Goal: Task Accomplishment & Management: Manage account settings

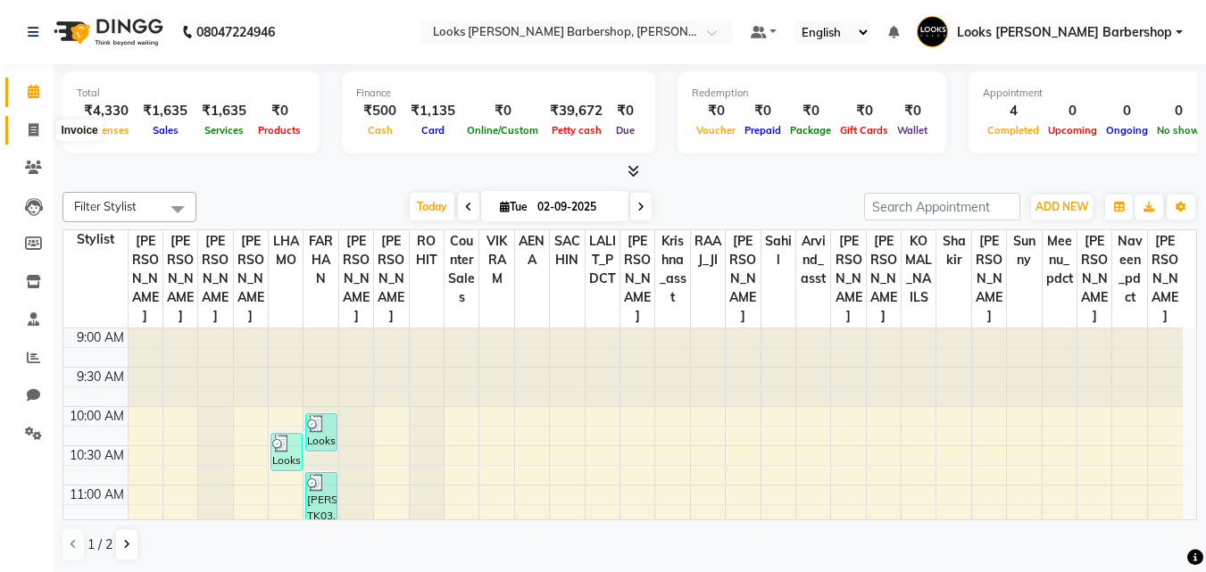
click at [29, 129] on icon at bounding box center [34, 129] width 10 height 13
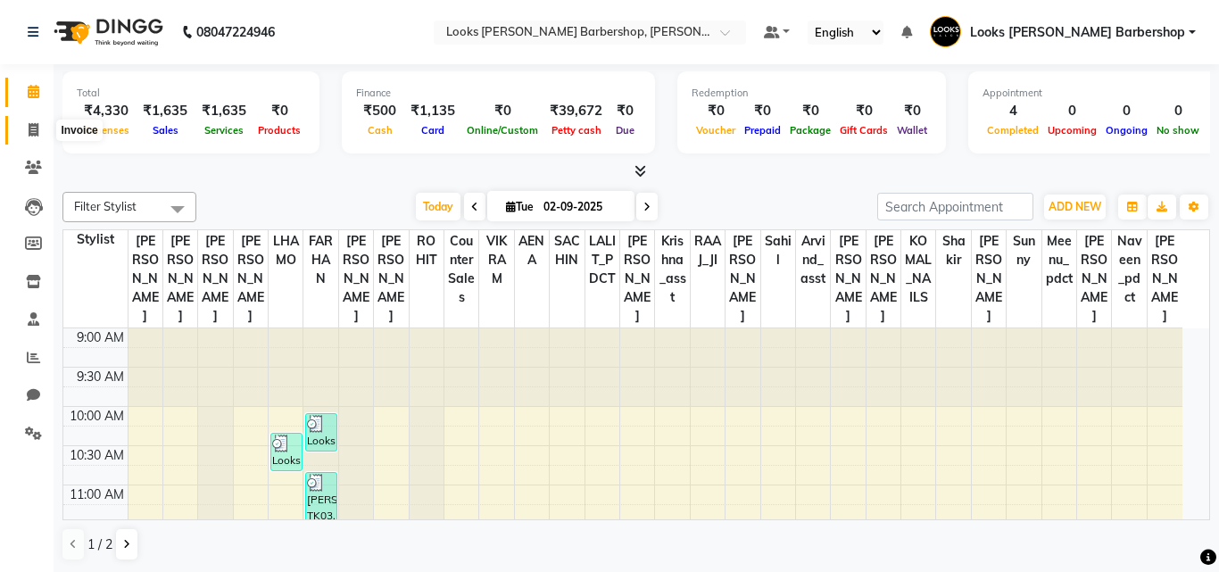
select select "service"
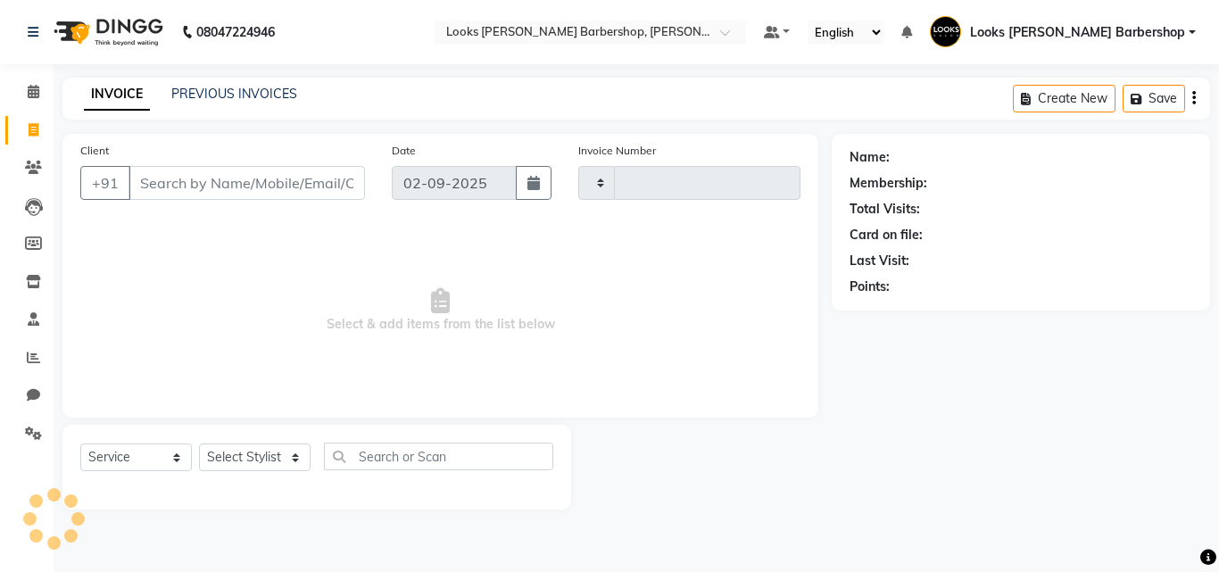
type input "3765"
select select "4323"
click at [150, 181] on input "Client" at bounding box center [247, 183] width 236 height 34
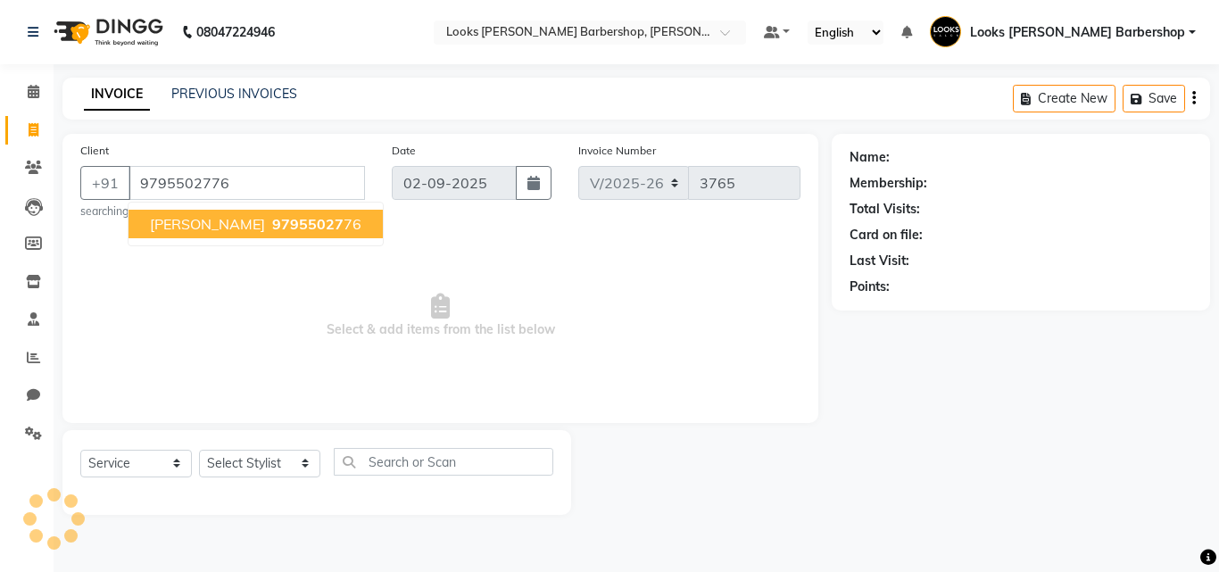
type input "9795502776"
select select "1: Object"
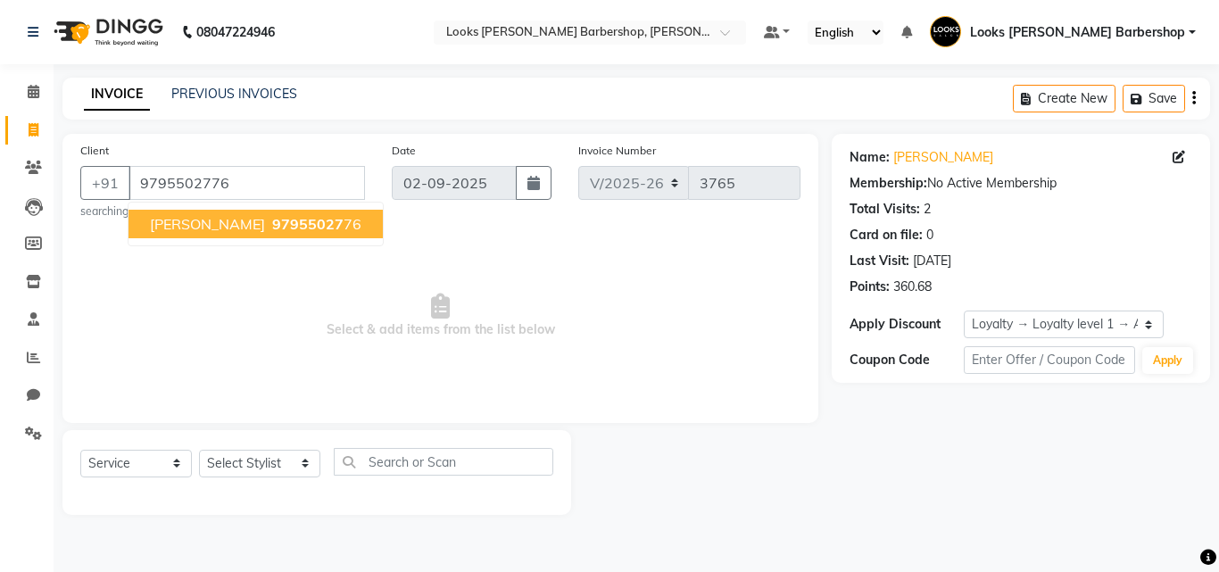
click at [246, 222] on button "kamal chabra 97955027 76" at bounding box center [256, 224] width 254 height 29
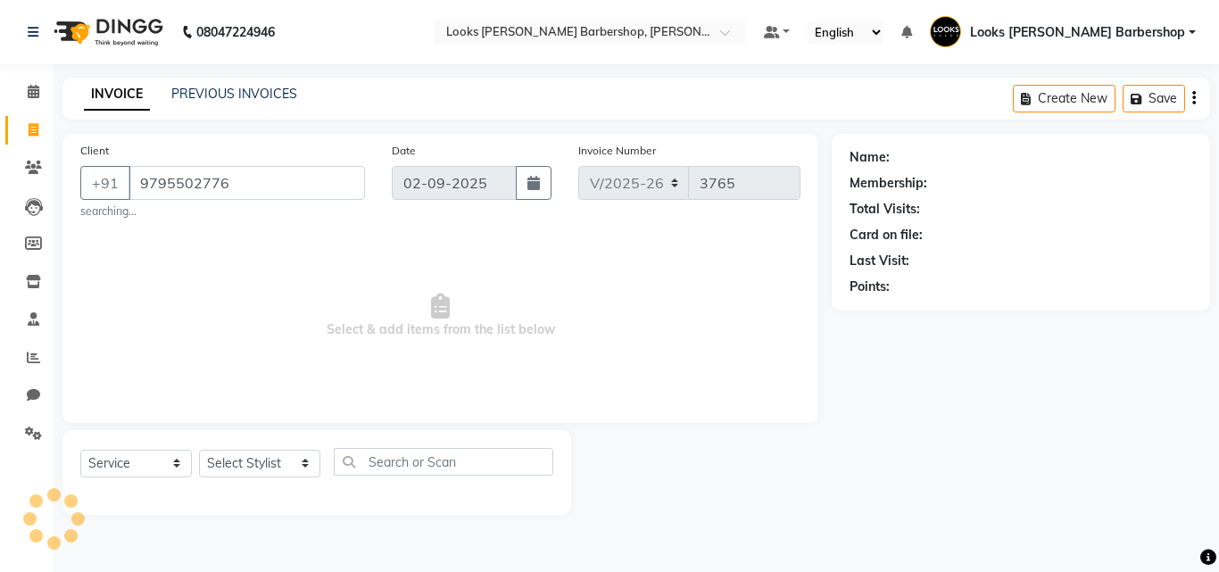
click at [246, 221] on div "Client +91 9795502776 searching... Date 02-09-2025 Invoice Number V/2025 V/2025…" at bounding box center [440, 278] width 756 height 289
select select "1: Object"
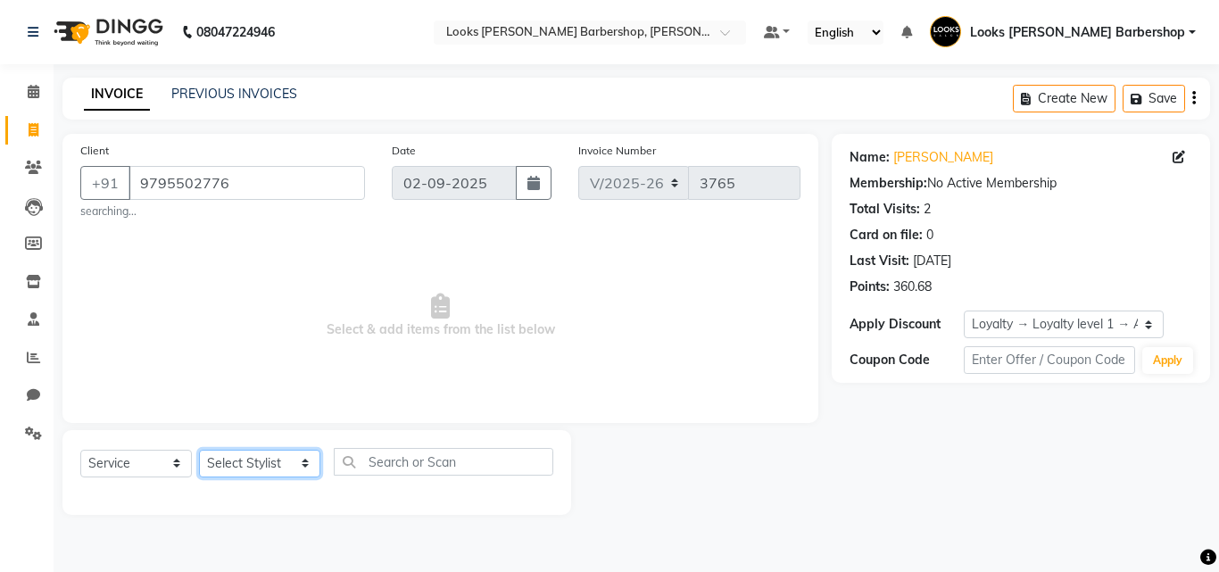
click at [289, 462] on select "Select Stylist [PERSON_NAME] AENA Amazon_Kart Arvind_asst [PERSON_NAME] Counter…" at bounding box center [259, 464] width 121 height 28
select select "23406"
click at [199, 450] on select "Select Stylist [PERSON_NAME] AENA Amazon_Kart Arvind_asst [PERSON_NAME] Counter…" at bounding box center [259, 464] width 121 height 28
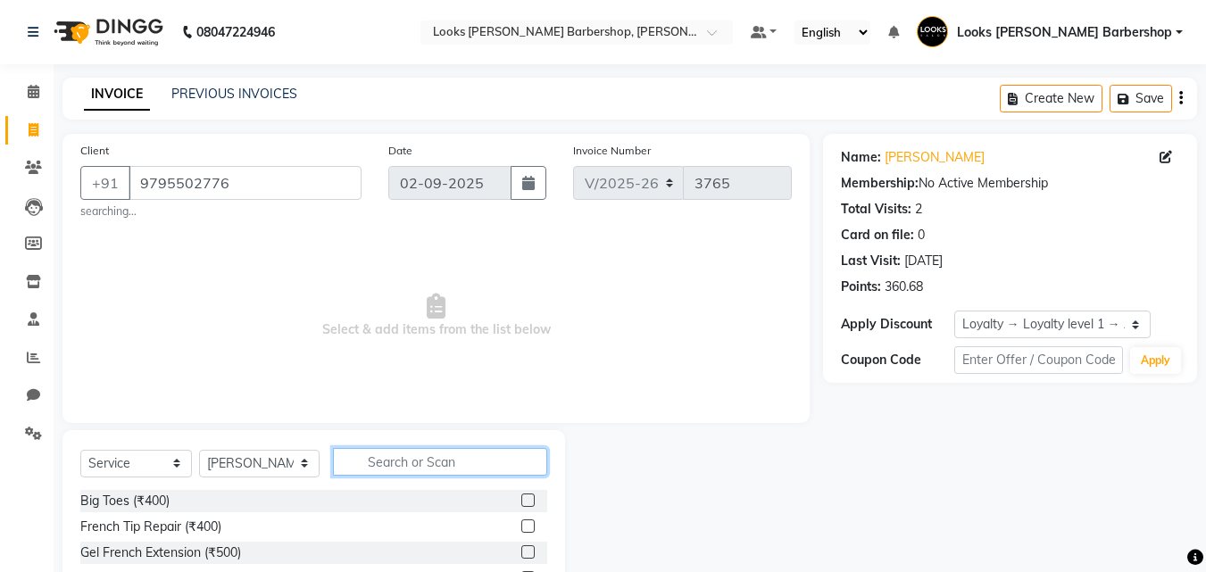
click at [390, 454] on input "text" at bounding box center [440, 462] width 215 height 28
type input "CUT"
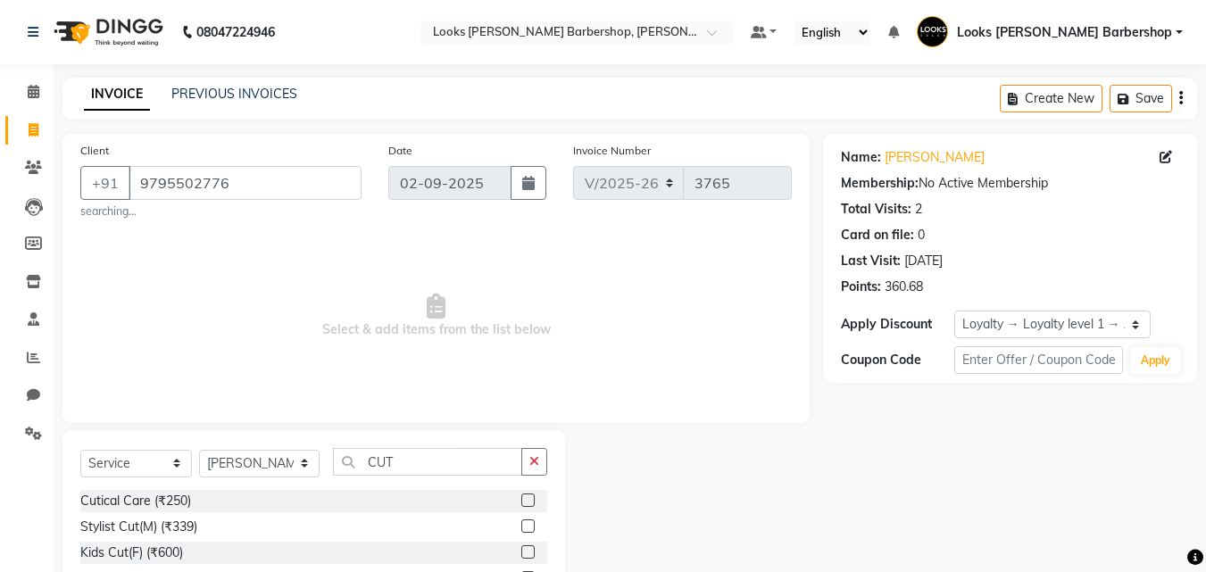
click at [521, 524] on label at bounding box center [527, 525] width 13 height 13
click at [521, 524] on input "checkbox" at bounding box center [527, 527] width 12 height 12
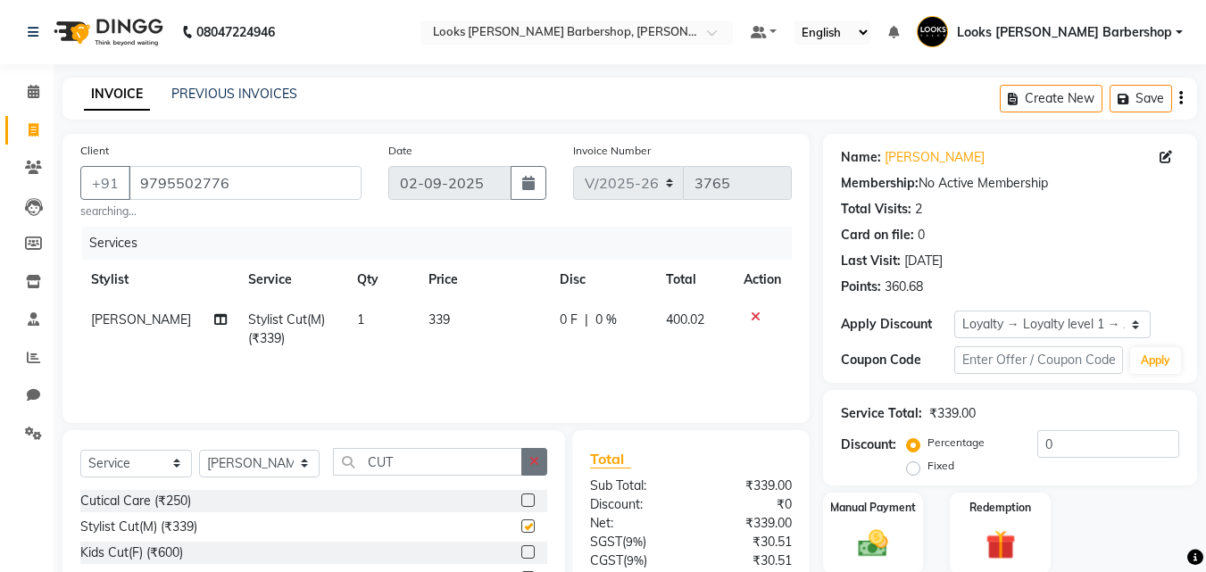
checkbox input "false"
click at [539, 462] on icon "button" at bounding box center [534, 461] width 10 height 12
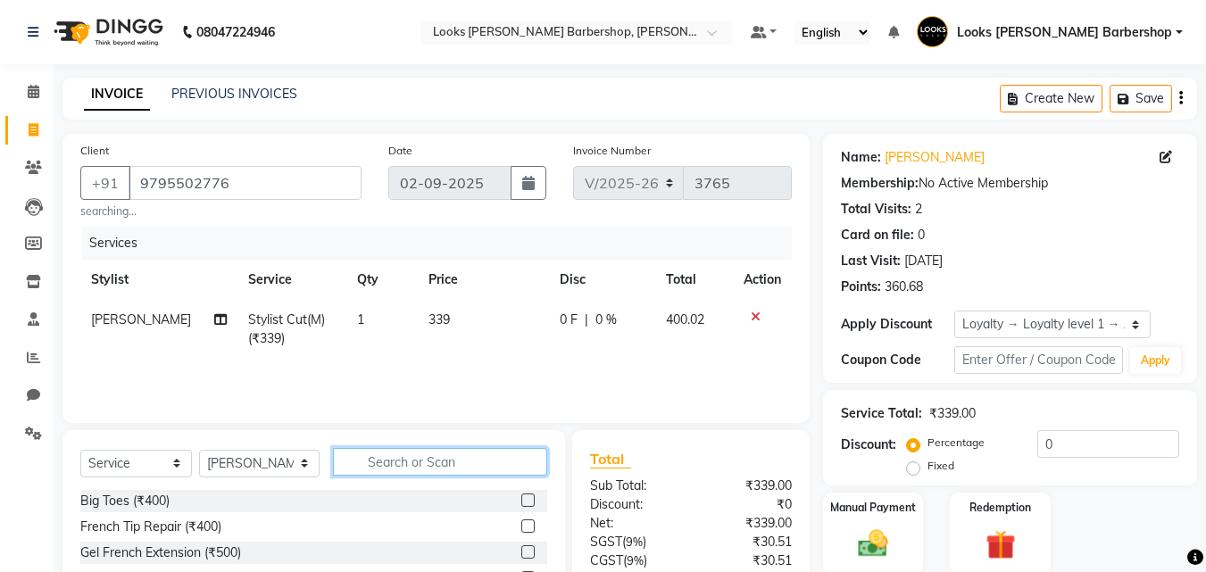
click at [521, 460] on input "text" at bounding box center [440, 462] width 215 height 28
type input "BEARD"
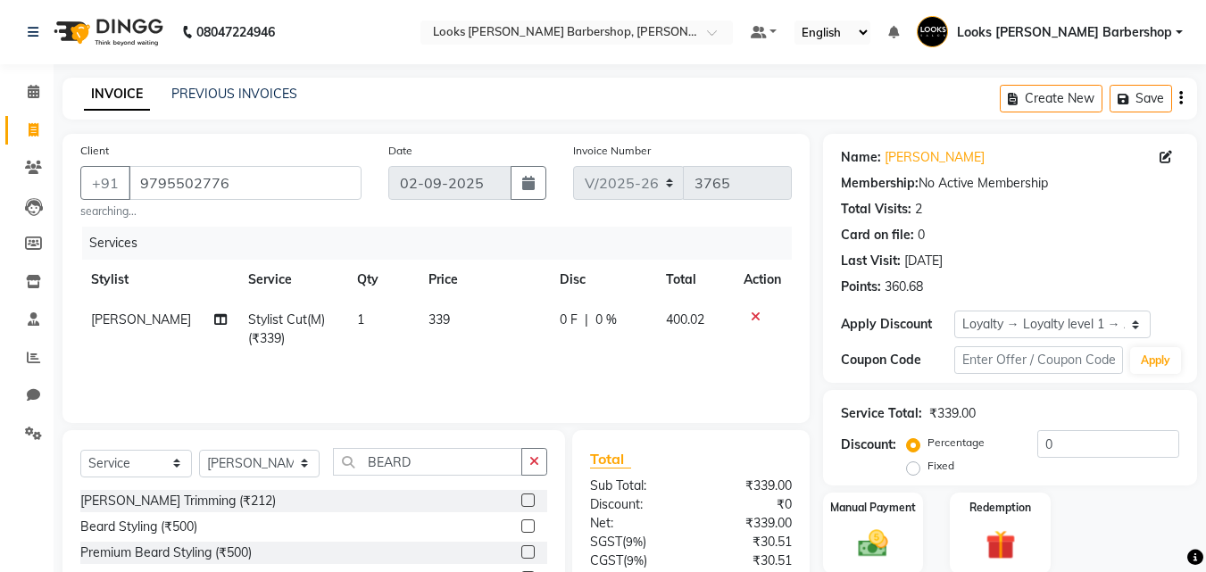
click at [527, 501] on label at bounding box center [527, 499] width 13 height 13
click at [527, 501] on input "checkbox" at bounding box center [527, 501] width 12 height 12
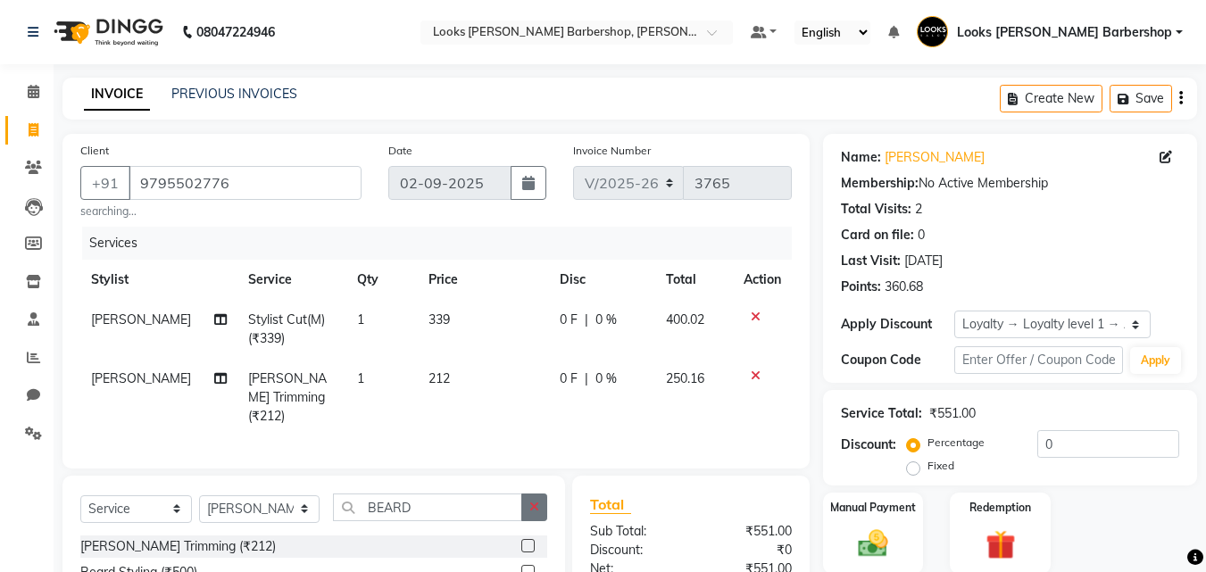
checkbox input "false"
drag, startPoint x: 534, startPoint y: 498, endPoint x: 492, endPoint y: 498, distance: 41.9
click at [530, 501] on icon "button" at bounding box center [534, 507] width 10 height 12
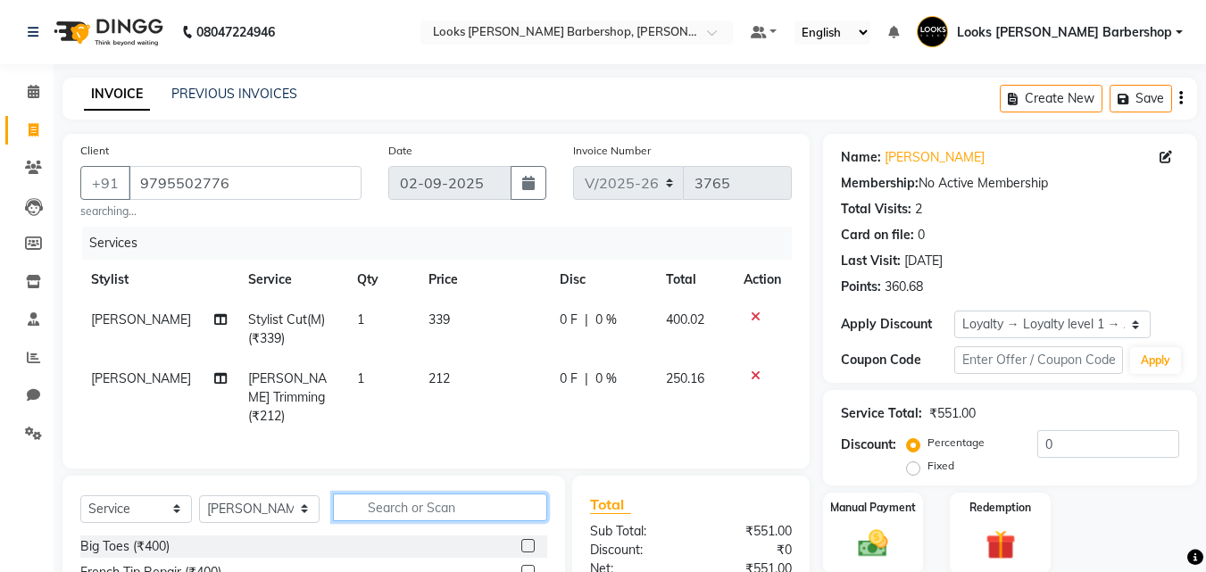
click at [490, 498] on input "text" at bounding box center [440, 507] width 215 height 28
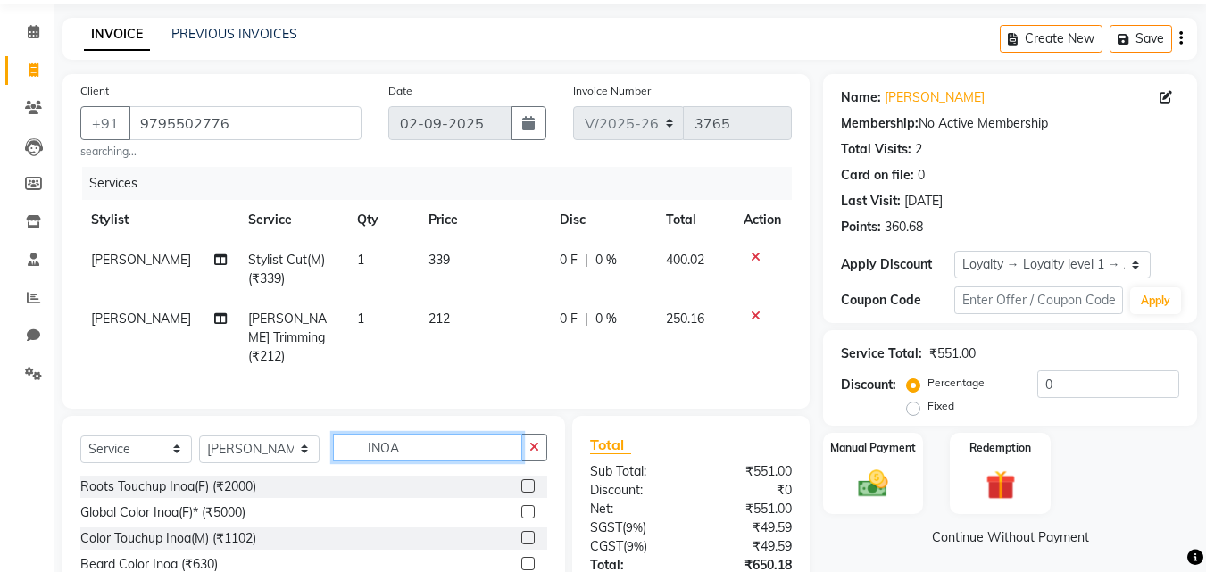
scroll to position [155, 0]
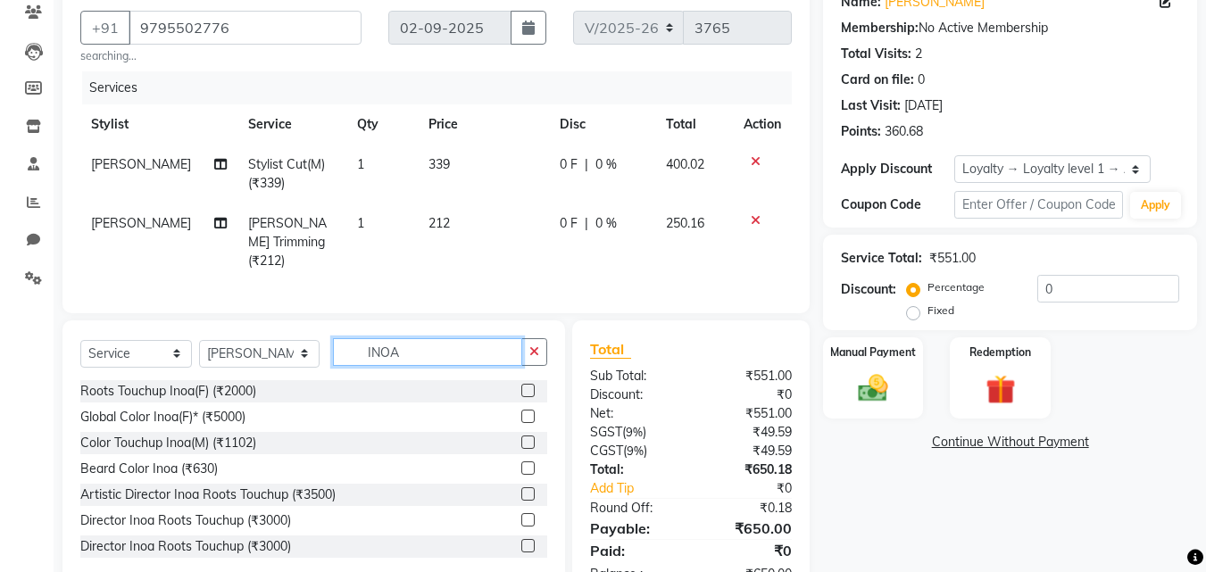
type input "INOA"
drag, startPoint x: 514, startPoint y: 434, endPoint x: 535, endPoint y: 392, distance: 46.7
click at [521, 435] on label at bounding box center [527, 441] width 13 height 13
click at [521, 437] on input "checkbox" at bounding box center [527, 443] width 12 height 12
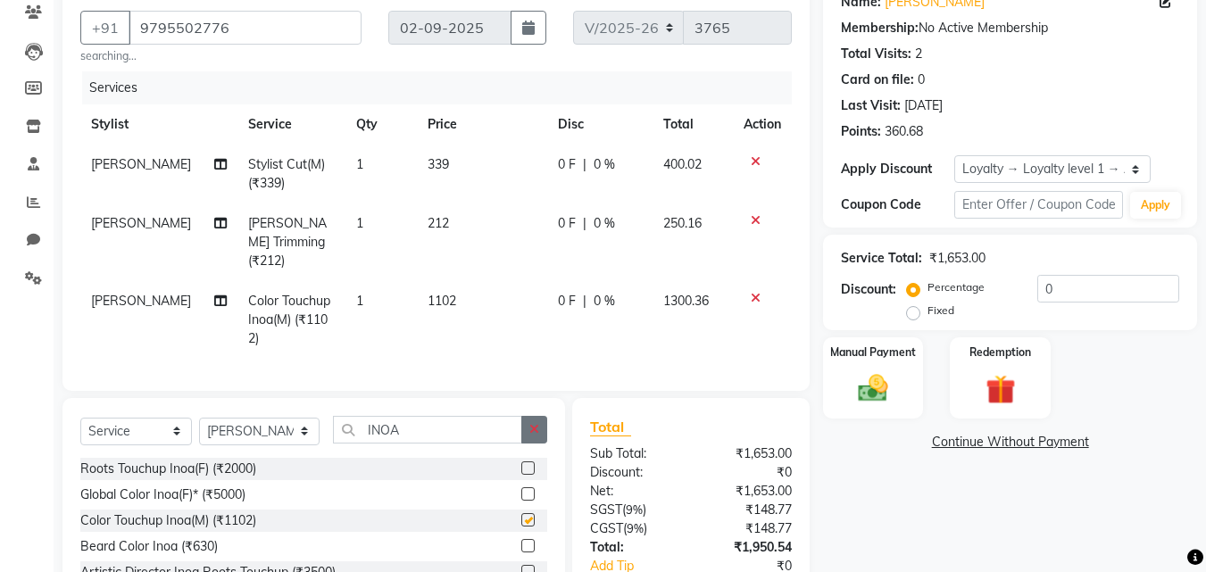
checkbox input "false"
click at [535, 423] on icon "button" at bounding box center [534, 429] width 10 height 12
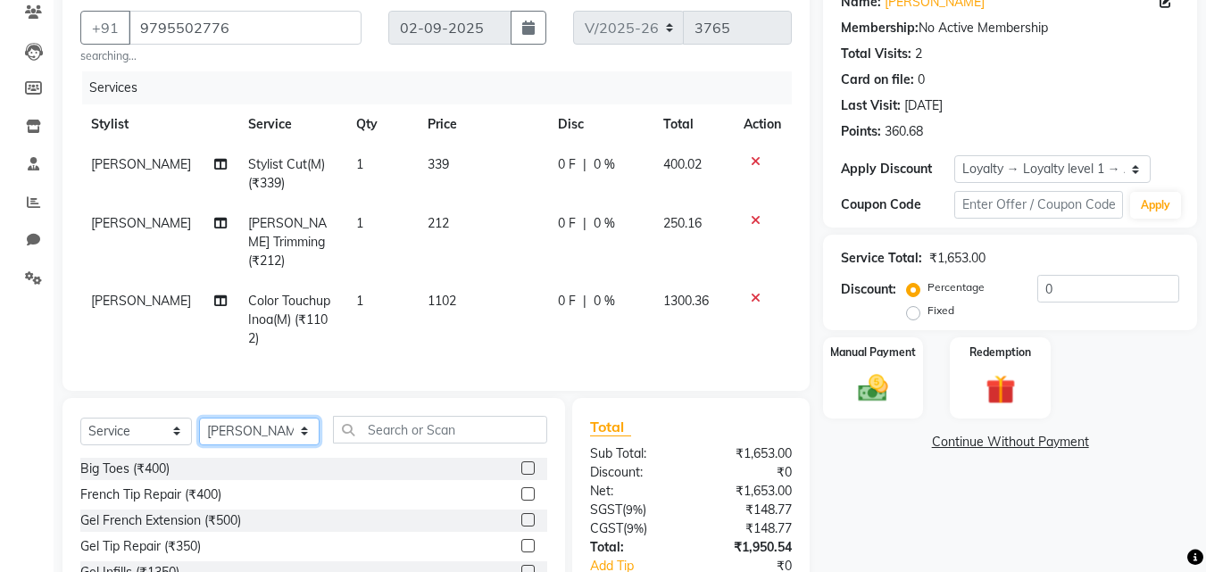
click at [293, 424] on select "Select Stylist [PERSON_NAME] AENA Amazon_Kart Arvind_asst [PERSON_NAME] Counter…" at bounding box center [259, 432] width 120 height 28
select select "23416"
click at [199, 418] on select "Select Stylist [PERSON_NAME] AENA Amazon_Kart Arvind_asst [PERSON_NAME] Counter…" at bounding box center [259, 432] width 120 height 28
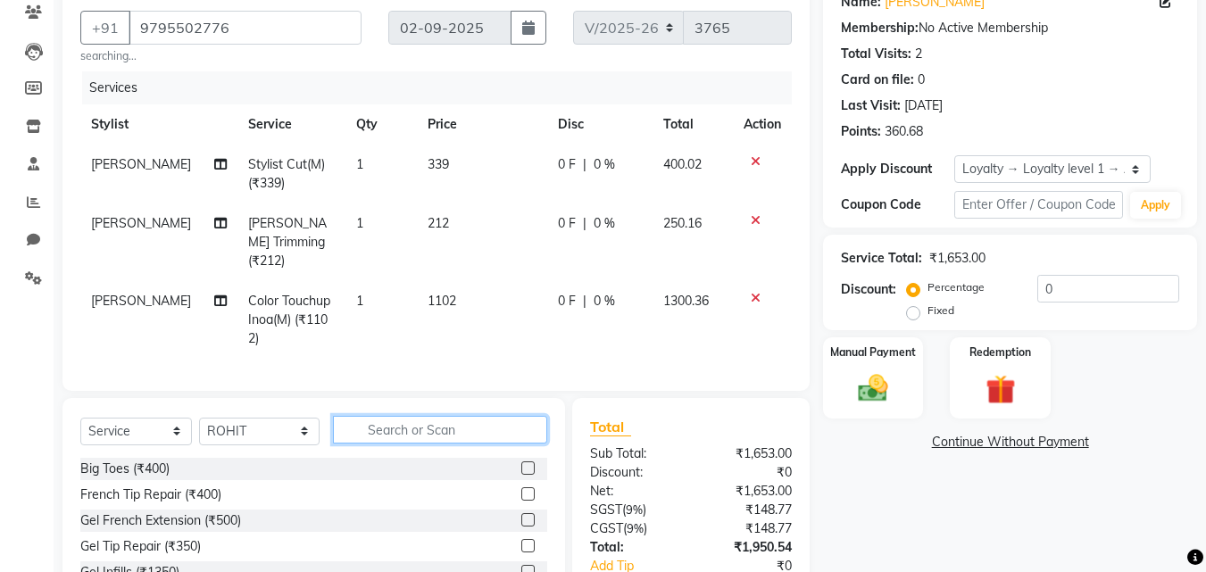
click at [358, 427] on input "text" at bounding box center [440, 430] width 215 height 28
type input "WASH"
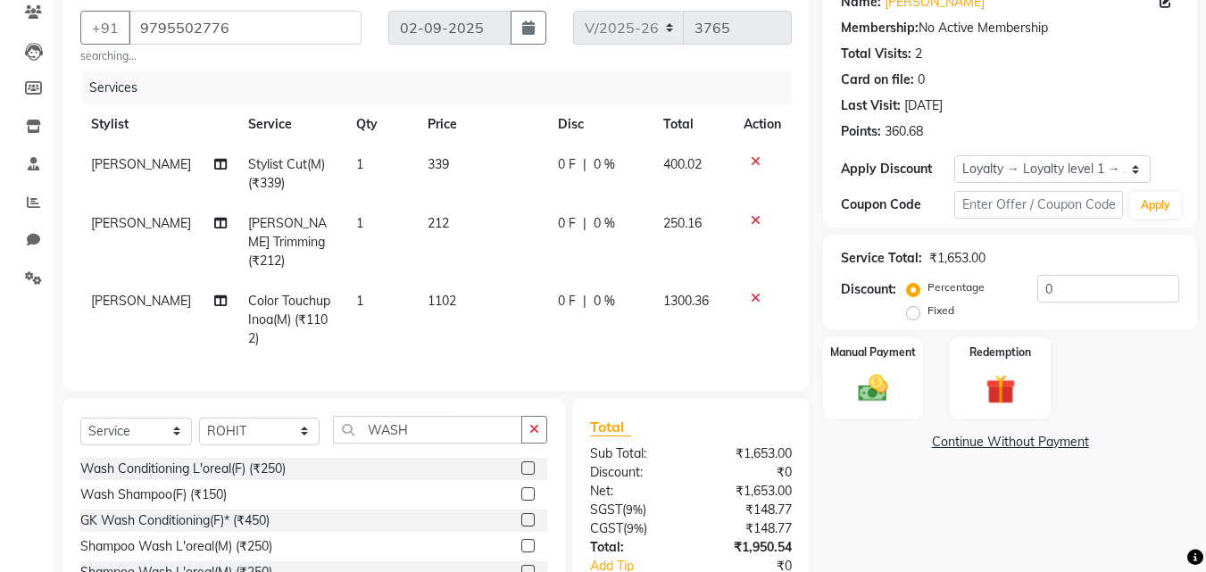
click at [527, 488] on label at bounding box center [527, 493] width 13 height 13
click at [527, 489] on input "checkbox" at bounding box center [527, 495] width 12 height 12
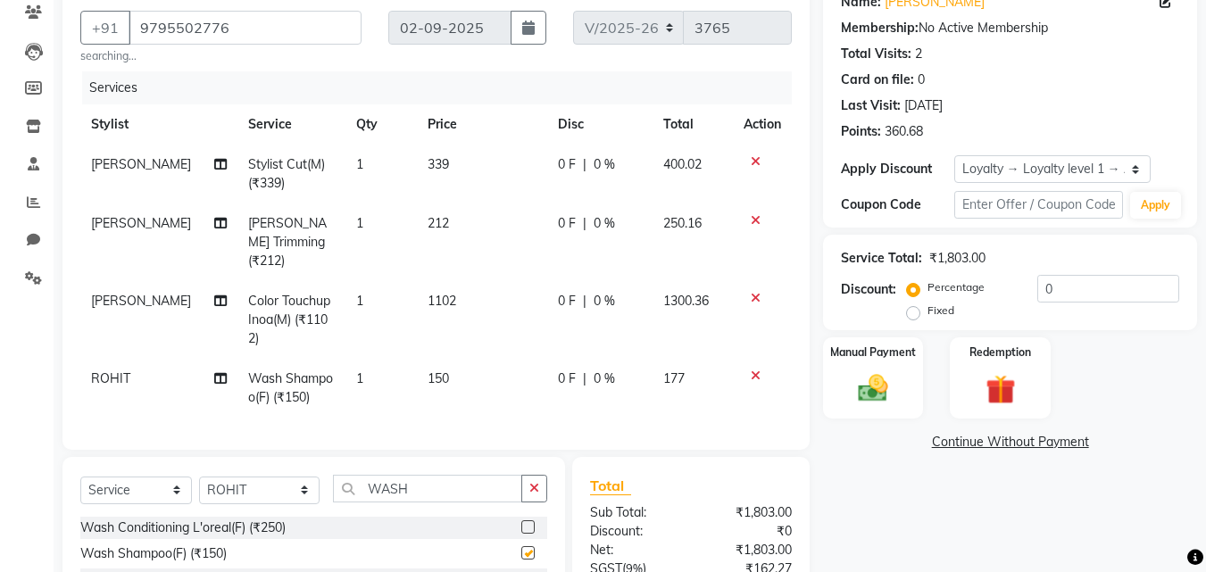
checkbox input "false"
click at [458, 360] on td "150" at bounding box center [482, 388] width 130 height 59
select select "23416"
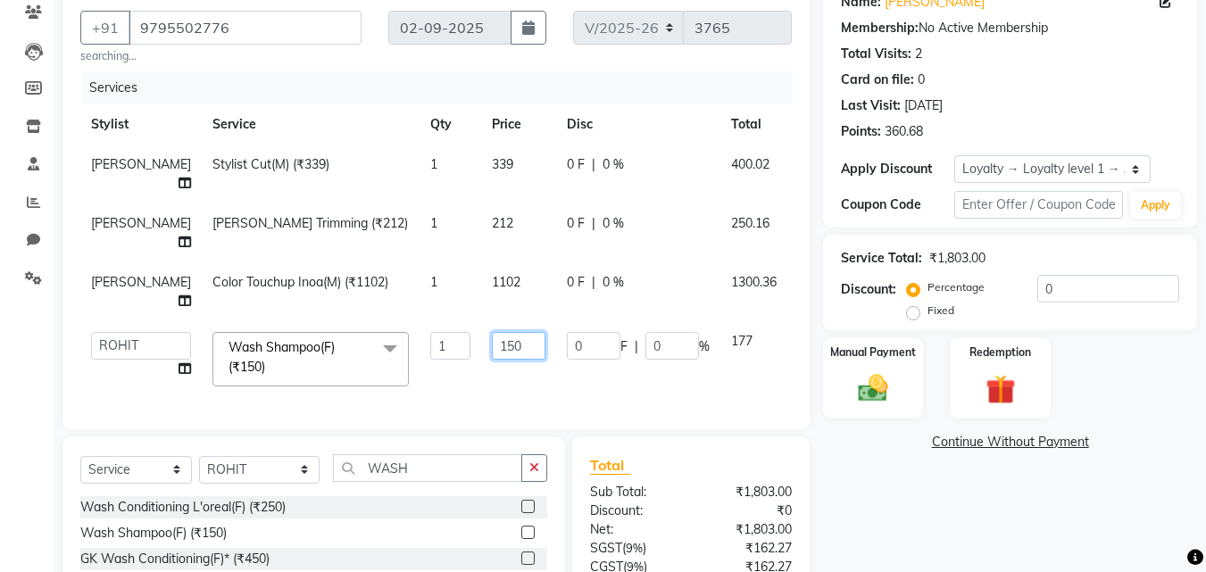
click at [519, 344] on input "150" at bounding box center [519, 346] width 54 height 28
type input "153"
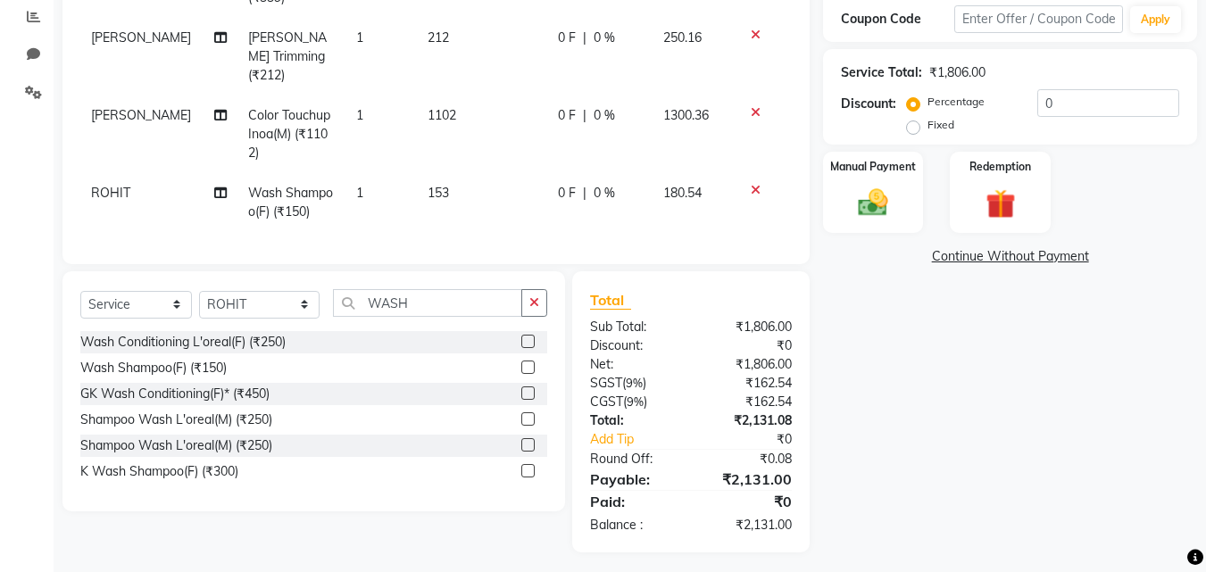
click at [1012, 378] on div "Name: Kamal Chabra Membership: No Active Membership Total Visits: 2 Card on fil…" at bounding box center [1016, 172] width 387 height 759
click at [1005, 196] on img at bounding box center [1000, 204] width 50 height 38
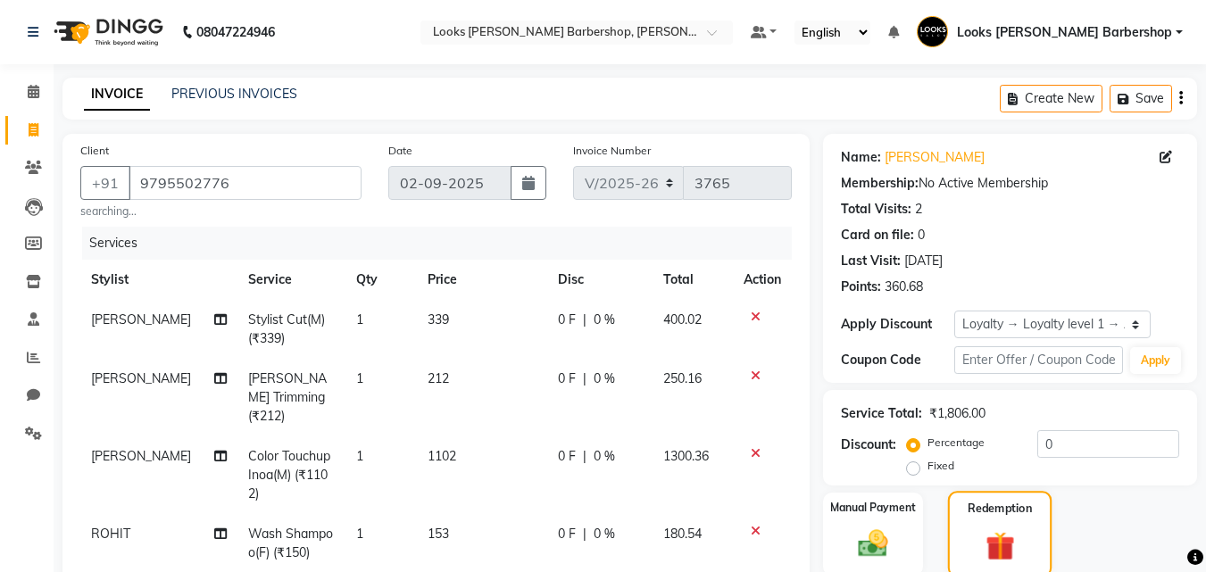
scroll to position [343, 0]
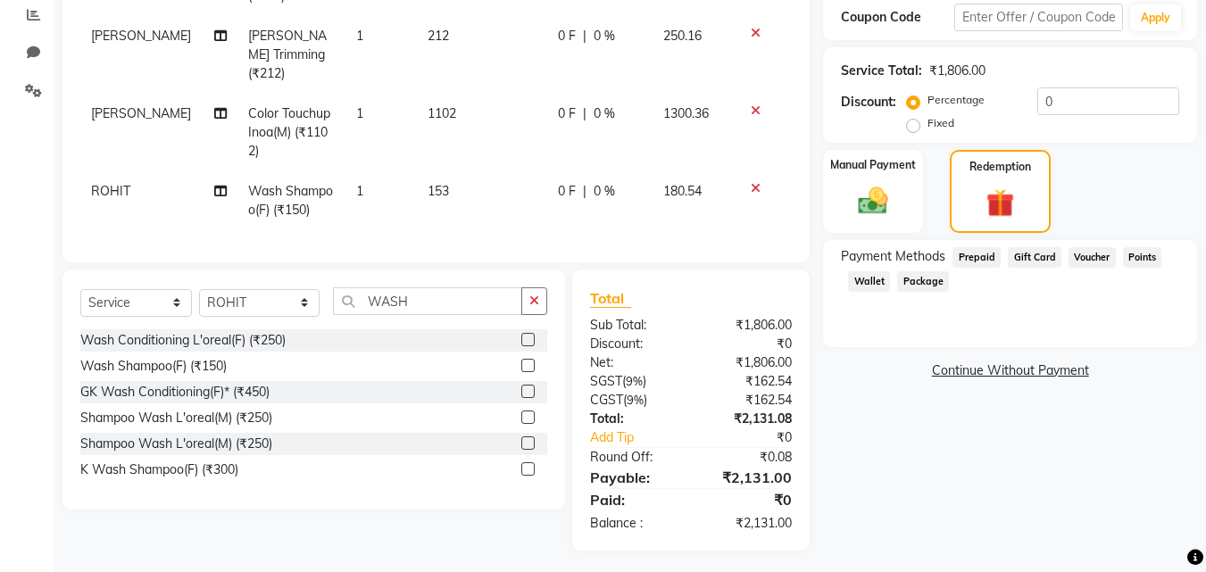
click at [1137, 256] on span "Points" at bounding box center [1142, 257] width 39 height 21
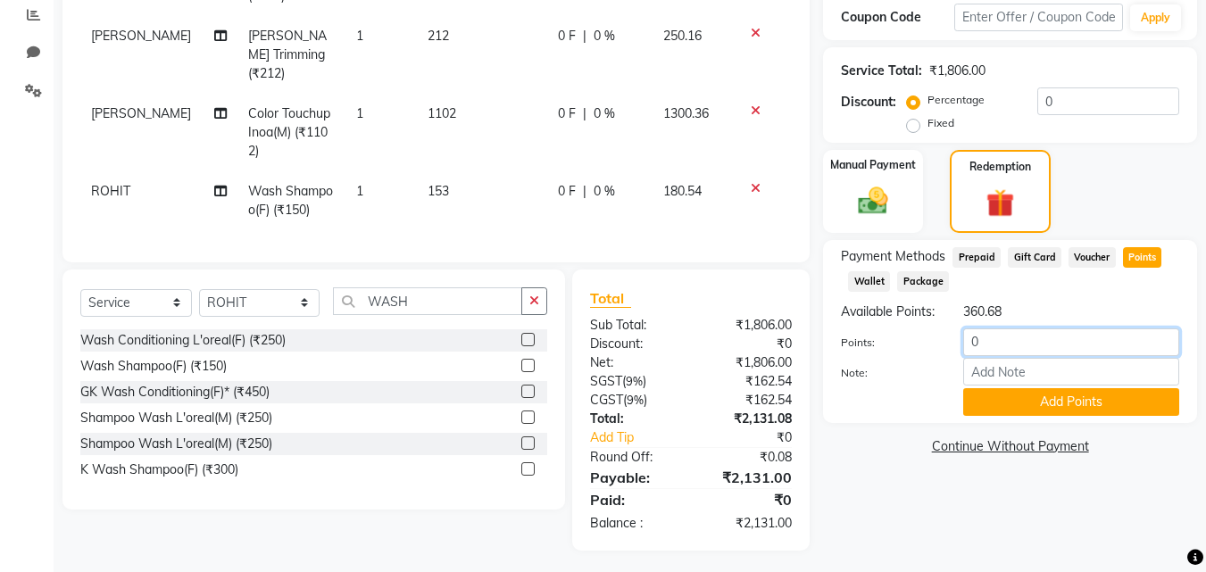
click at [1003, 354] on input "0" at bounding box center [1071, 342] width 216 height 28
type input "360"
click at [1092, 416] on button "Add Points" at bounding box center [1071, 402] width 216 height 28
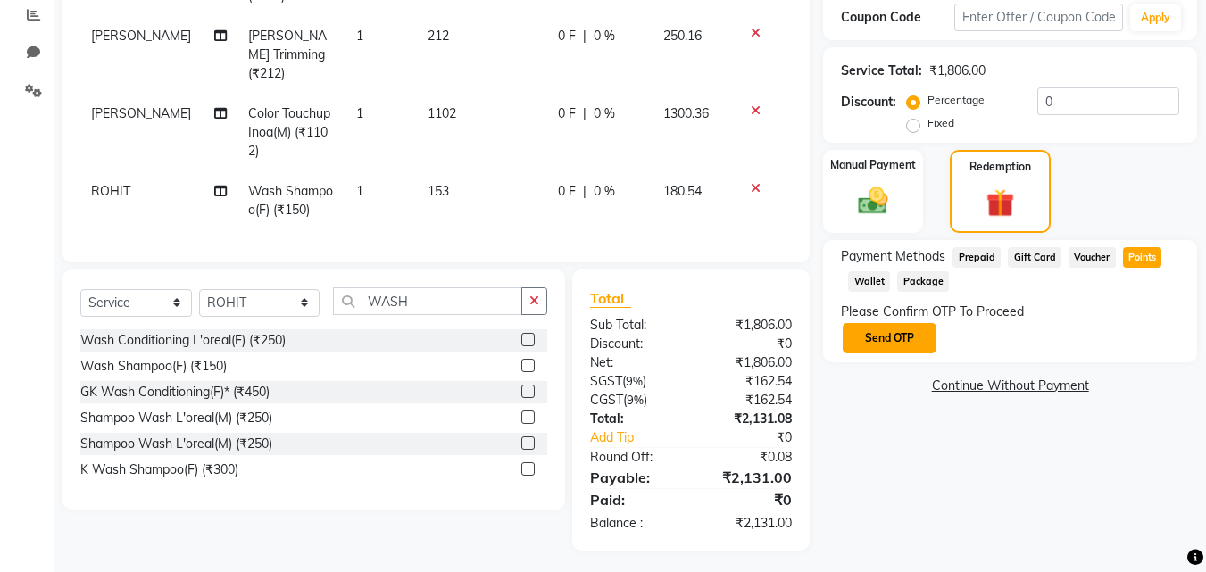
click at [900, 334] on button "Send OTP" at bounding box center [889, 338] width 94 height 30
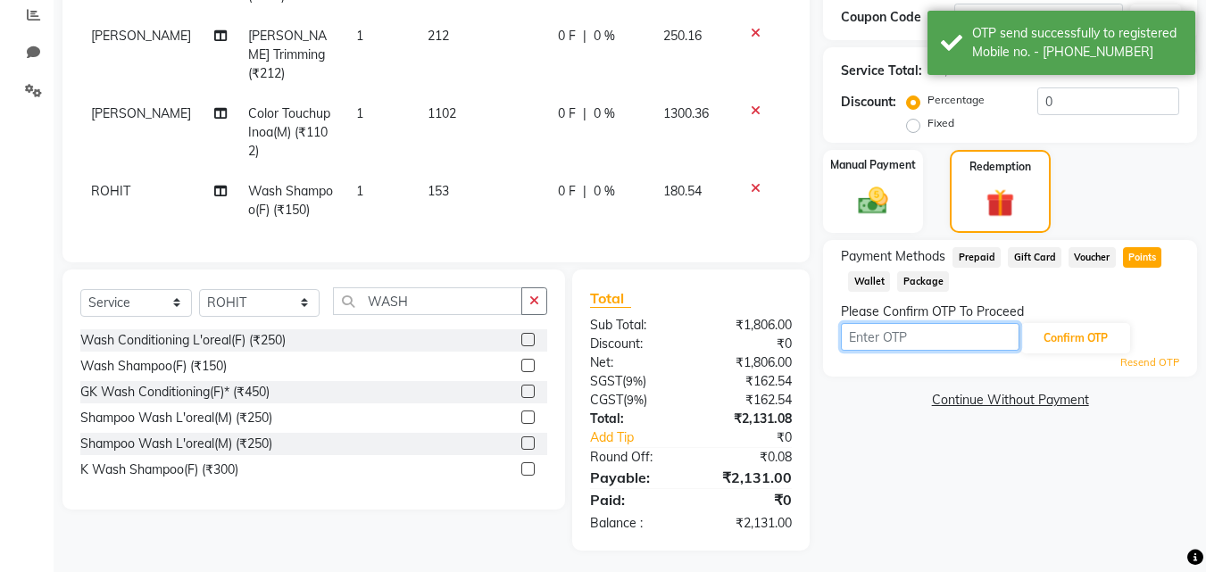
click at [904, 334] on input "text" at bounding box center [930, 337] width 178 height 28
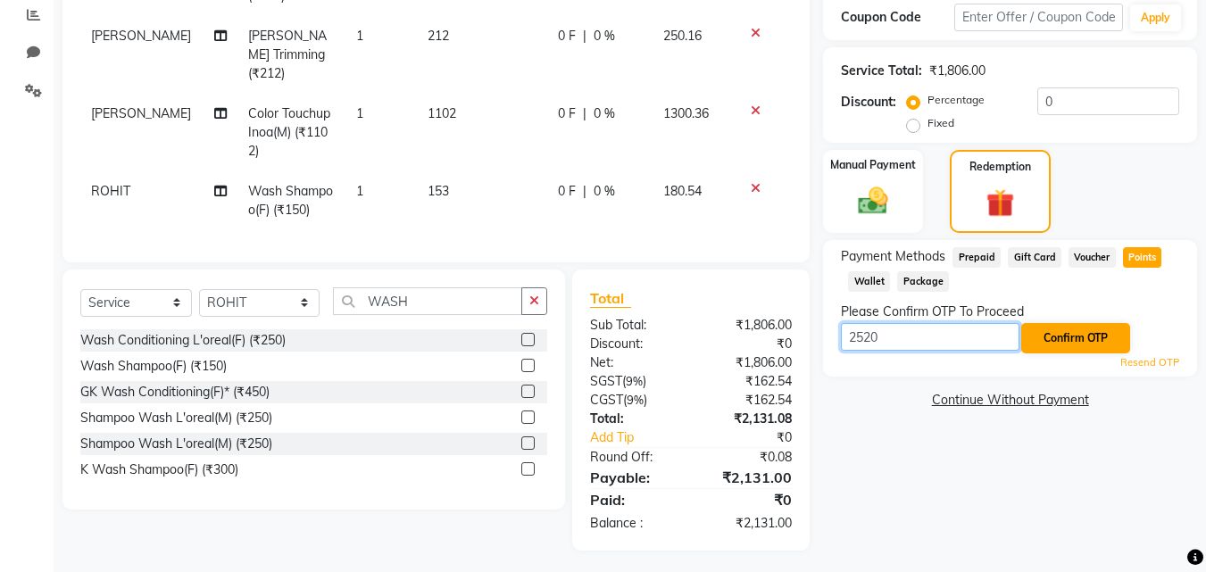
type input "2520"
click at [1058, 330] on button "Confirm OTP" at bounding box center [1075, 338] width 109 height 30
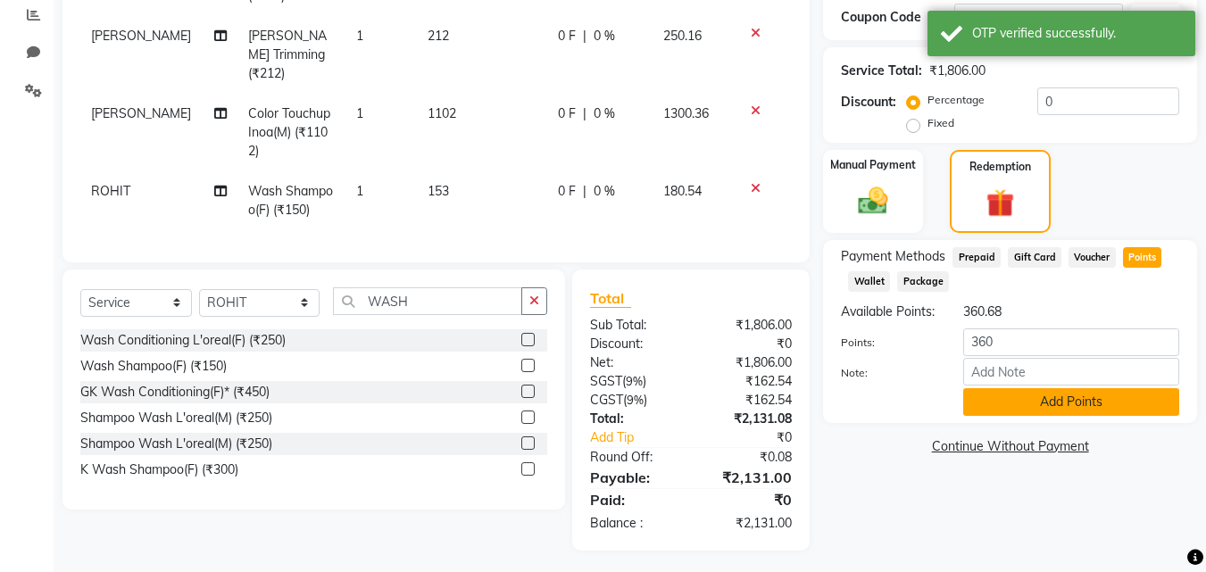
click at [1036, 416] on button "Add Points" at bounding box center [1071, 402] width 216 height 28
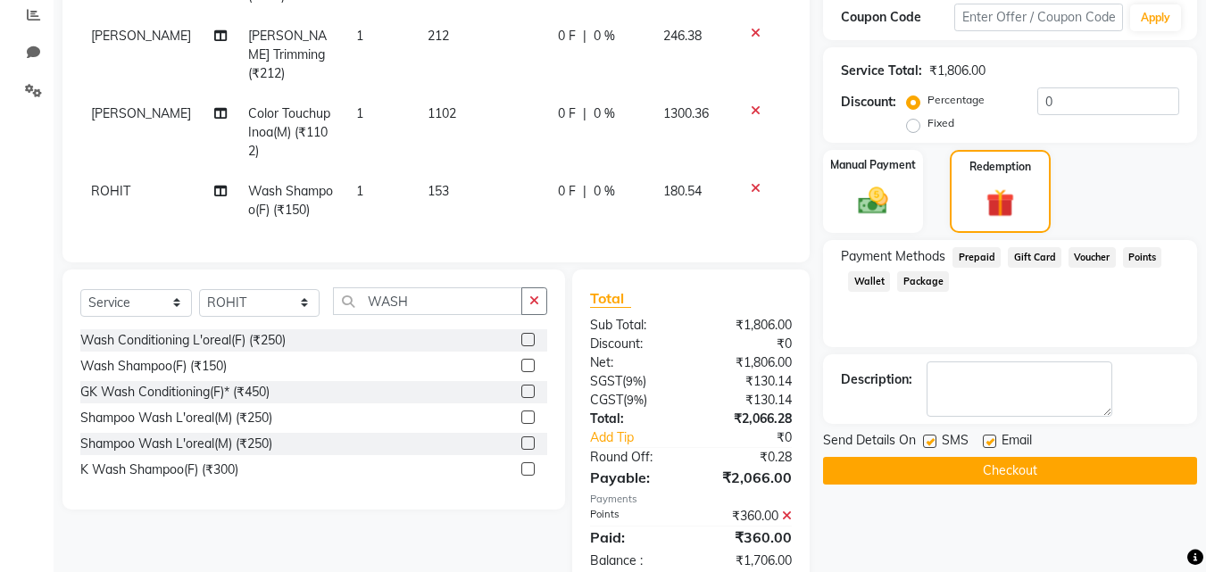
click at [989, 467] on button "Checkout" at bounding box center [1010, 471] width 374 height 28
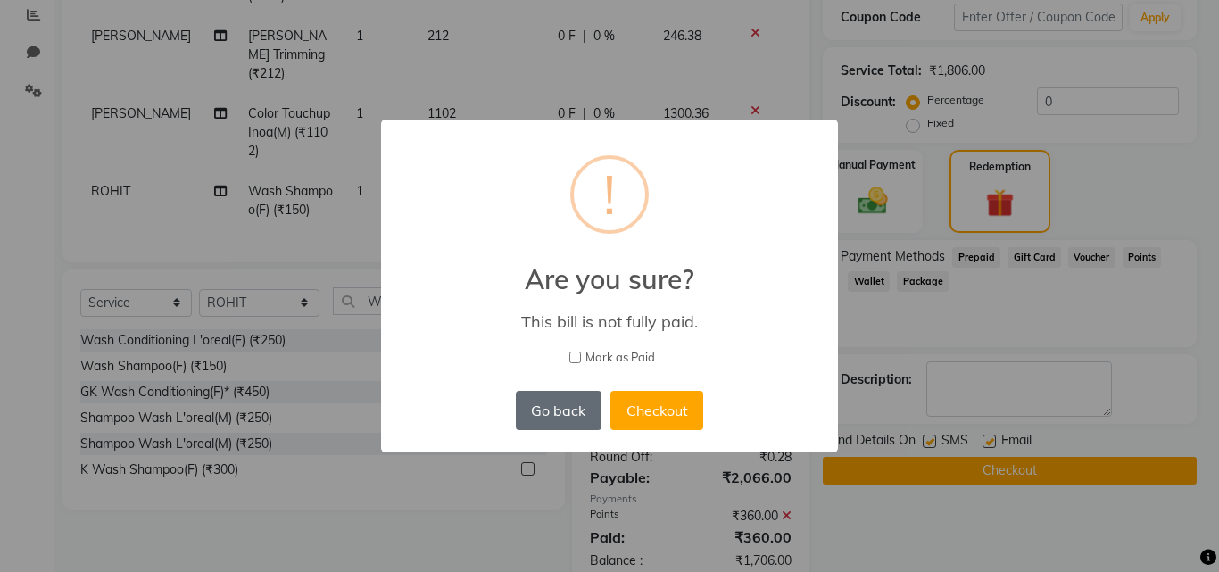
click at [529, 402] on button "Go back" at bounding box center [559, 410] width 86 height 39
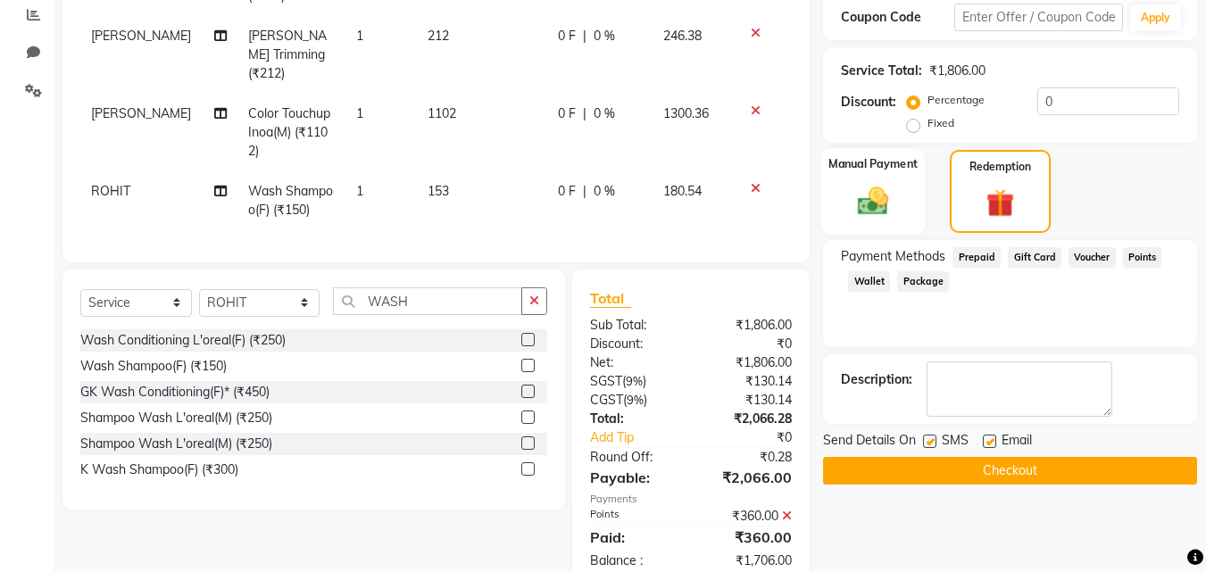
click at [908, 195] on div "Manual Payment" at bounding box center [873, 191] width 104 height 87
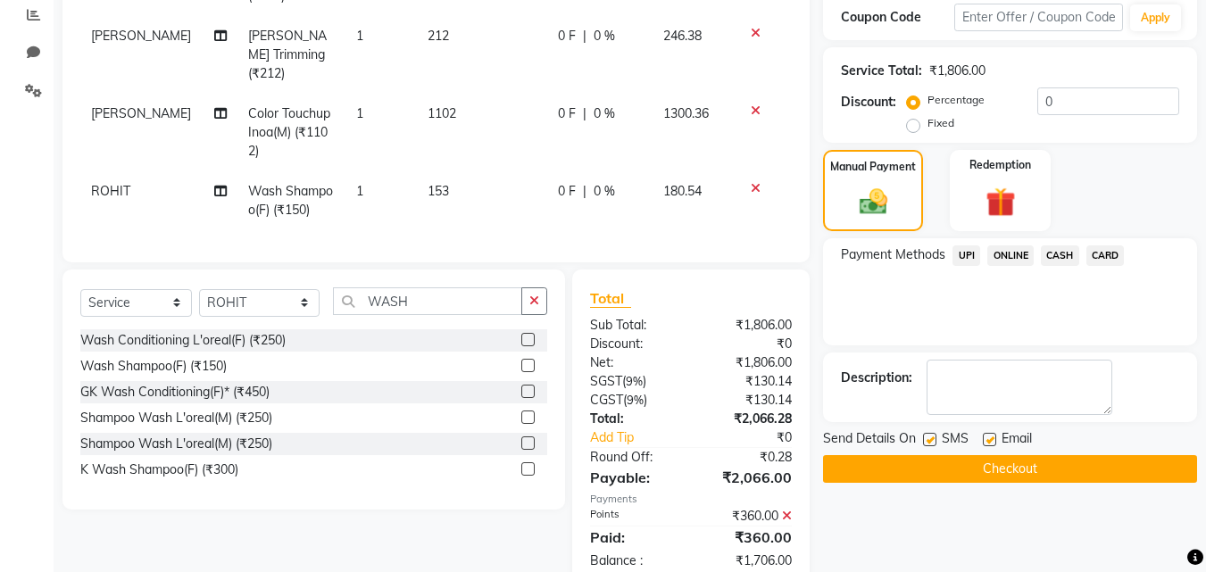
click at [1060, 256] on span "CASH" at bounding box center [1060, 255] width 38 height 21
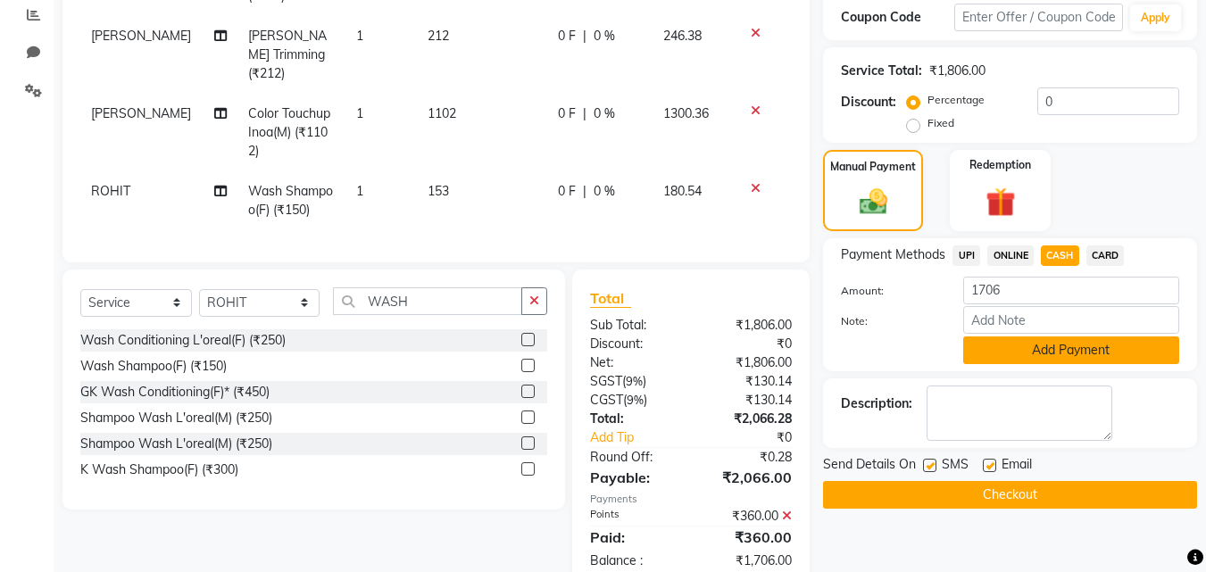
click at [1016, 352] on button "Add Payment" at bounding box center [1071, 350] width 216 height 28
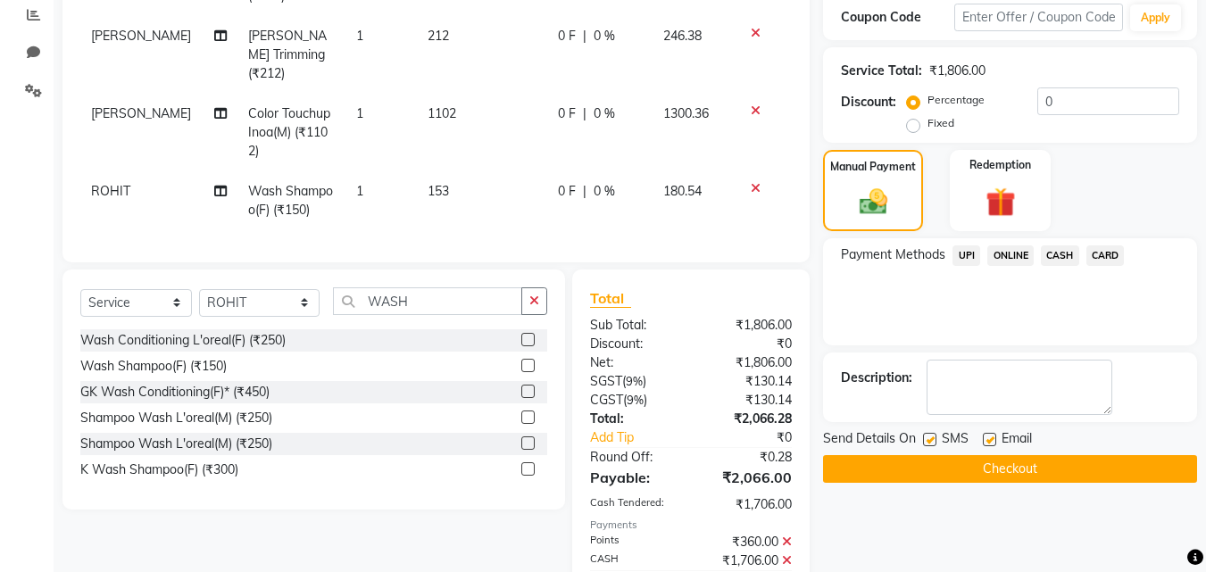
click at [967, 460] on button "Checkout" at bounding box center [1010, 469] width 374 height 28
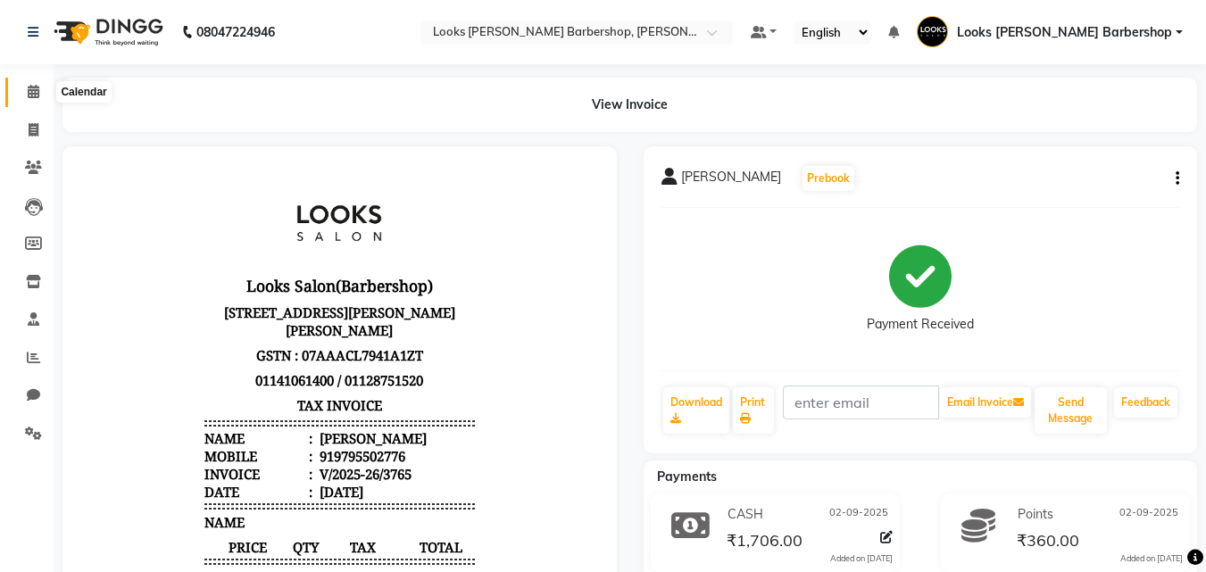
click at [29, 88] on icon at bounding box center [34, 91] width 12 height 13
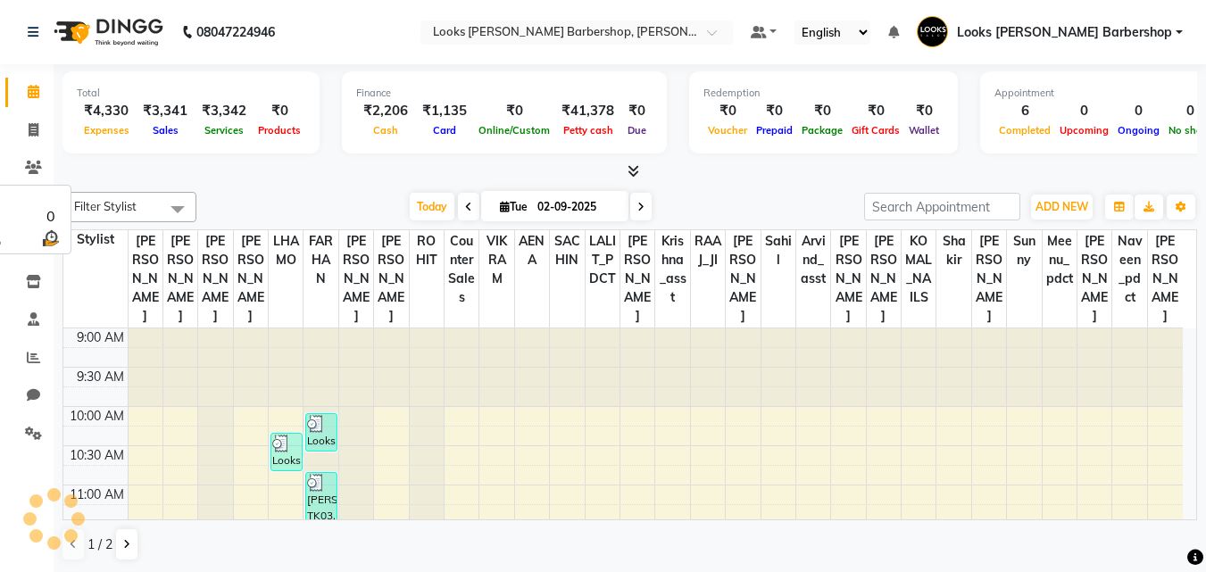
scroll to position [551, 0]
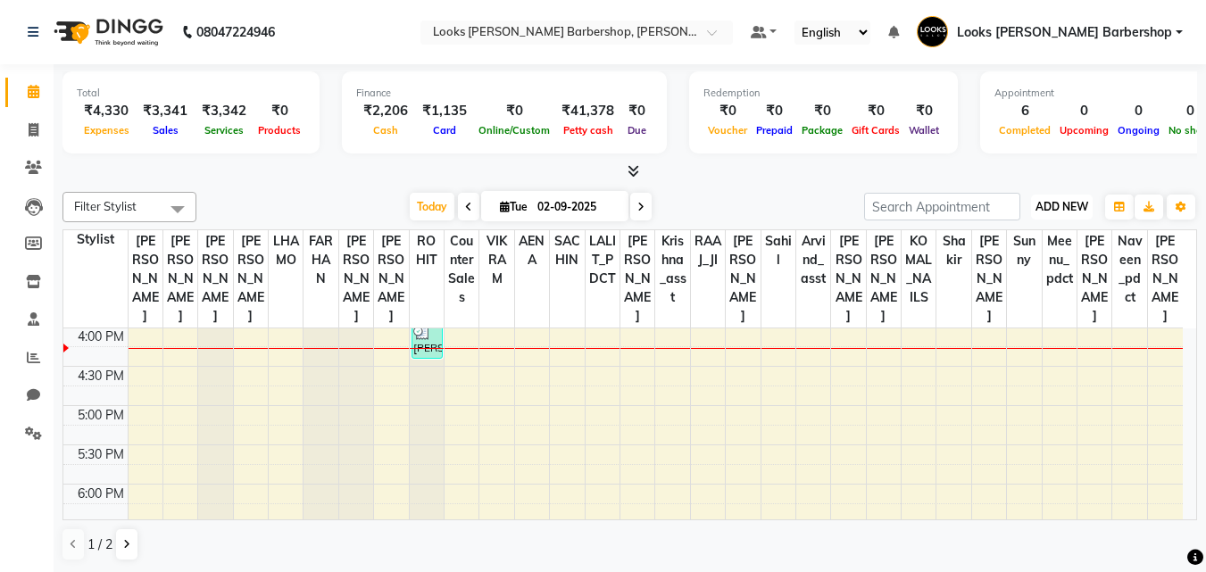
click at [1051, 207] on span "ADD NEW" at bounding box center [1061, 206] width 53 height 13
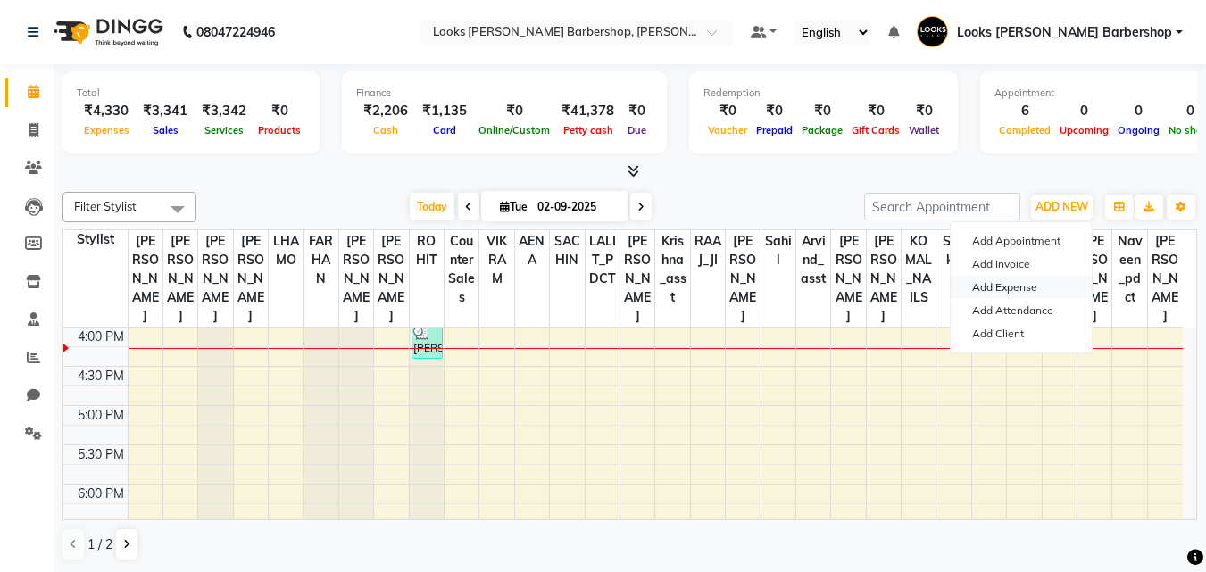
click at [1024, 283] on link "Add Expense" at bounding box center [1020, 287] width 141 height 23
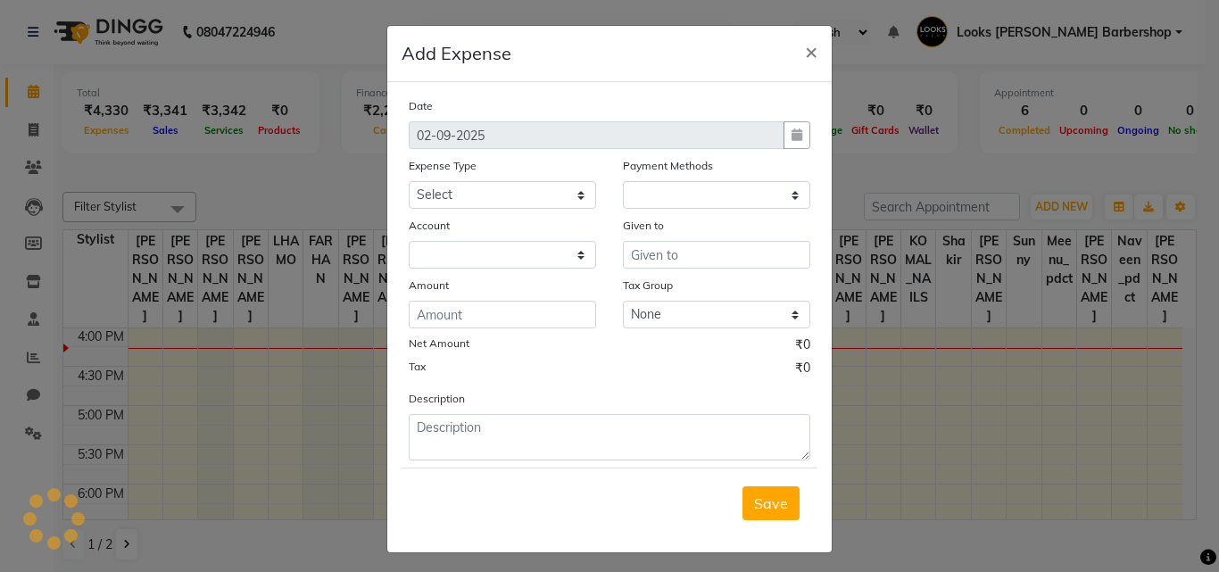
select select "1"
select select "3128"
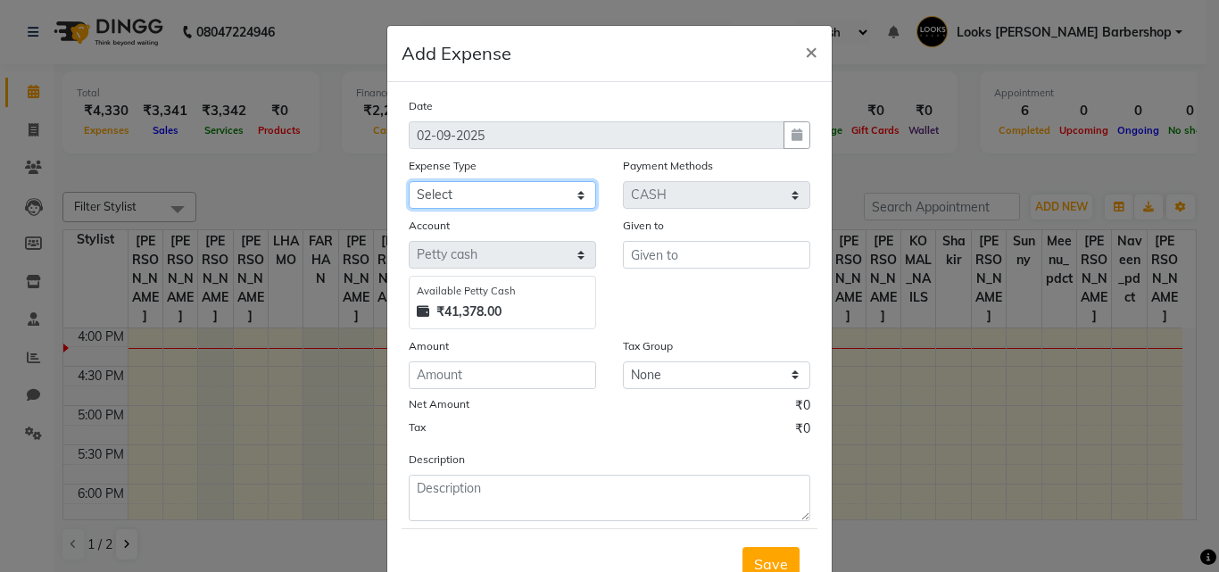
click at [570, 190] on select "Select Bank Deposit Blinkit Cash Handover CLIENT Client ordered food Client Ref…" at bounding box center [502, 195] width 187 height 28
select select "23704"
click at [409, 181] on select "Select Bank Deposit Blinkit Cash Handover CLIENT Client ordered food Client Ref…" at bounding box center [502, 195] width 187 height 28
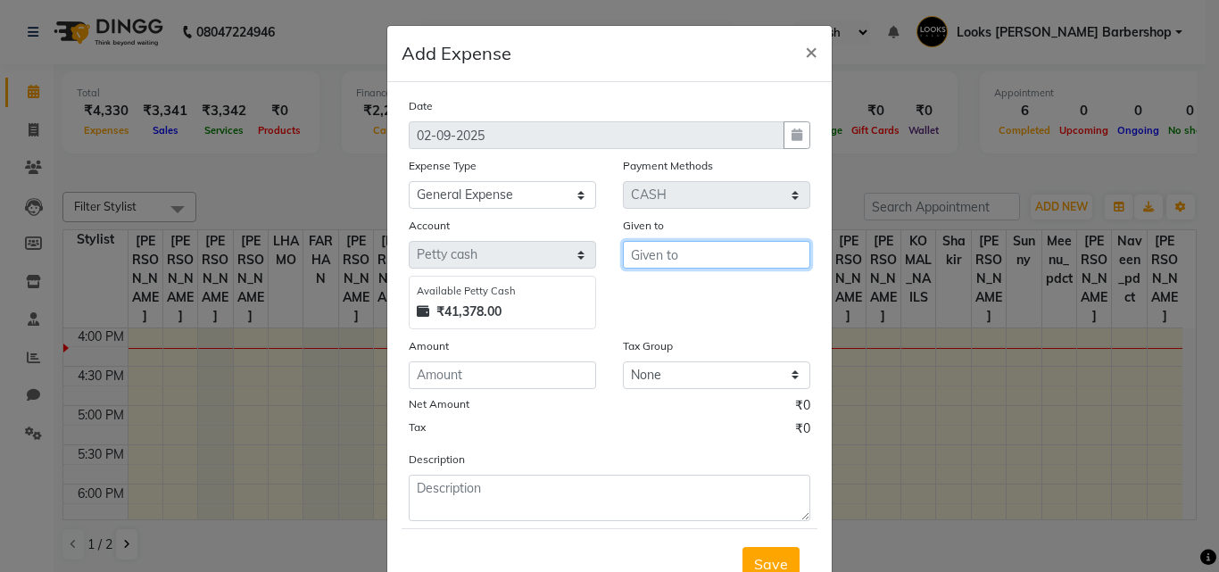
click at [682, 253] on input "text" at bounding box center [716, 255] width 187 height 28
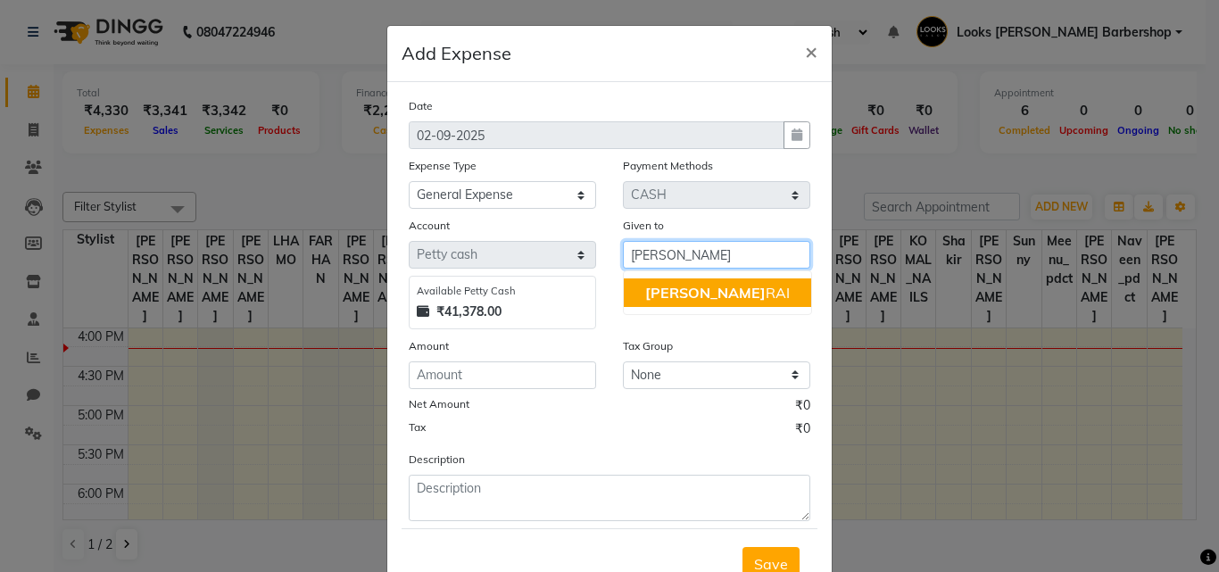
type input "[PERSON_NAME]"
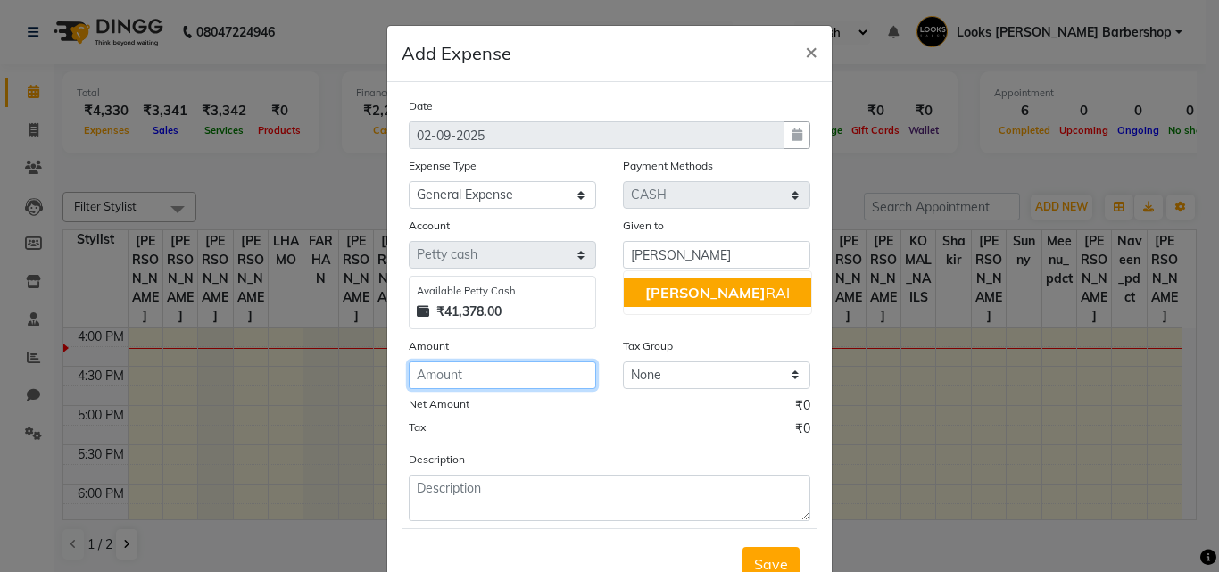
click at [431, 365] on input "number" at bounding box center [502, 375] width 187 height 28
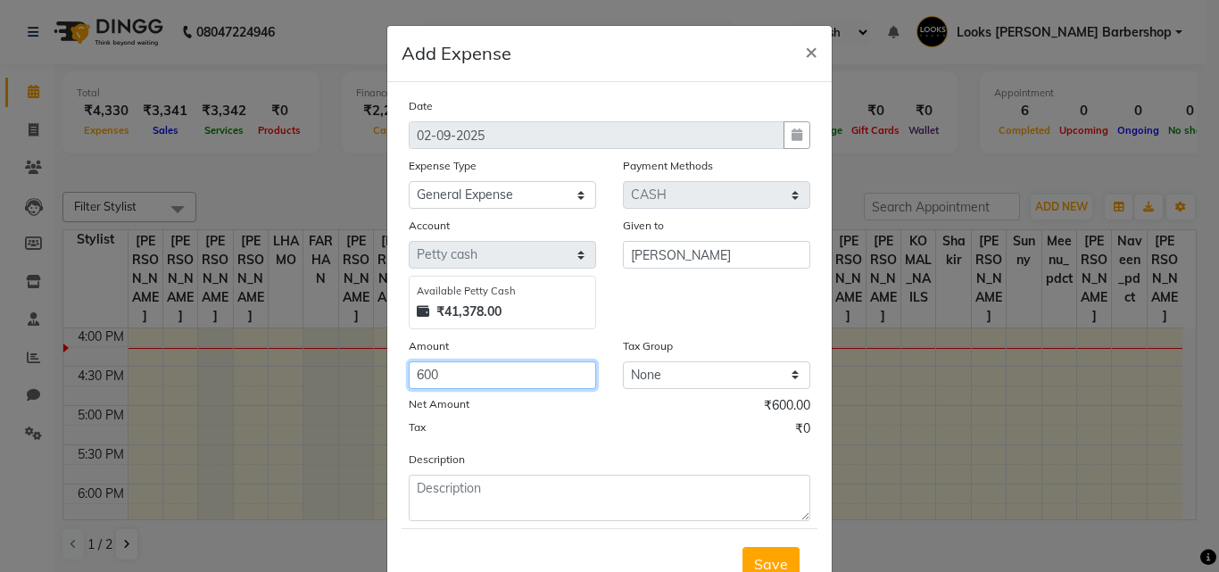
type input "600"
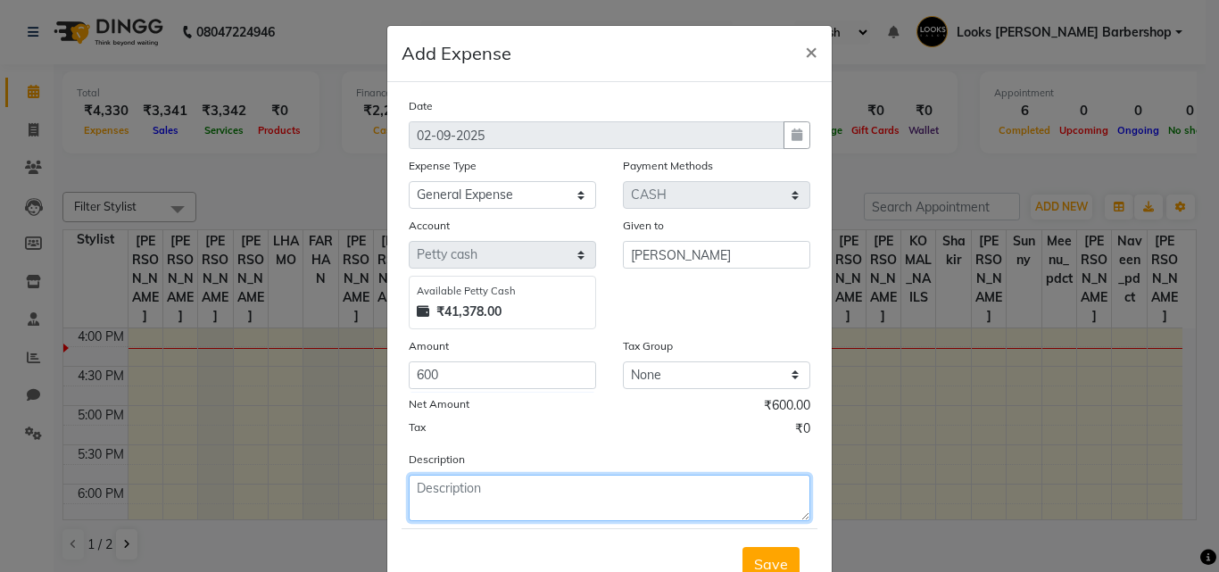
click at [421, 487] on textarea at bounding box center [610, 498] width 402 height 46
type textarea "VELOCITY"
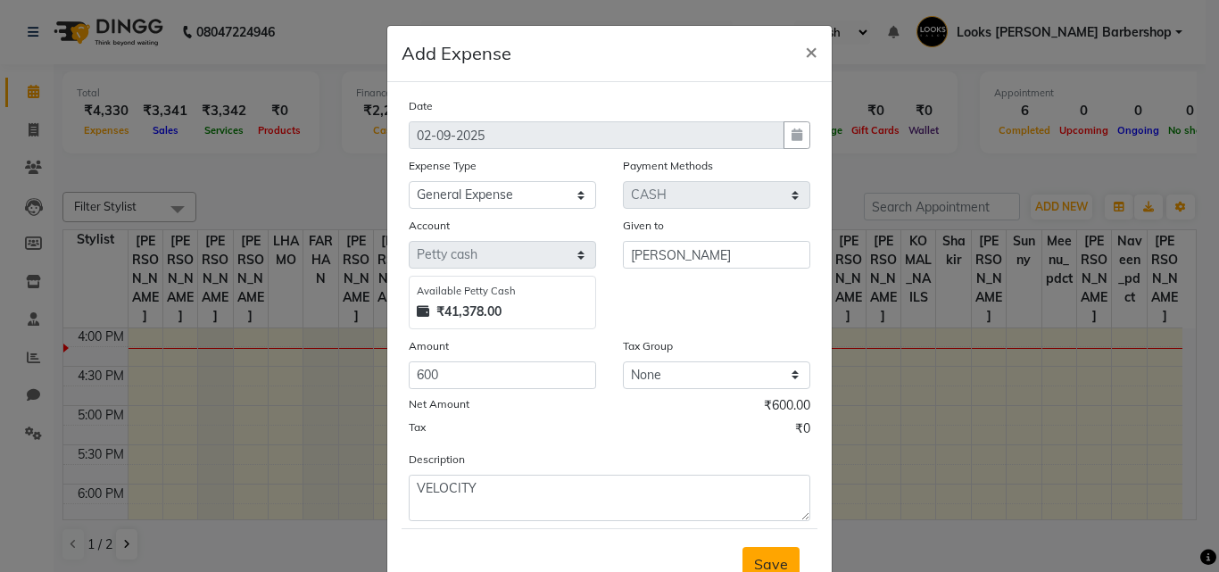
click at [760, 557] on span "Save" at bounding box center [771, 564] width 34 height 18
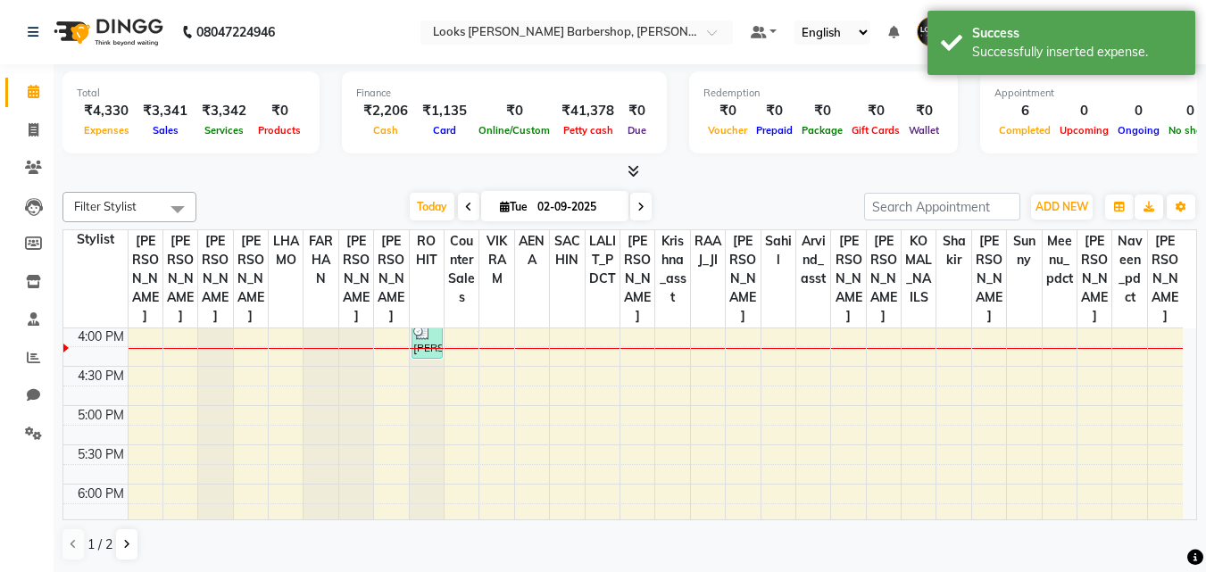
click at [24, 76] on li "Calendar" at bounding box center [27, 92] width 54 height 38
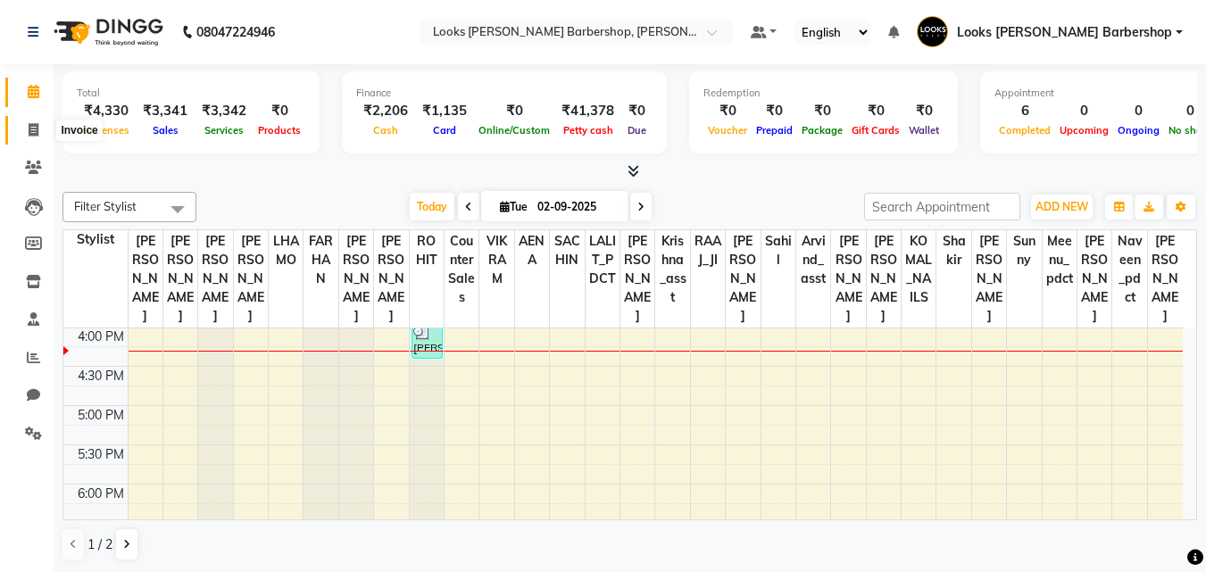
click at [29, 127] on icon at bounding box center [34, 129] width 10 height 13
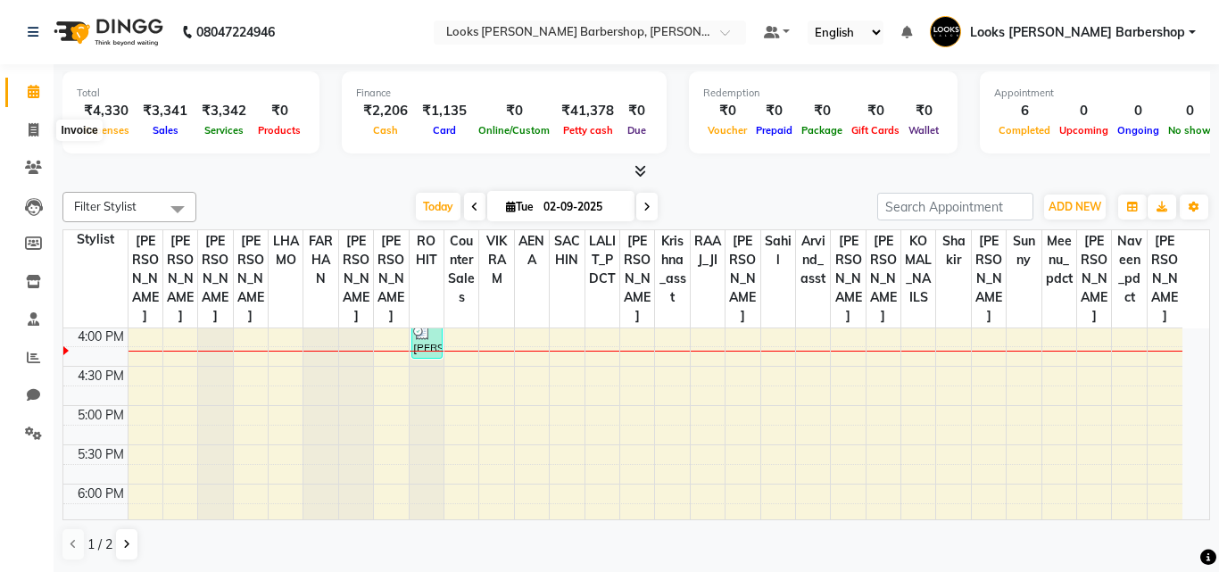
select select "service"
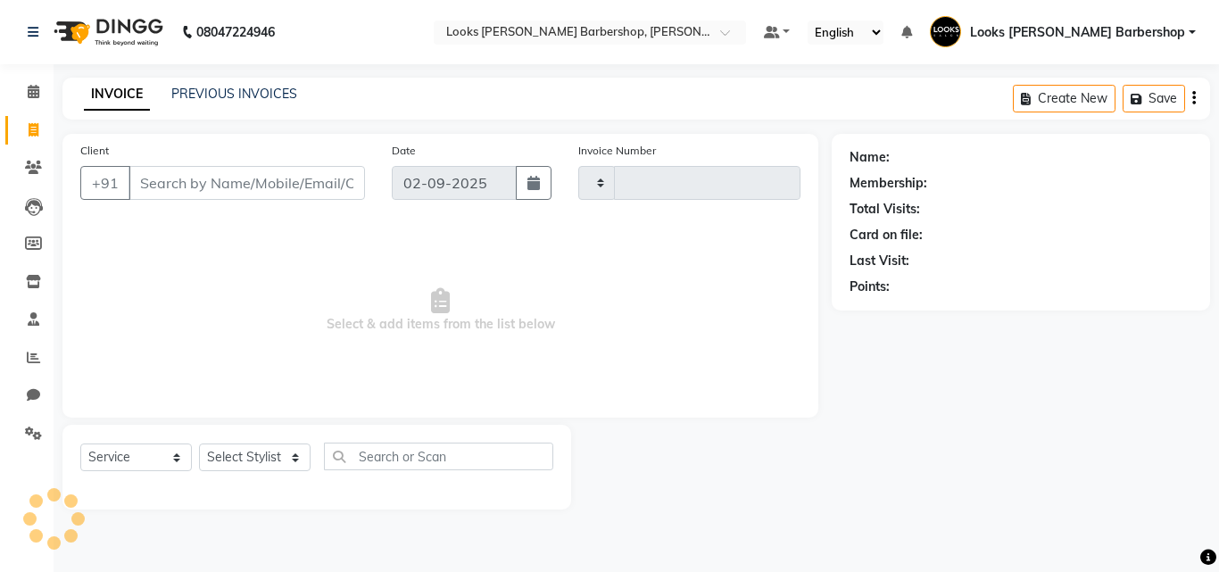
type input "3766"
select select "4323"
click at [171, 181] on input "Client" at bounding box center [247, 183] width 236 height 34
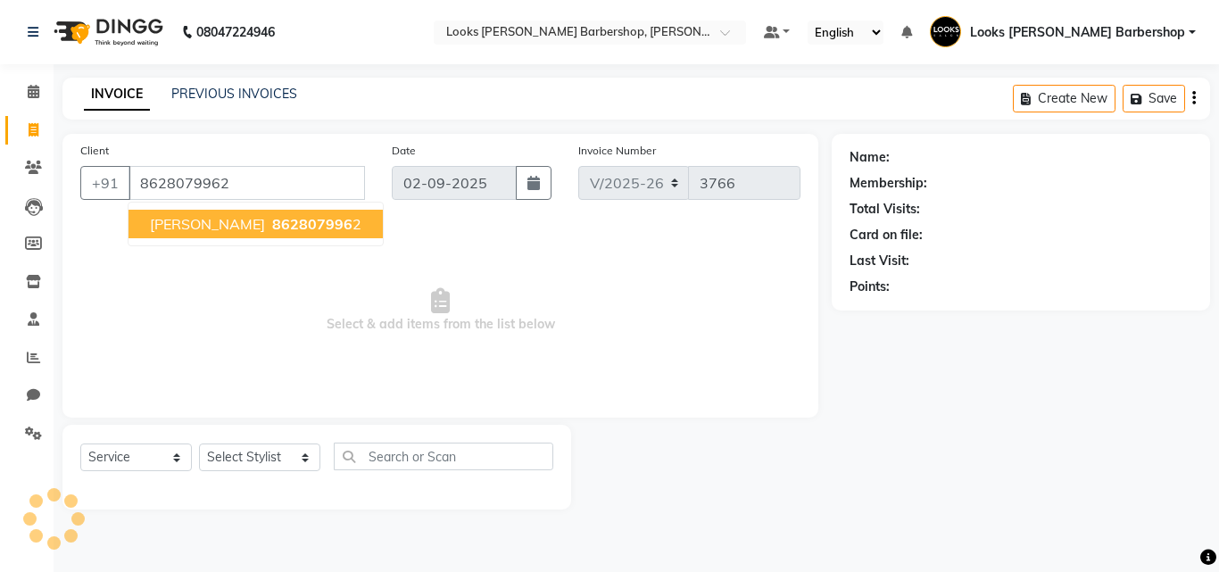
type input "8628079962"
select select "1: Object"
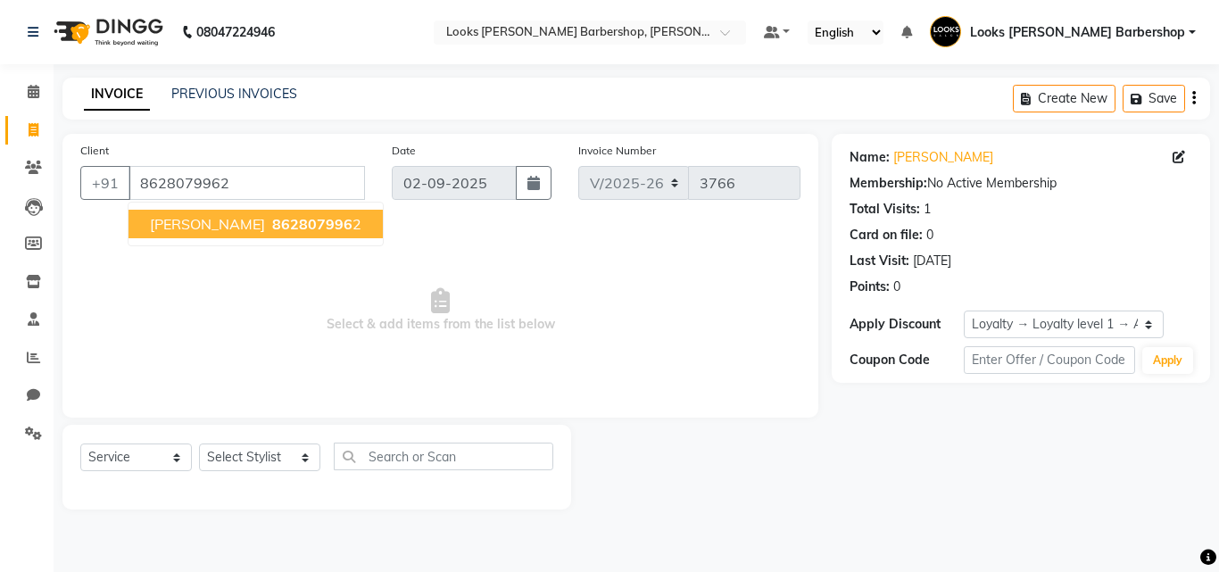
click at [272, 221] on span "862807996" at bounding box center [312, 224] width 80 height 18
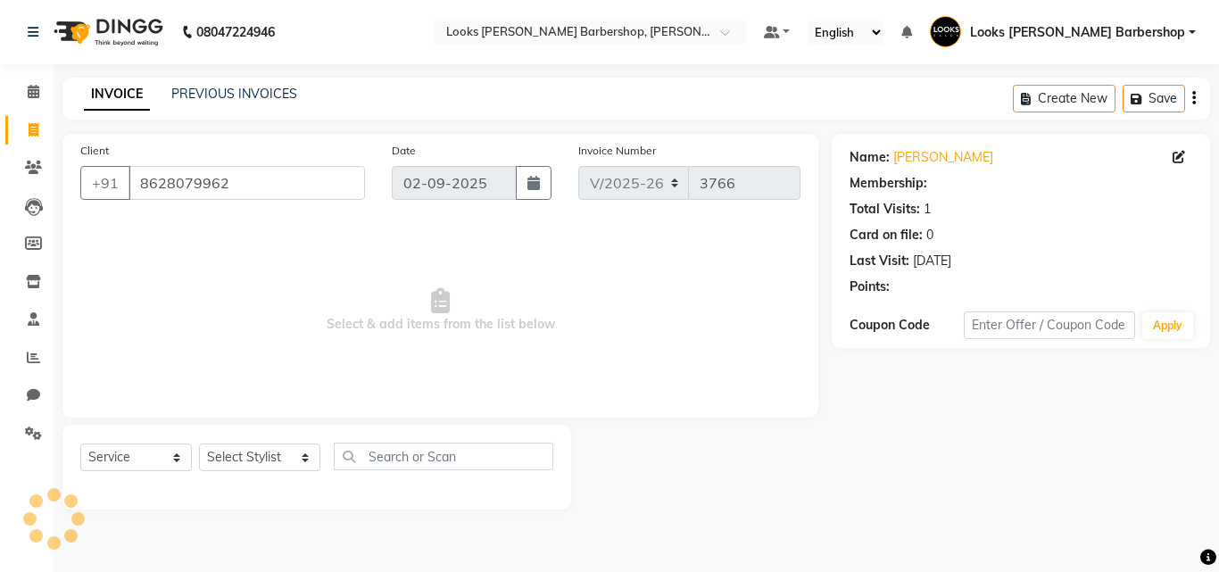
select select "1: Object"
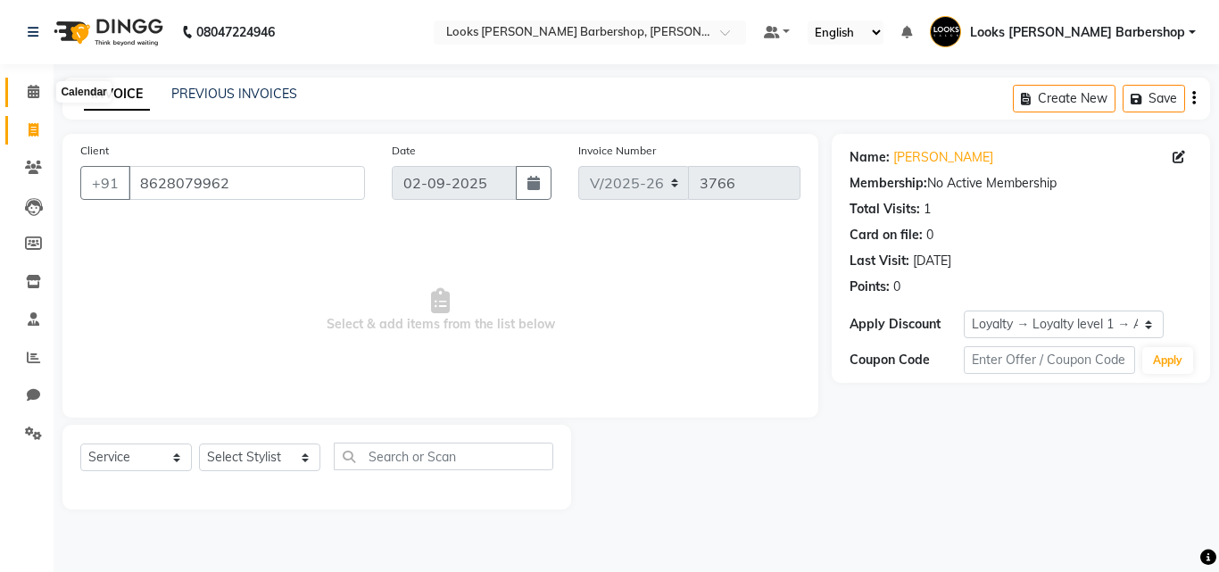
click at [31, 84] on span at bounding box center [33, 92] width 31 height 21
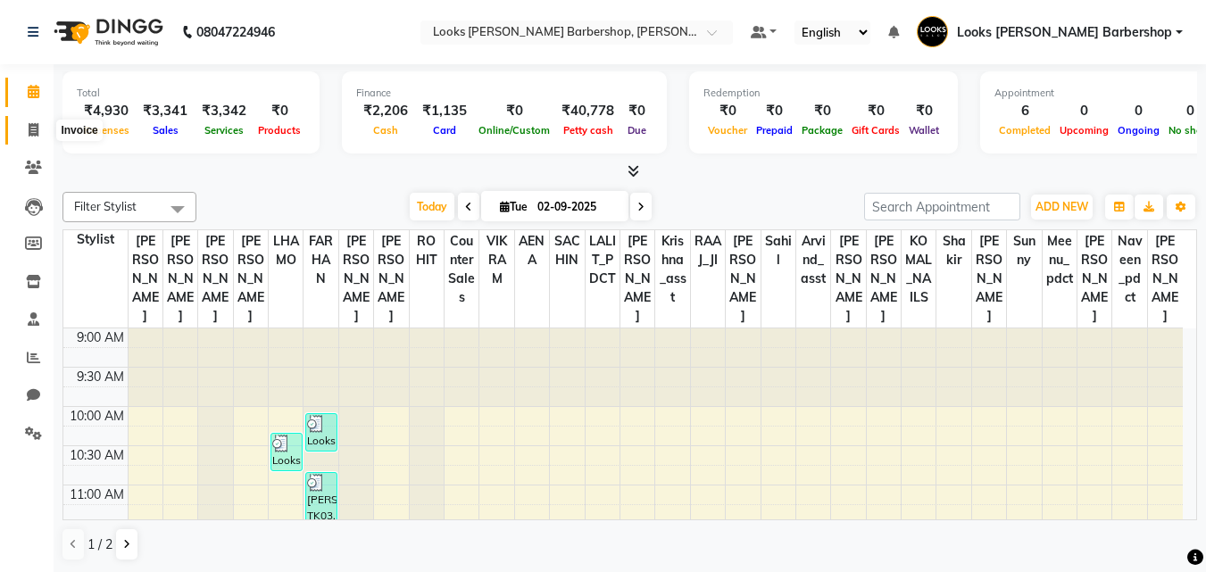
click at [37, 128] on icon at bounding box center [34, 129] width 10 height 13
select select "service"
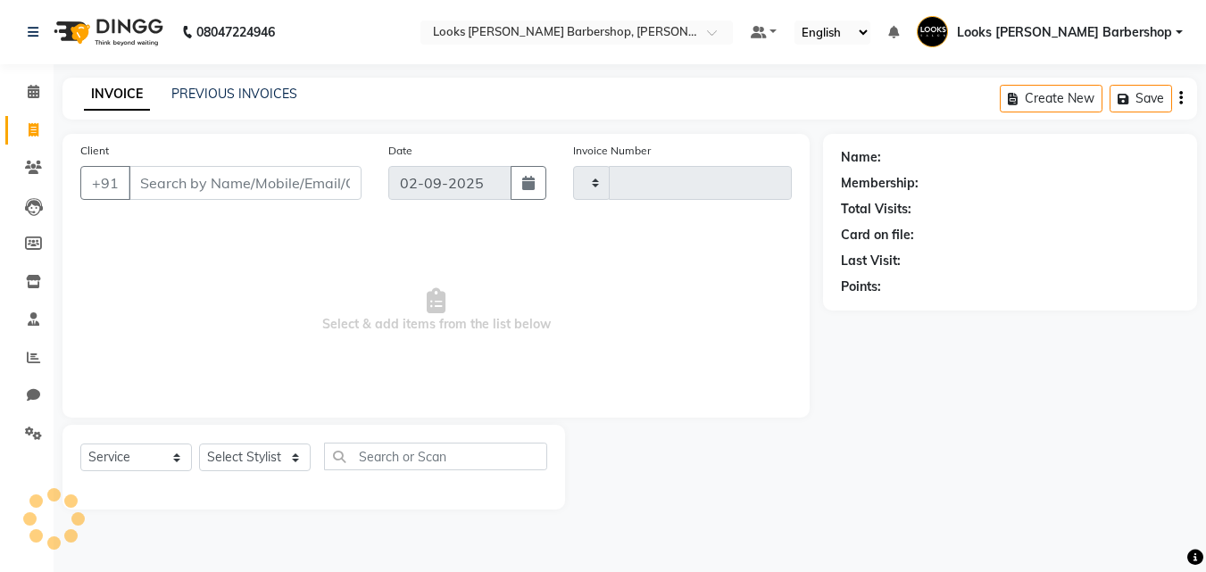
type input "3766"
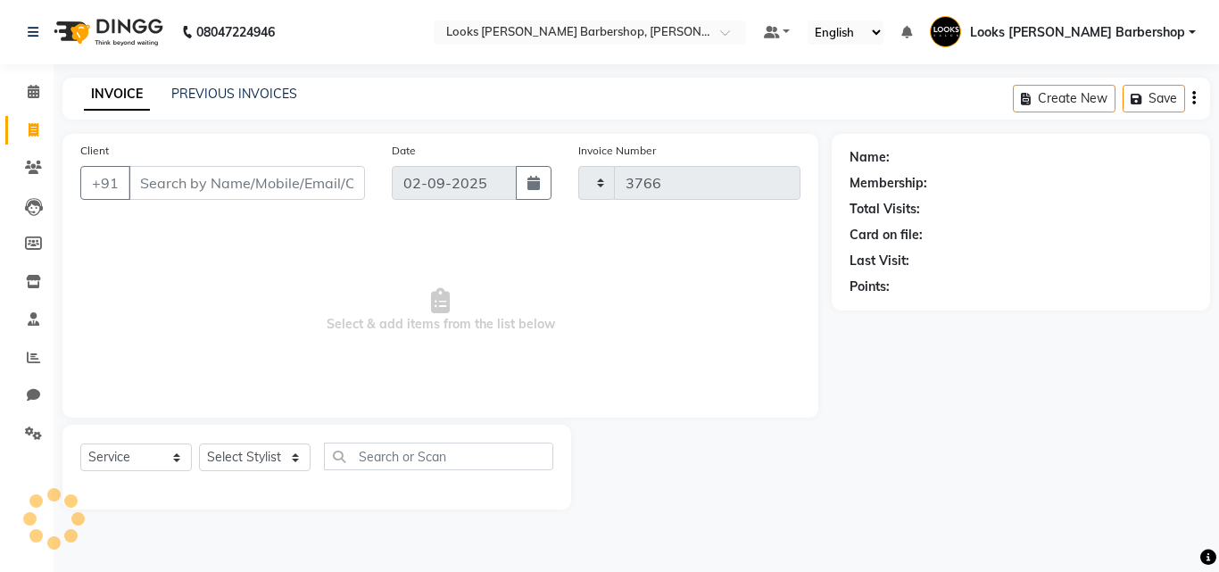
select select "4323"
click at [235, 96] on link "PREVIOUS INVOICES" at bounding box center [234, 94] width 126 height 16
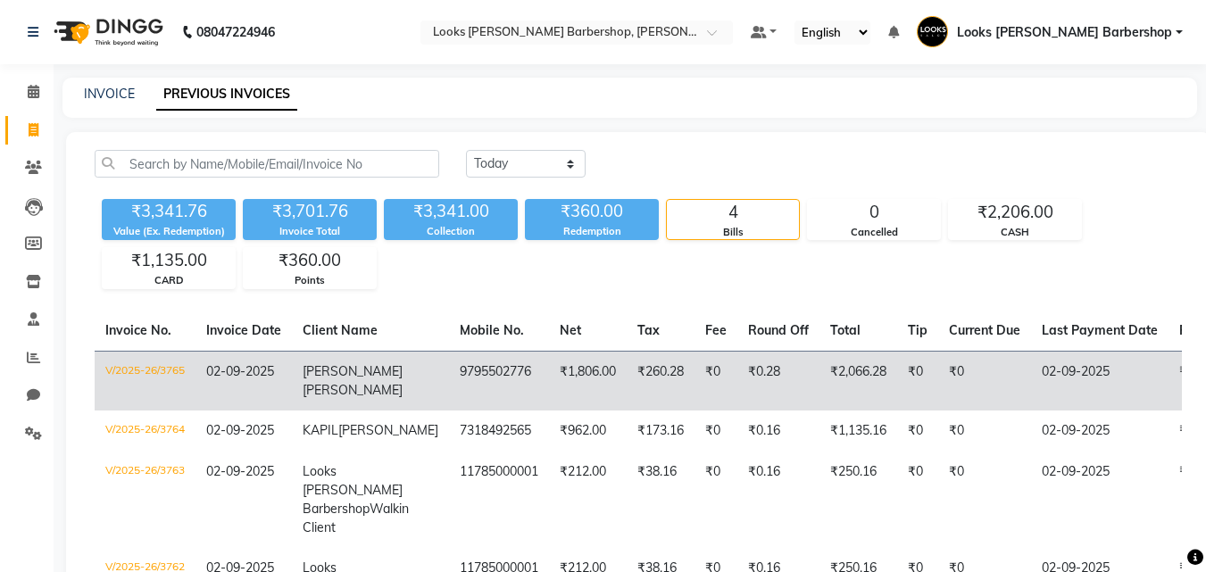
click at [468, 367] on td "9795502776" at bounding box center [499, 381] width 100 height 60
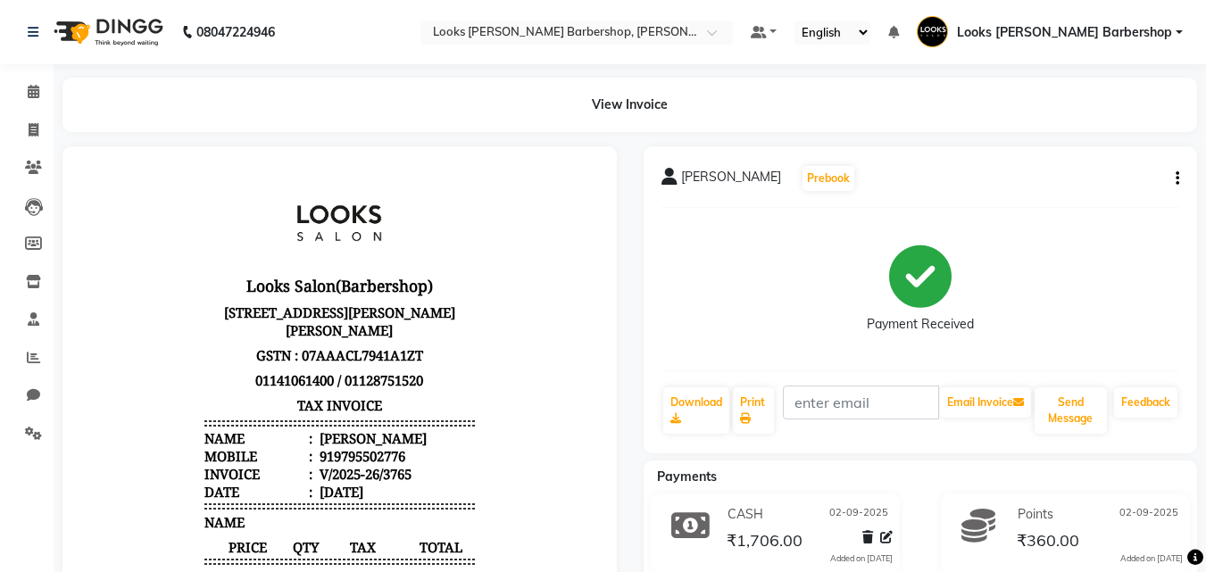
click at [351, 465] on div "919795502776" at bounding box center [360, 456] width 89 height 18
copy div "919795502776"
click at [28, 99] on span at bounding box center [33, 92] width 31 height 21
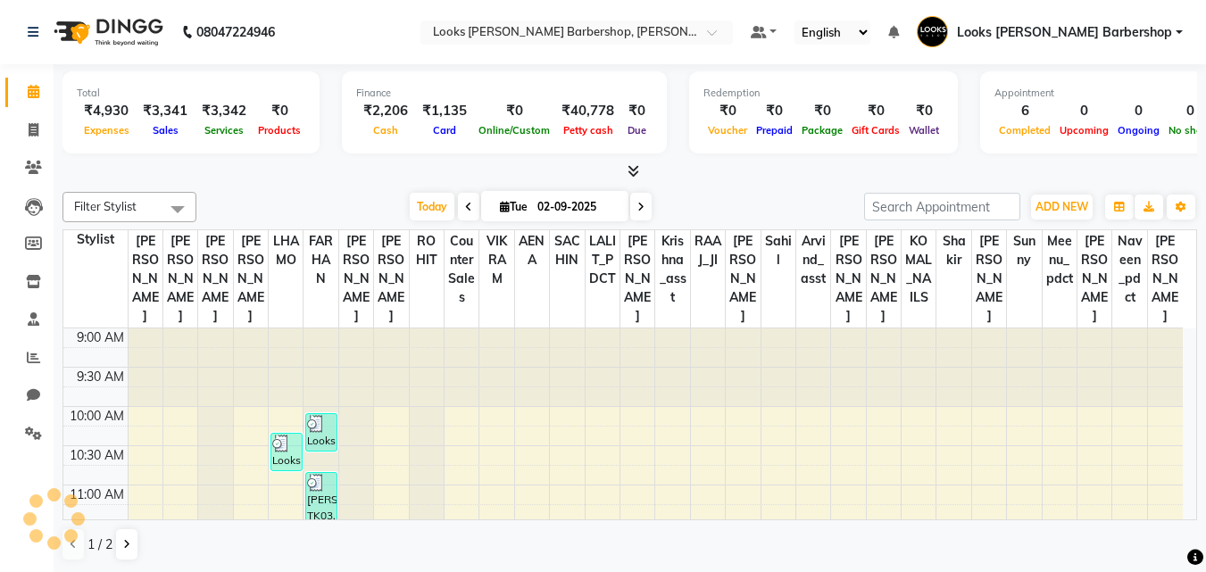
scroll to position [551, 0]
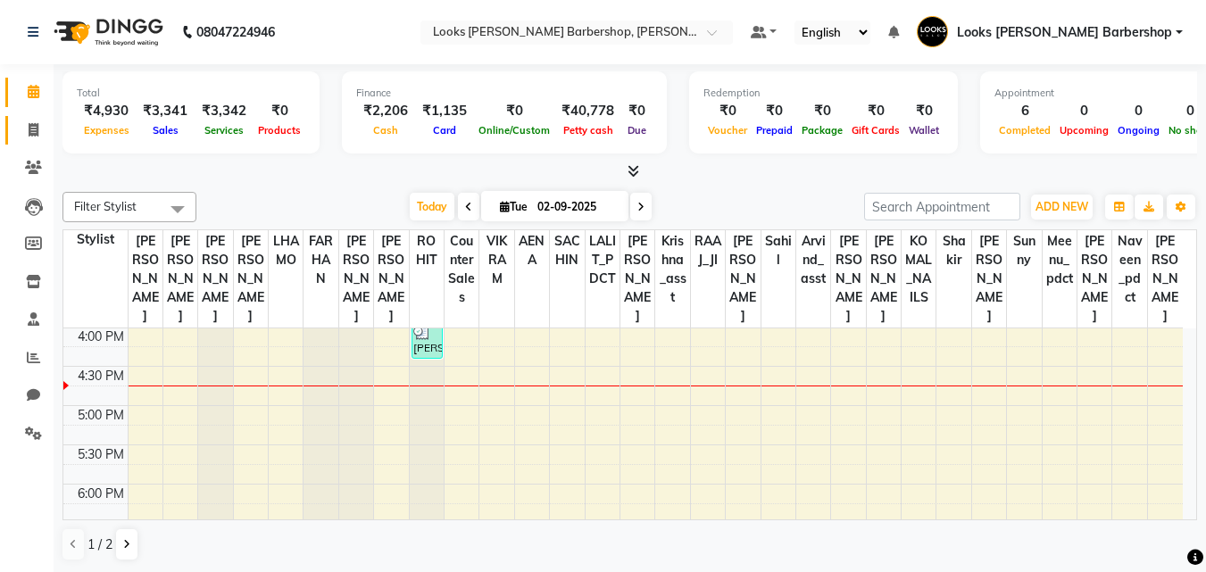
click at [29, 143] on link "Invoice" at bounding box center [26, 130] width 43 height 29
select select "service"
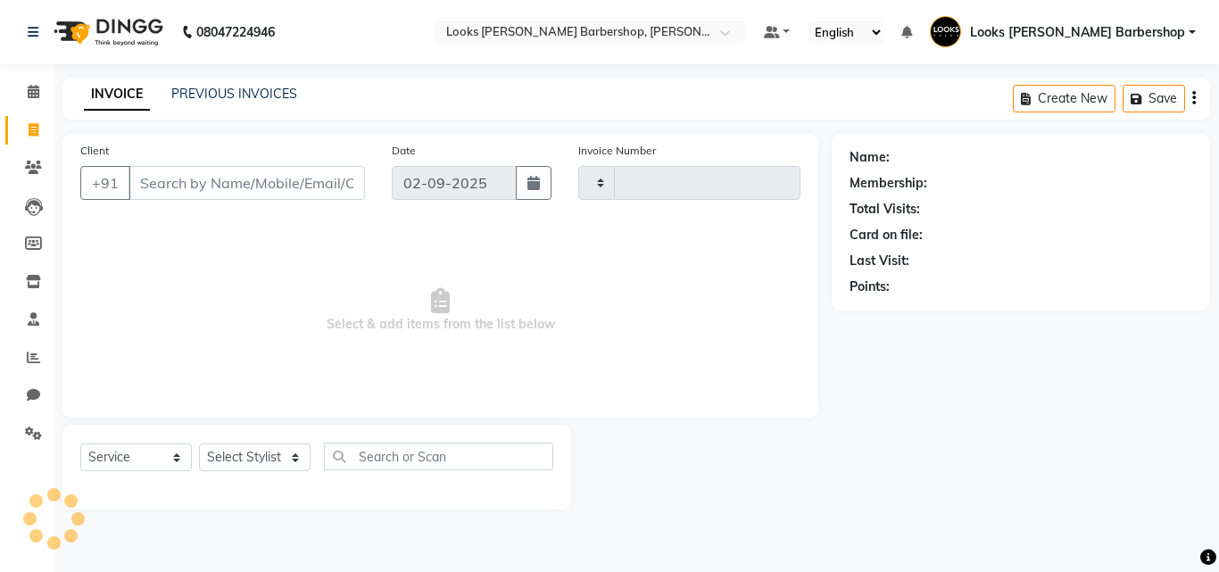
type input "3766"
select select "4323"
click at [294, 173] on input "Client" at bounding box center [247, 183] width 236 height 34
type input "8"
click at [259, 458] on select "Select Stylist [PERSON_NAME] AENA Amazon_Kart Arvind_asst [PERSON_NAME] Counter…" at bounding box center [259, 458] width 121 height 28
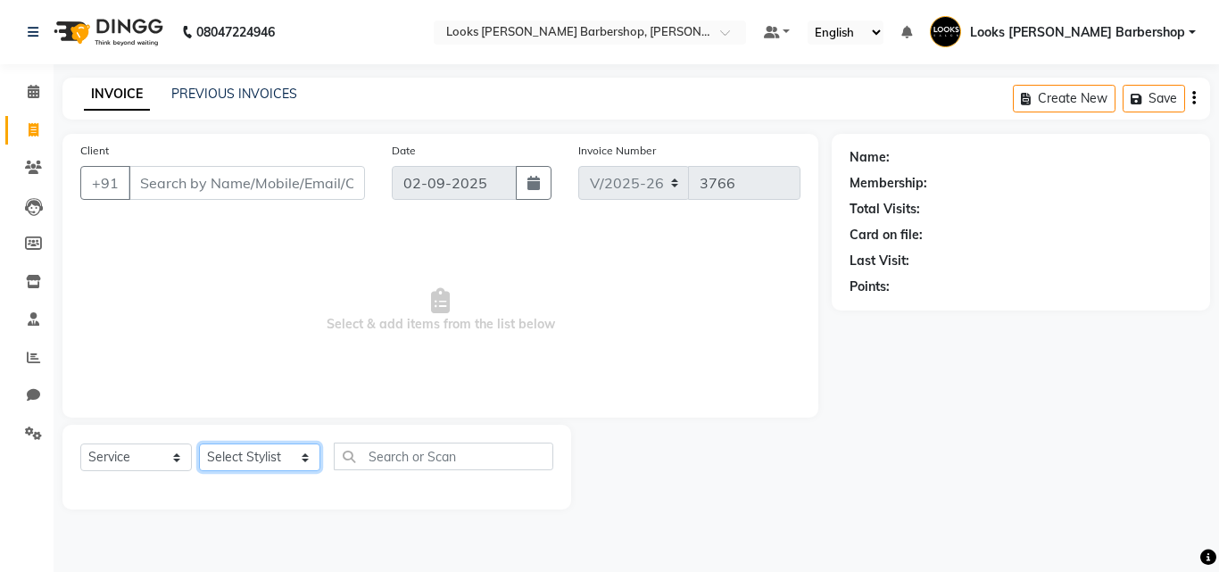
select select "23408"
click at [199, 444] on select "Select Stylist [PERSON_NAME] AENA Amazon_Kart Arvind_asst [PERSON_NAME] Counter…" at bounding box center [259, 458] width 121 height 28
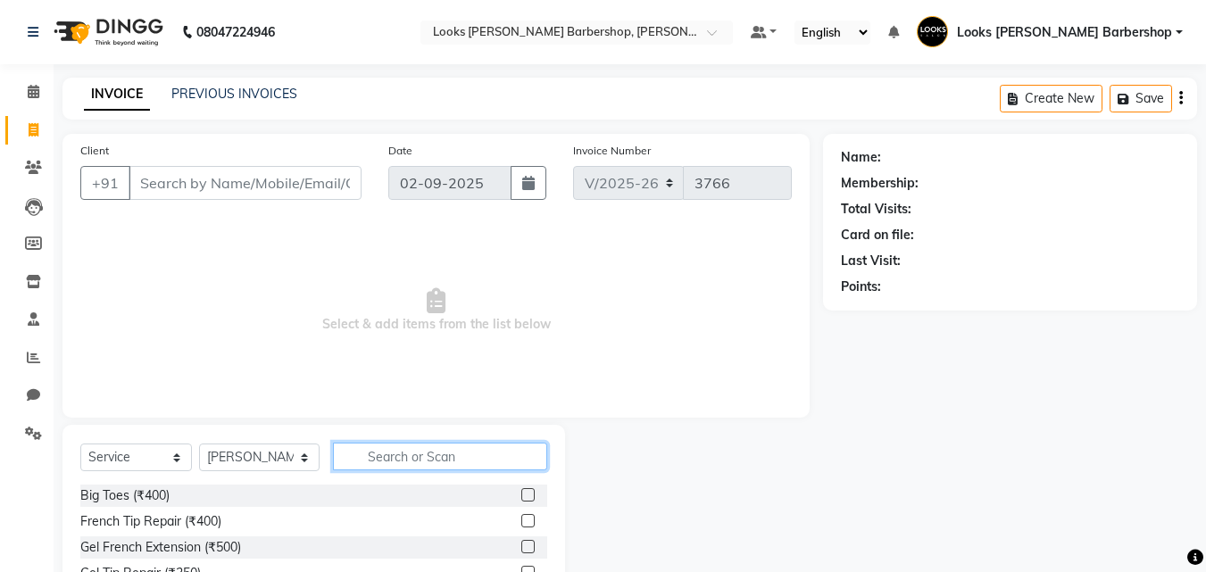
click at [368, 469] on input "text" at bounding box center [440, 457] width 215 height 28
type input "CUT"
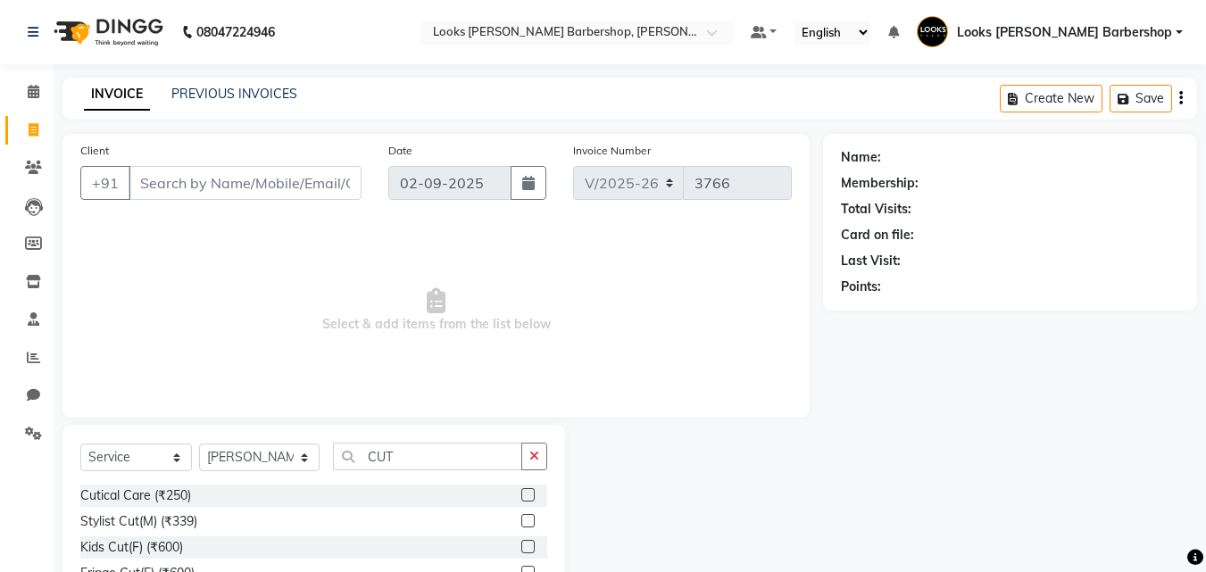
click at [521, 520] on label at bounding box center [527, 520] width 13 height 13
click at [521, 520] on input "checkbox" at bounding box center [527, 522] width 12 height 12
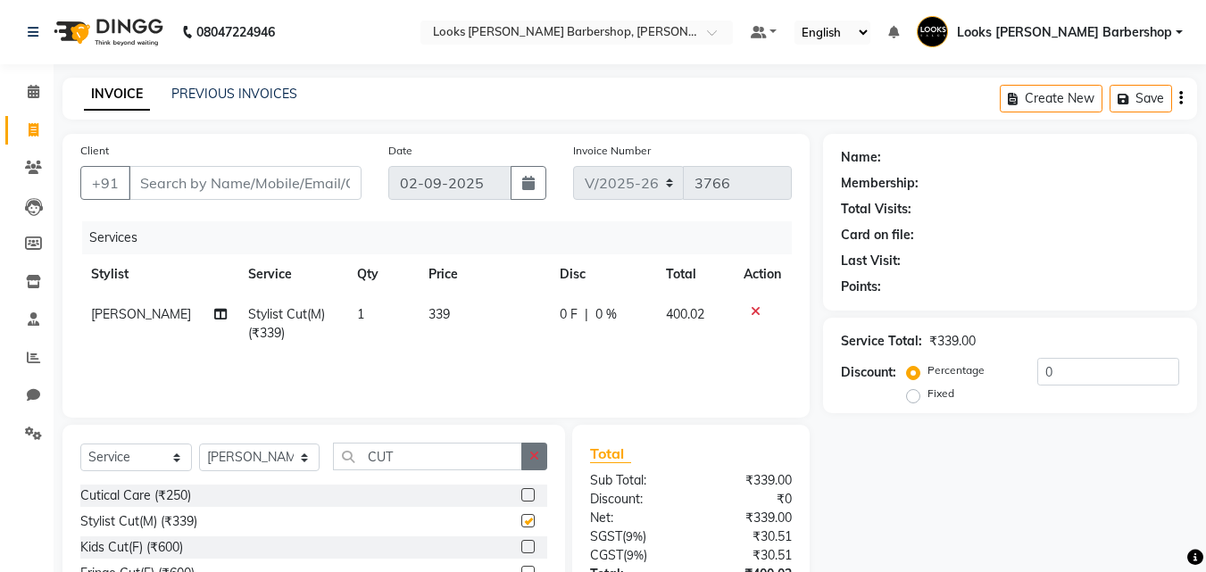
checkbox input "false"
click at [542, 452] on button "button" at bounding box center [534, 457] width 26 height 28
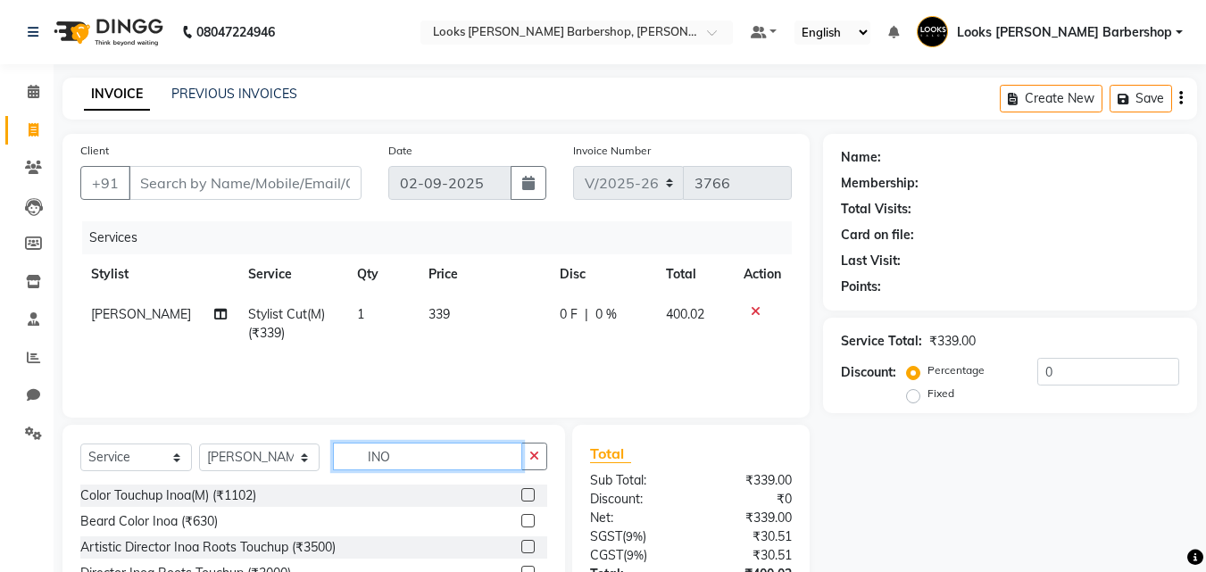
type input "INO"
click at [526, 492] on label at bounding box center [527, 494] width 13 height 13
click at [526, 492] on input "checkbox" at bounding box center [527, 496] width 12 height 12
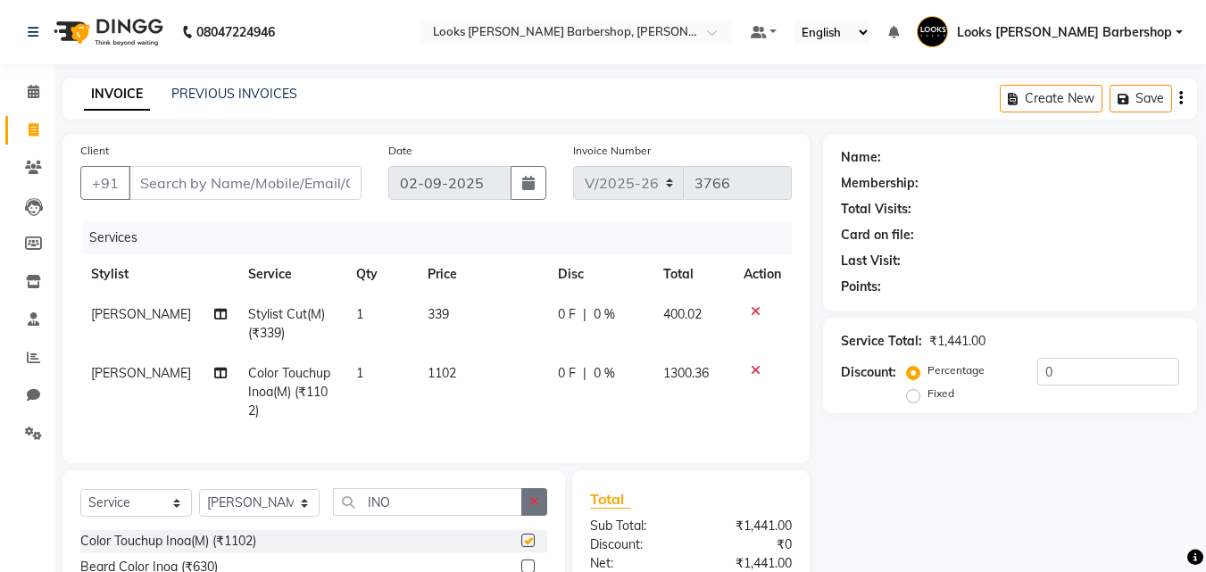
checkbox input "false"
click at [535, 508] on icon "button" at bounding box center [534, 501] width 10 height 12
click at [282, 517] on select "Select Stylist [PERSON_NAME] AENA Amazon_Kart Arvind_asst [PERSON_NAME] Counter…" at bounding box center [259, 503] width 120 height 28
select select "23416"
click at [199, 502] on select "Select Stylist [PERSON_NAME] AENA Amazon_Kart Arvind_asst [PERSON_NAME] Counter…" at bounding box center [259, 503] width 120 height 28
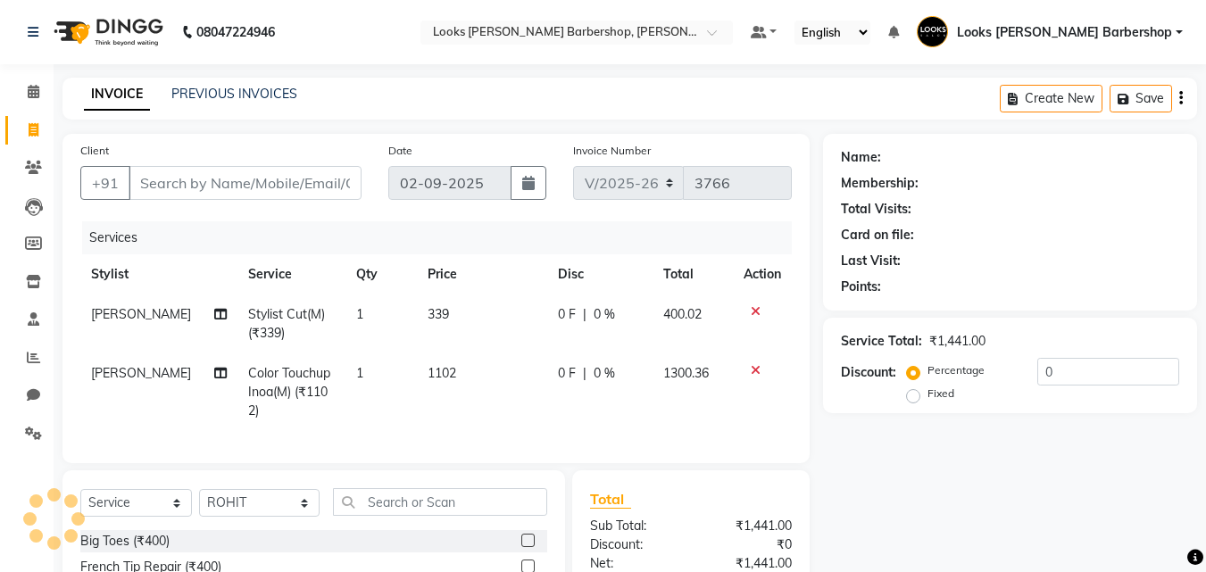
drag, startPoint x: 395, startPoint y: 528, endPoint x: 398, endPoint y: 515, distance: 13.7
click at [395, 516] on input "text" at bounding box center [440, 502] width 215 height 28
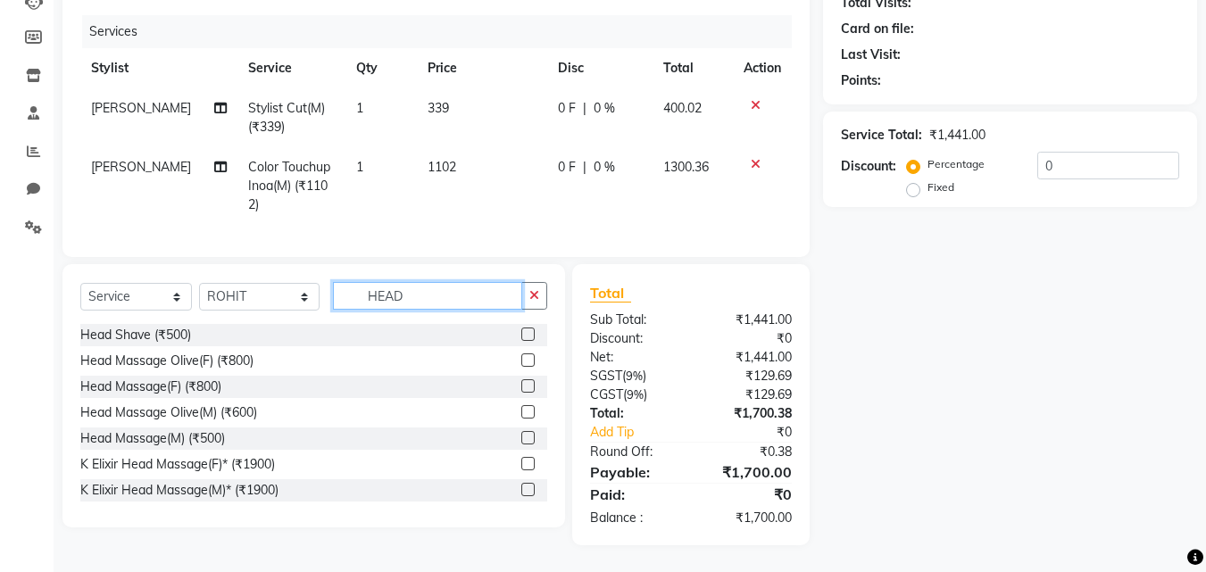
type input "HEAD"
click at [521, 439] on label at bounding box center [527, 437] width 13 height 13
click at [521, 439] on input "checkbox" at bounding box center [527, 439] width 12 height 12
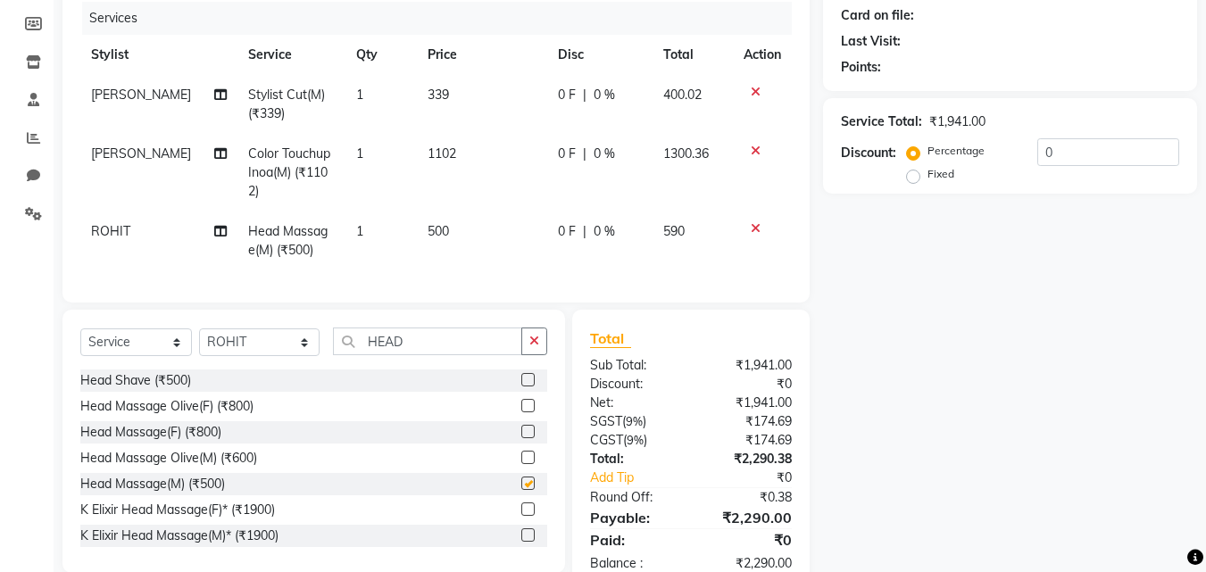
checkbox input "false"
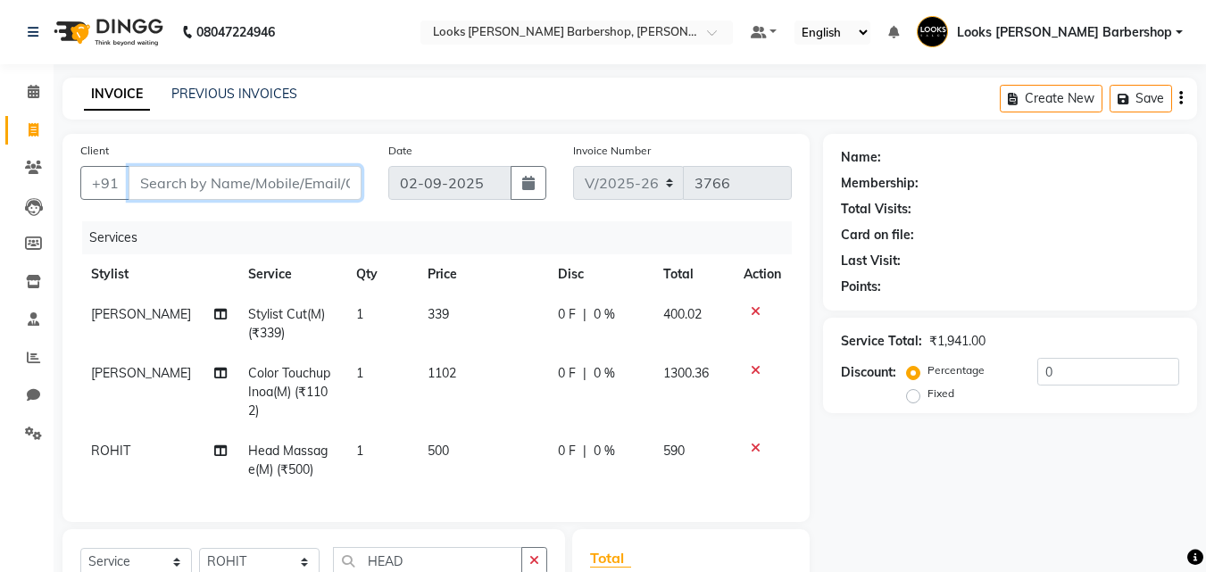
click at [294, 181] on input "Client" at bounding box center [245, 183] width 233 height 34
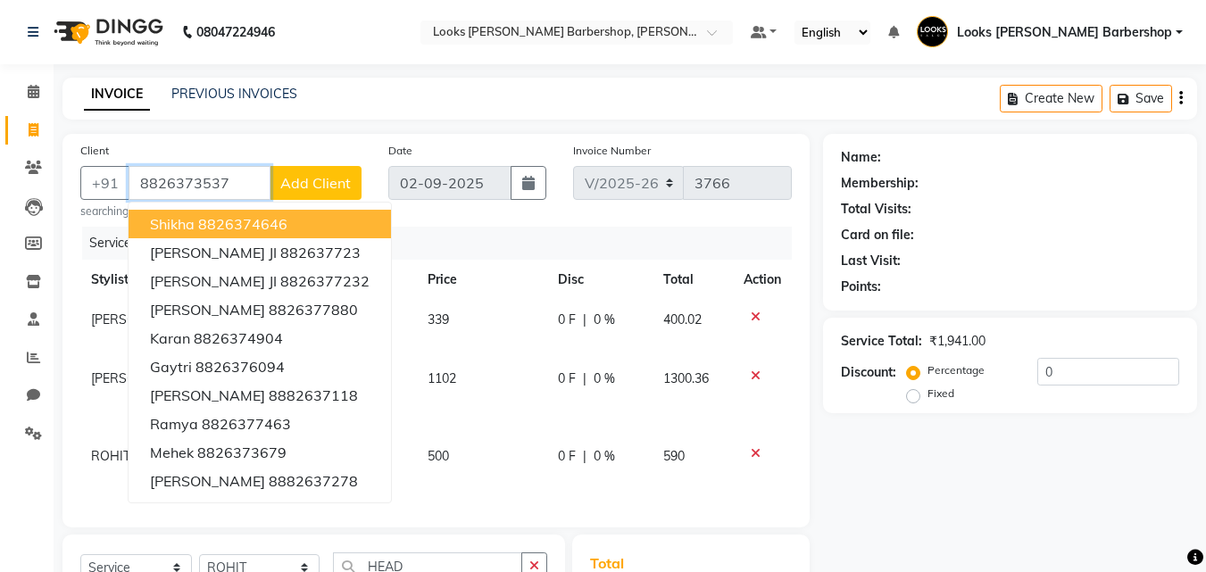
type input "8826373537"
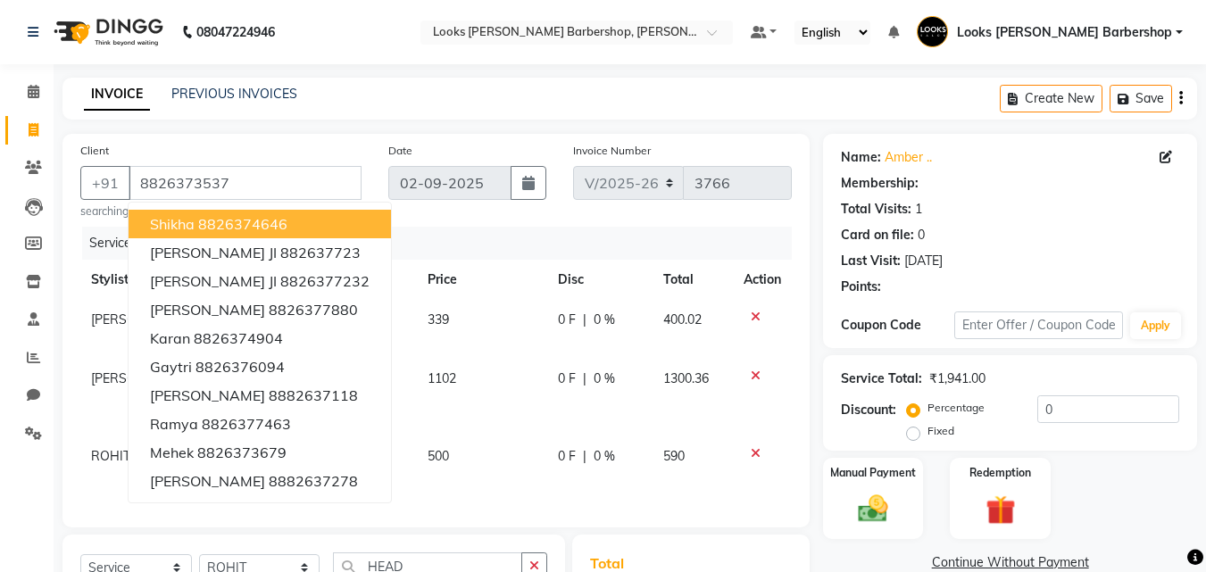
select select "1: Object"
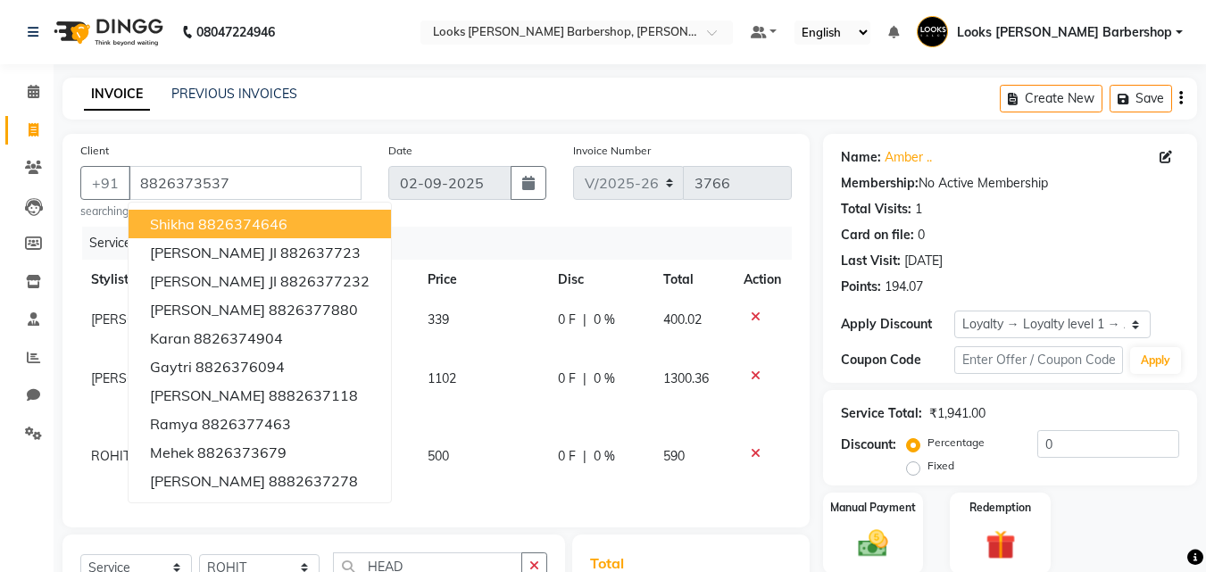
scroll to position [284, 0]
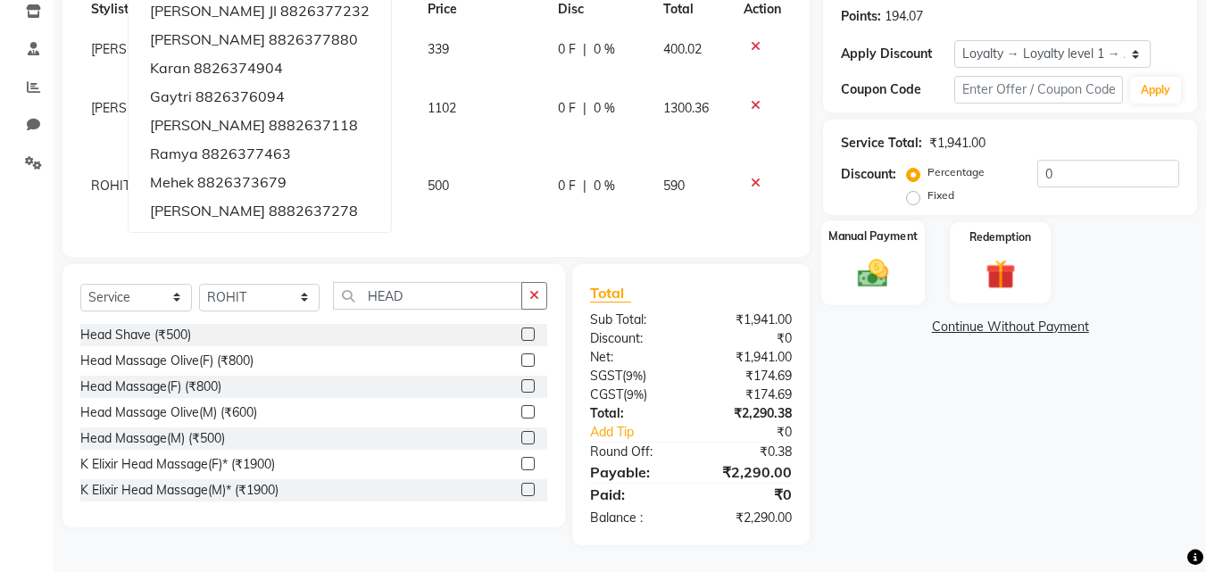
click at [860, 255] on img at bounding box center [873, 273] width 50 height 36
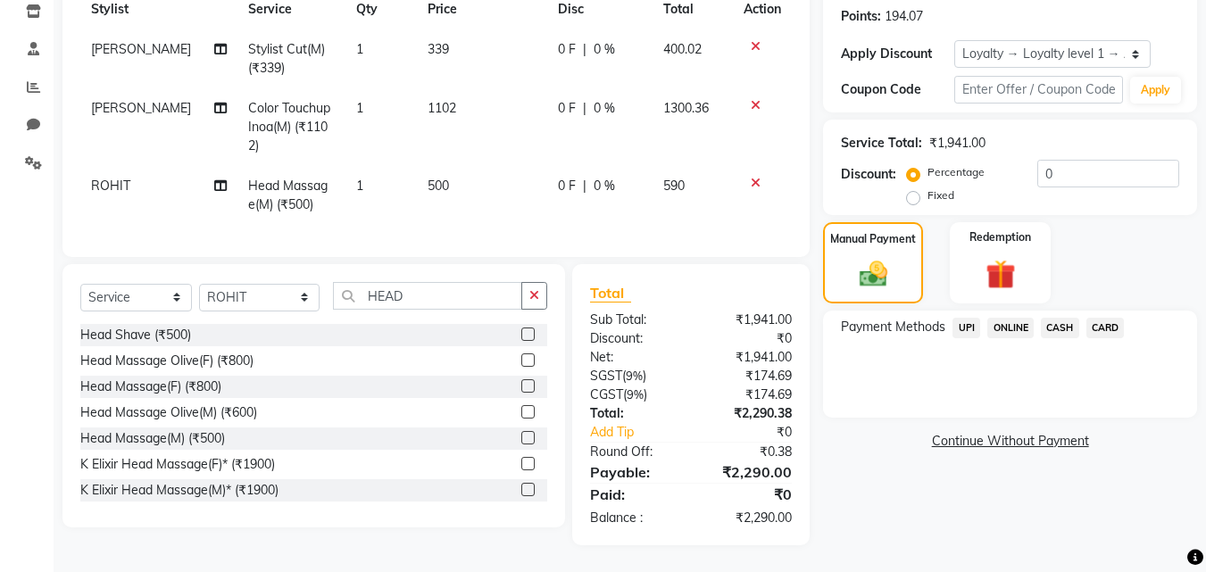
click at [1106, 318] on span "CARD" at bounding box center [1105, 328] width 38 height 21
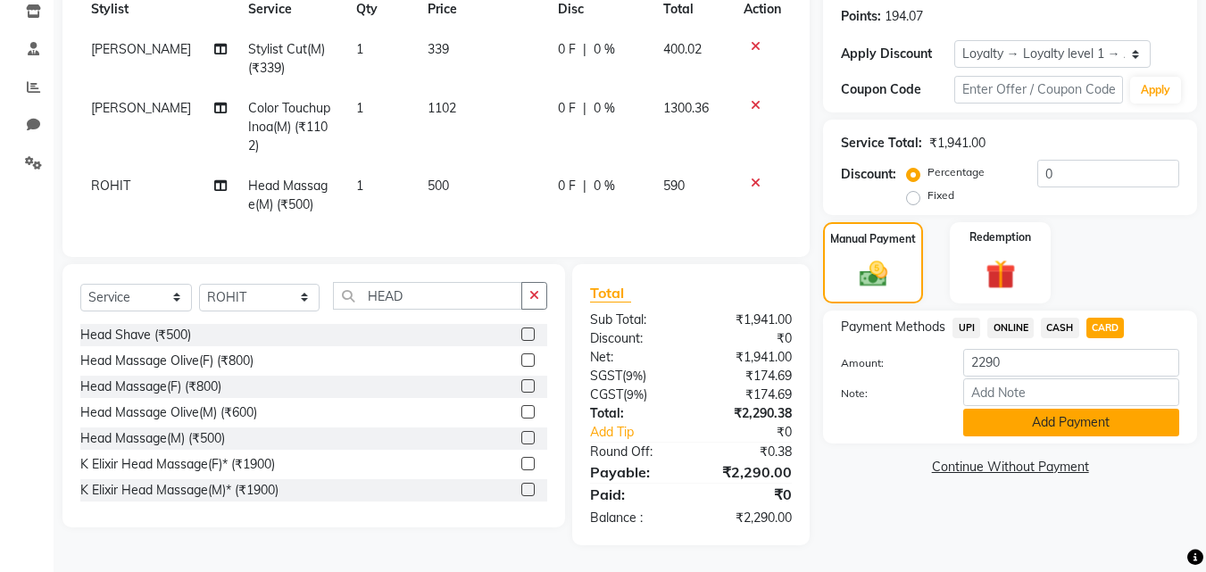
click at [1059, 409] on button "Add Payment" at bounding box center [1071, 423] width 216 height 28
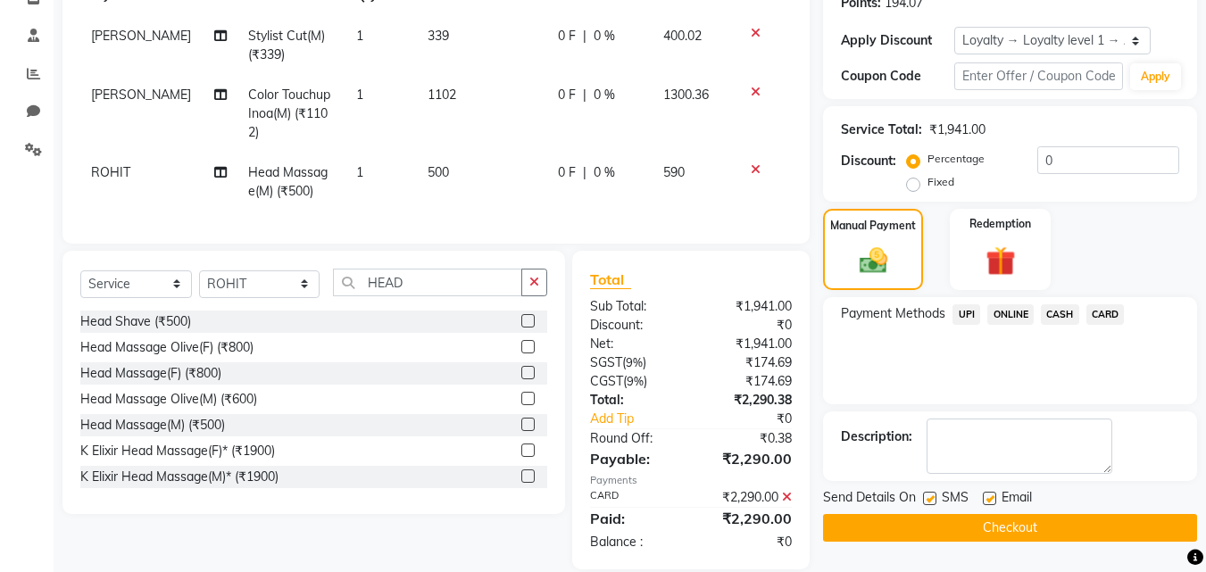
scroll to position [428, 0]
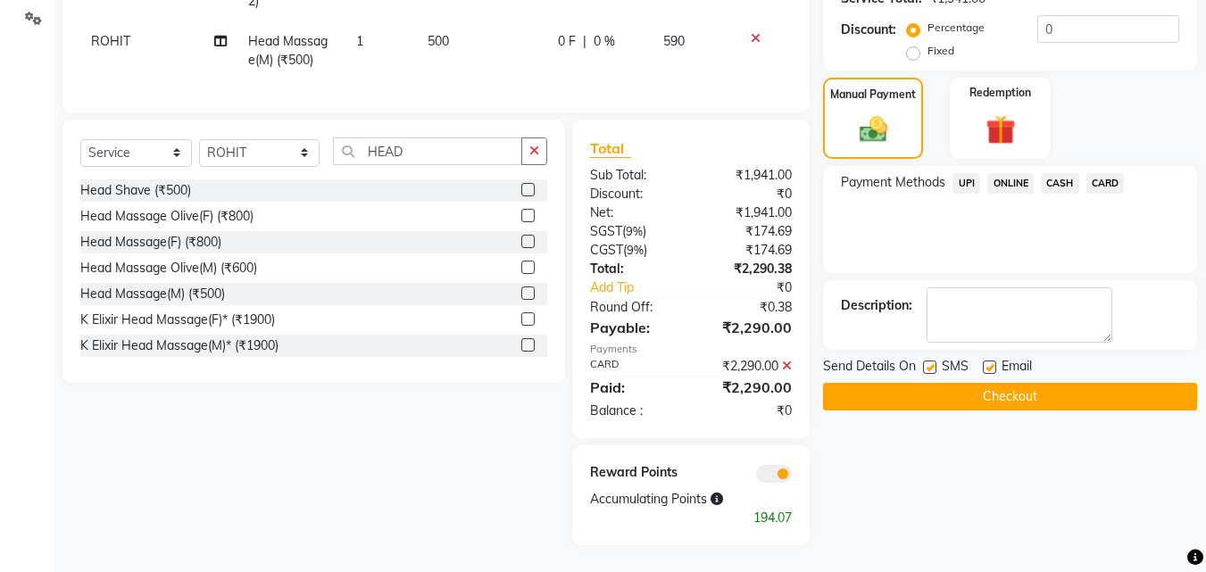
click at [1033, 386] on button "Checkout" at bounding box center [1010, 397] width 374 height 28
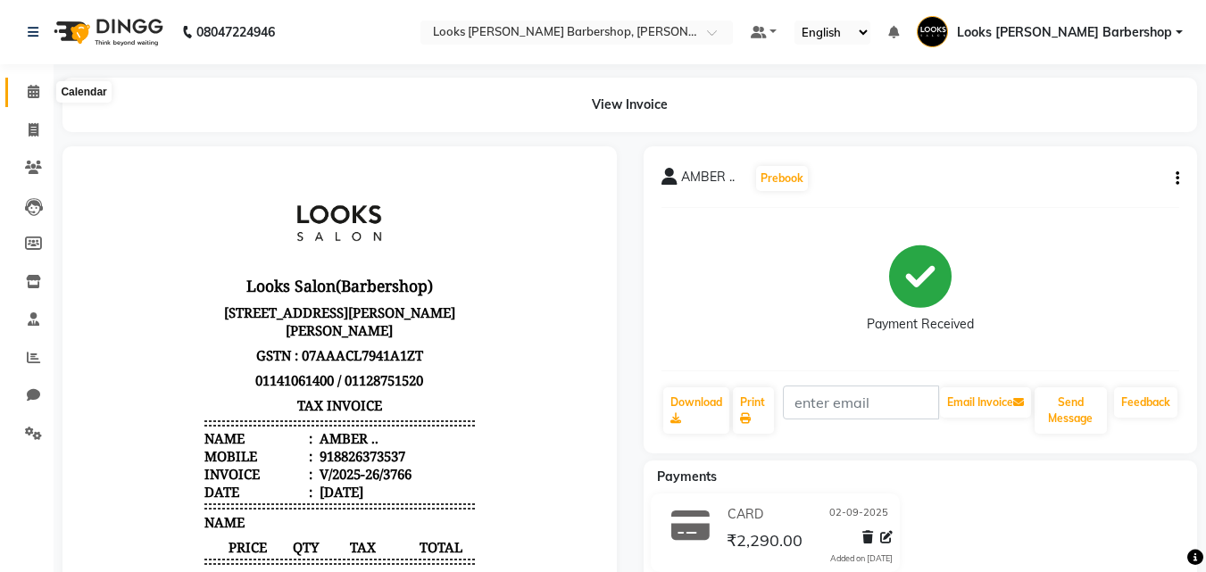
click at [42, 99] on span at bounding box center [33, 92] width 31 height 21
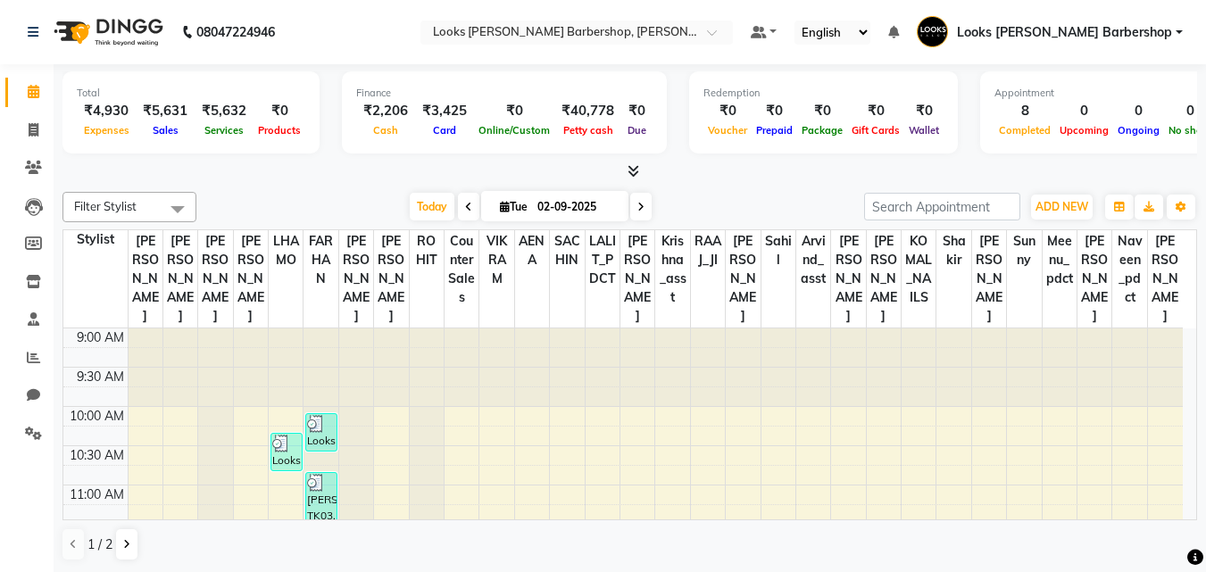
click at [625, 172] on span at bounding box center [629, 171] width 19 height 19
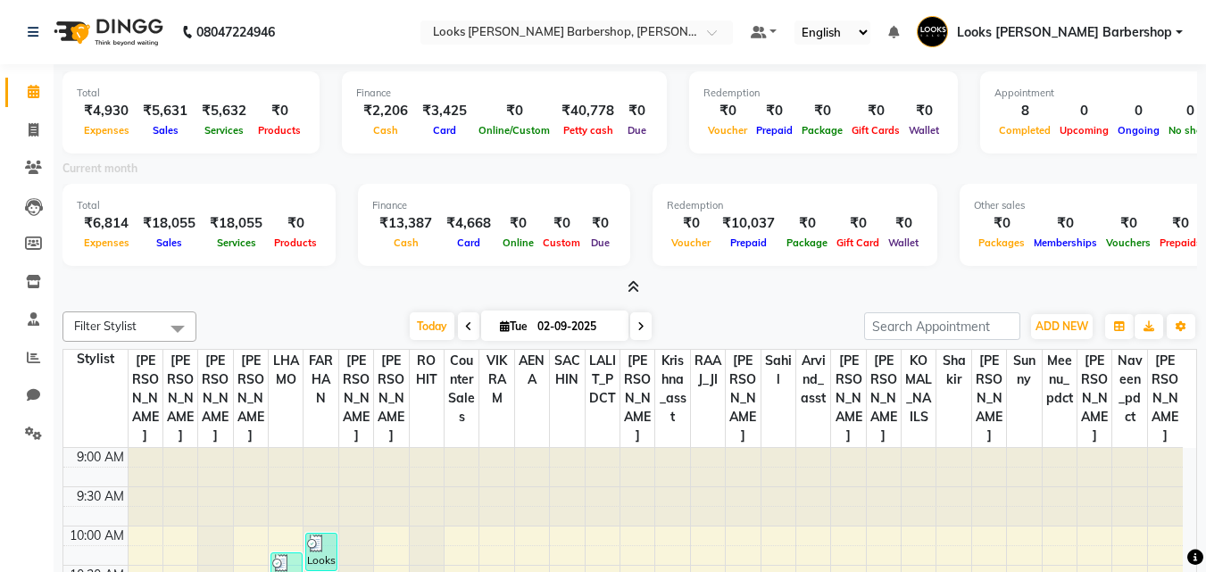
click at [626, 284] on span at bounding box center [629, 287] width 19 height 19
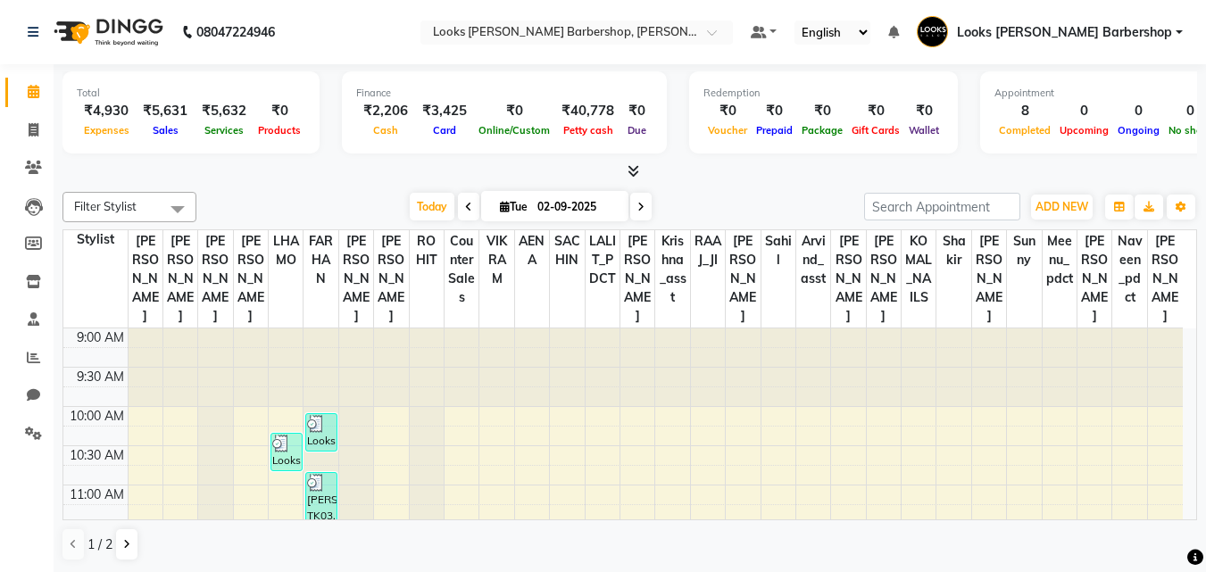
click at [38, 417] on li "Settings" at bounding box center [27, 434] width 54 height 38
click at [28, 432] on icon at bounding box center [33, 433] width 17 height 13
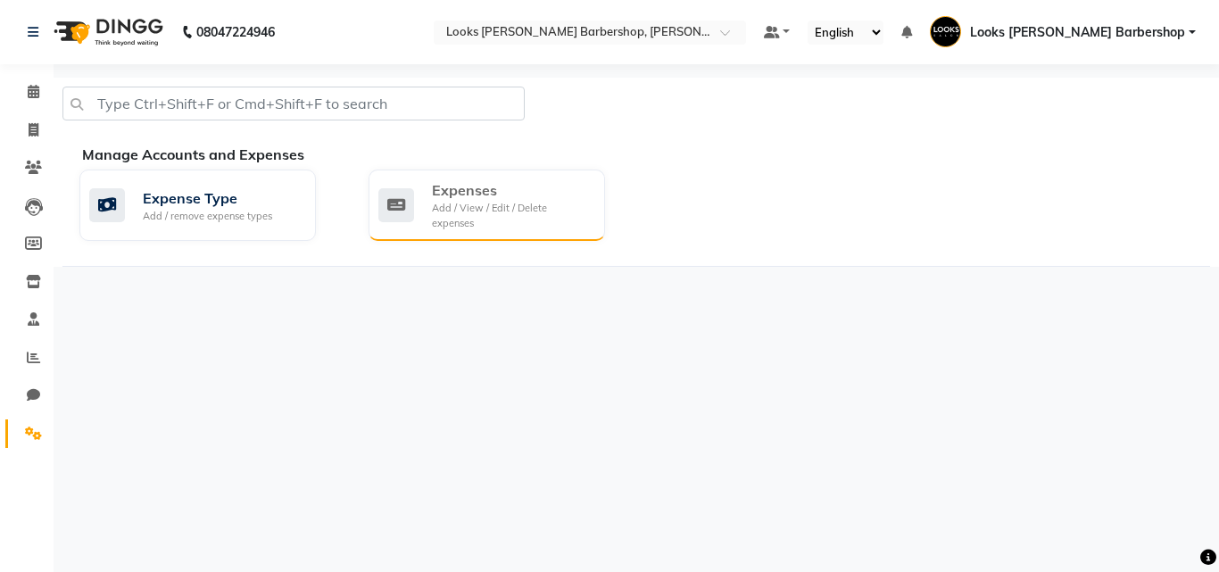
click at [483, 189] on div "Expenses" at bounding box center [511, 189] width 159 height 21
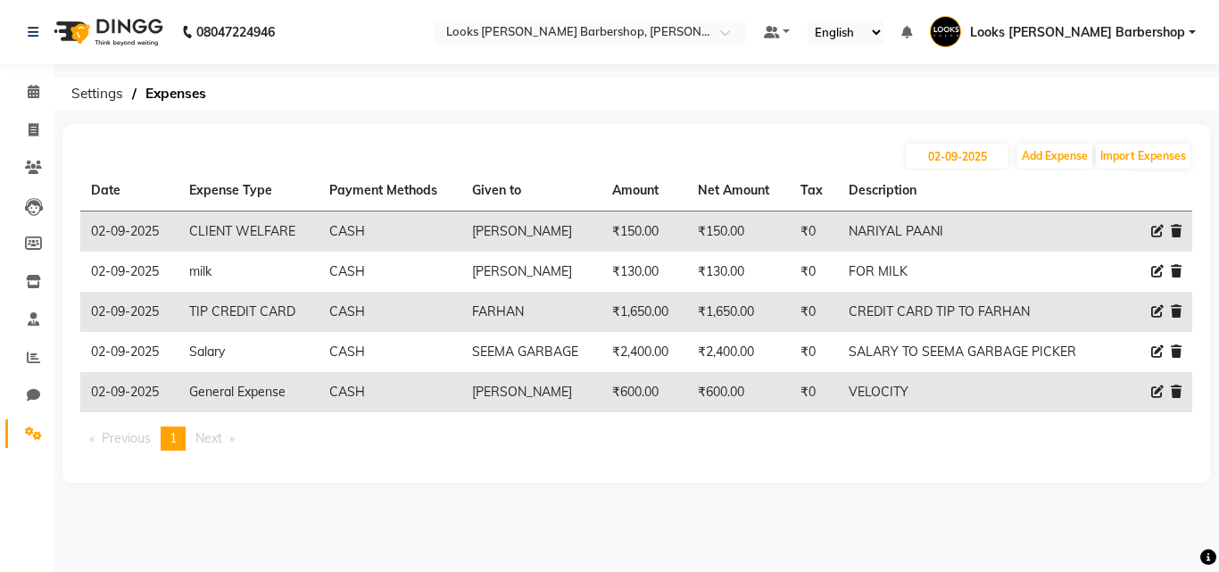
click at [1162, 271] on icon at bounding box center [1157, 271] width 12 height 12
select select "24076"
select select "1"
select select "3128"
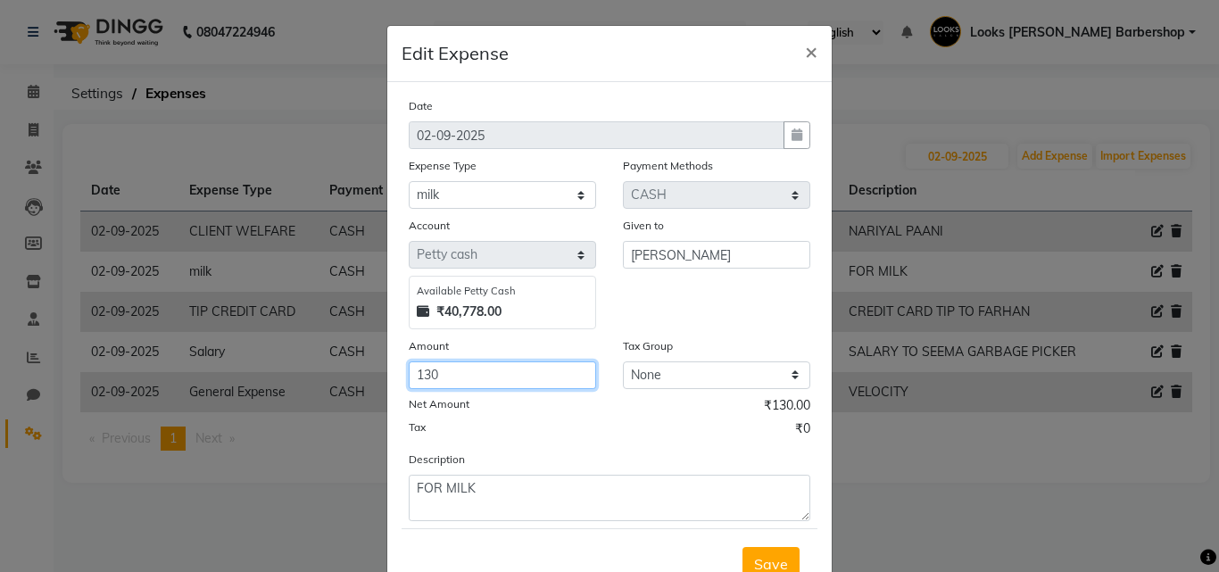
click at [485, 369] on input "130" at bounding box center [502, 375] width 187 height 28
type input "150"
click at [751, 553] on button "Save" at bounding box center [770, 564] width 57 height 34
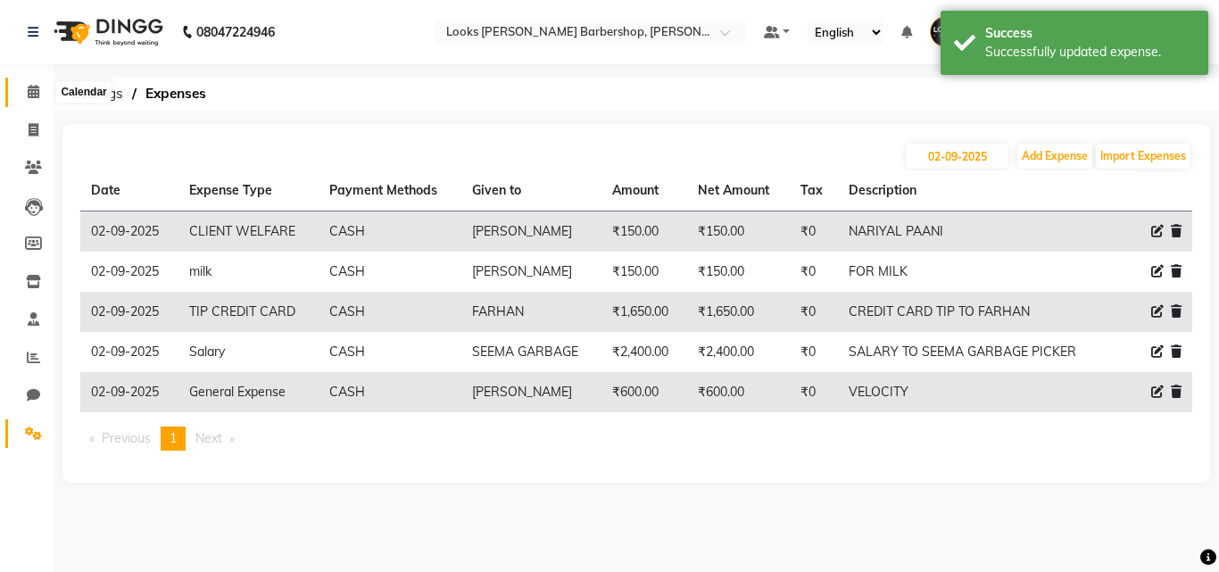
click at [46, 87] on span at bounding box center [33, 92] width 31 height 21
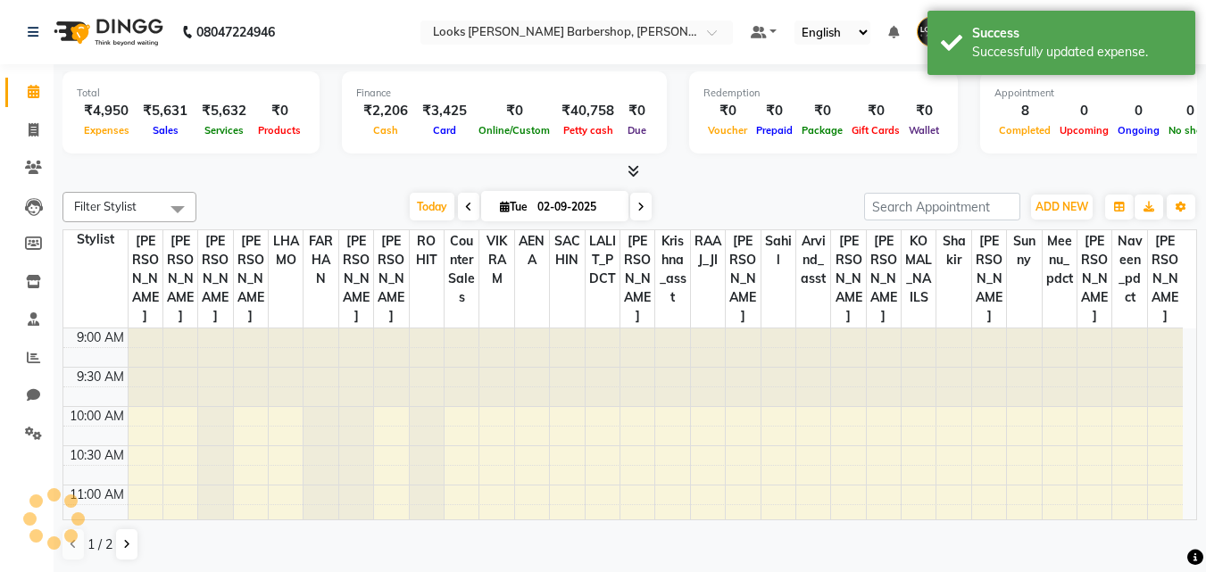
scroll to position [551, 0]
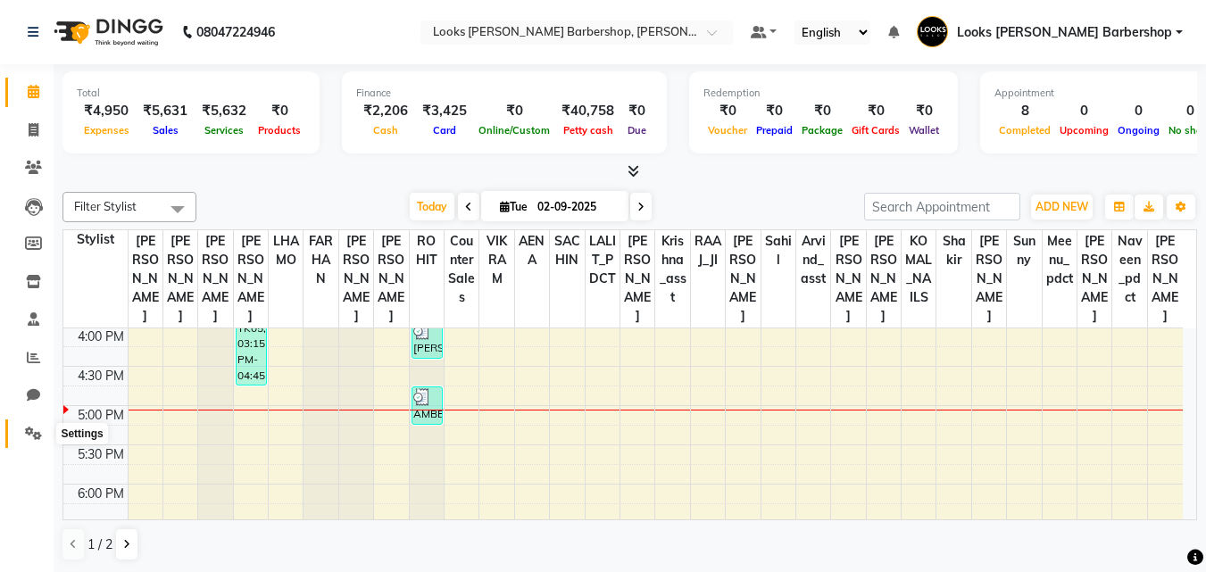
click at [20, 440] on span at bounding box center [33, 434] width 31 height 21
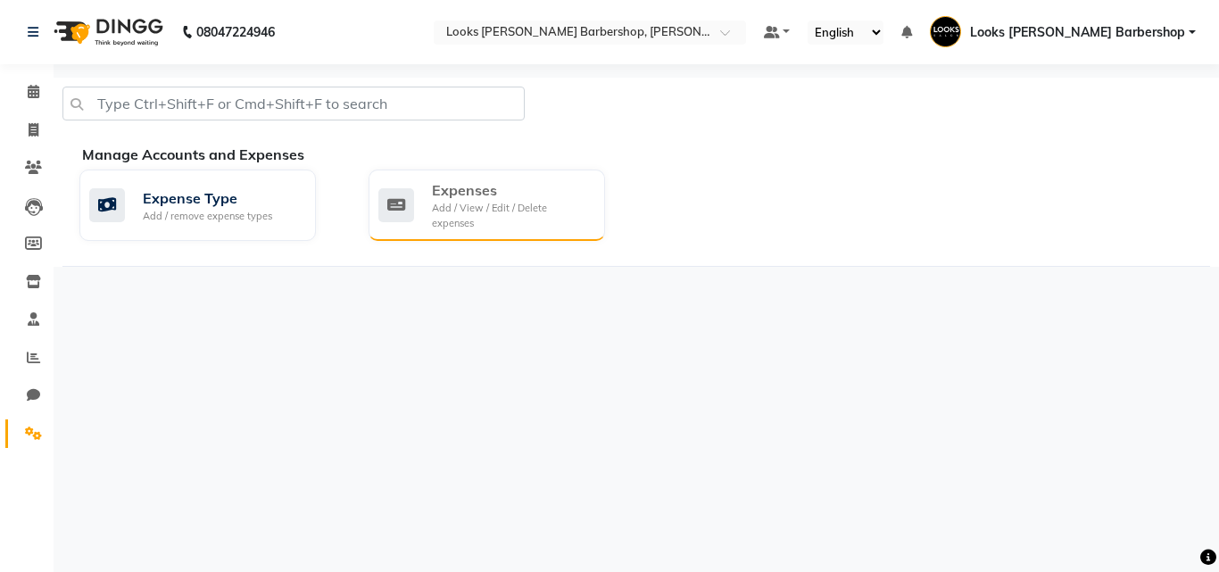
click at [456, 198] on div "Expenses" at bounding box center [511, 189] width 159 height 21
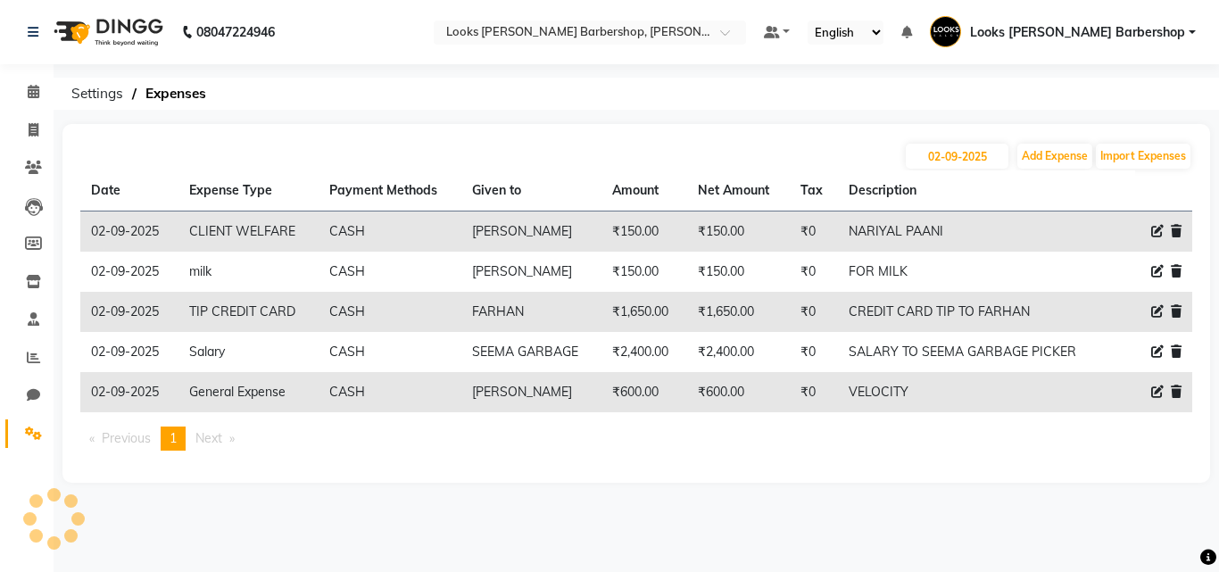
click at [1151, 230] on icon at bounding box center [1157, 231] width 12 height 12
select select "23749"
select select "1"
select select "3128"
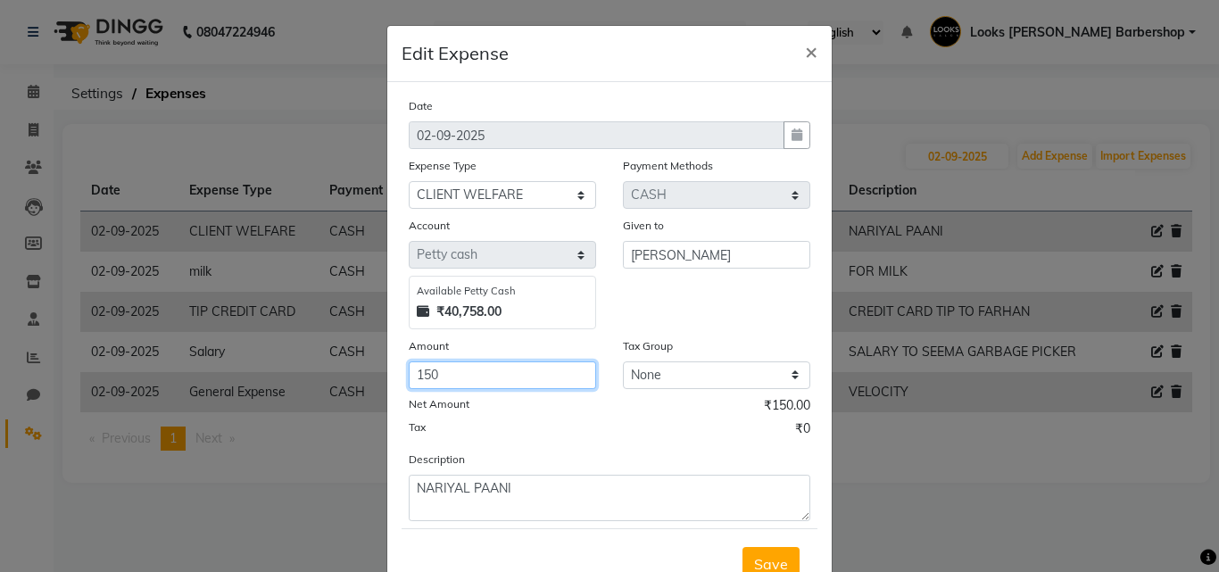
click at [465, 374] on input "150" at bounding box center [502, 375] width 187 height 28
type input "1"
type input "200"
click at [754, 555] on span "Save" at bounding box center [771, 564] width 34 height 18
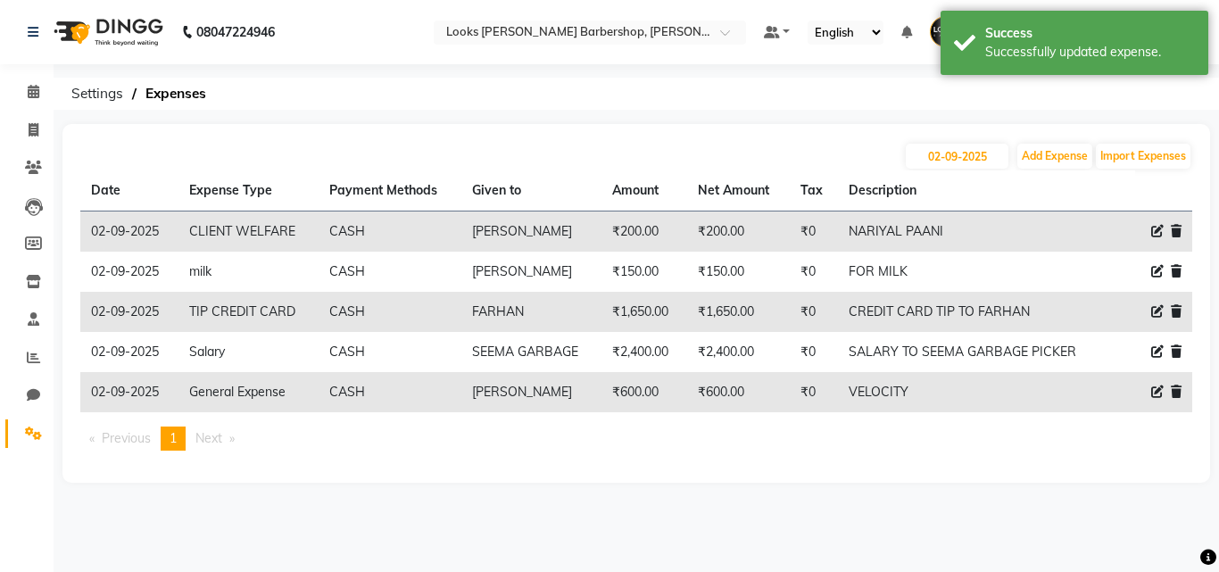
click at [0, 92] on li "Calendar" at bounding box center [27, 92] width 54 height 38
click at [8, 86] on link "Calendar" at bounding box center [26, 92] width 43 height 29
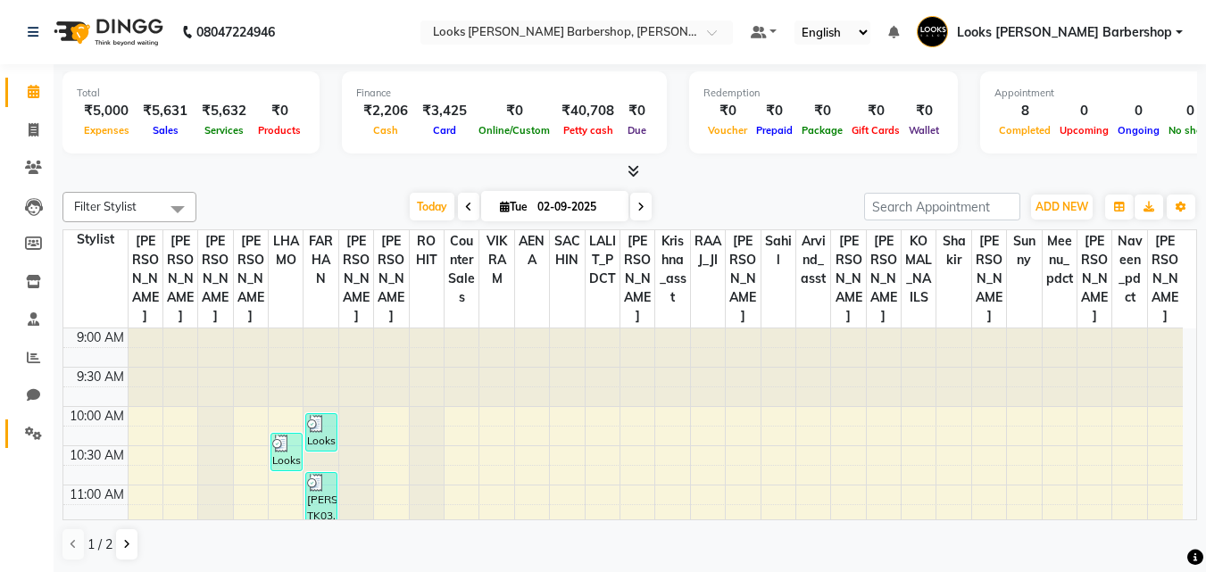
click at [21, 444] on link "Settings" at bounding box center [26, 433] width 43 height 29
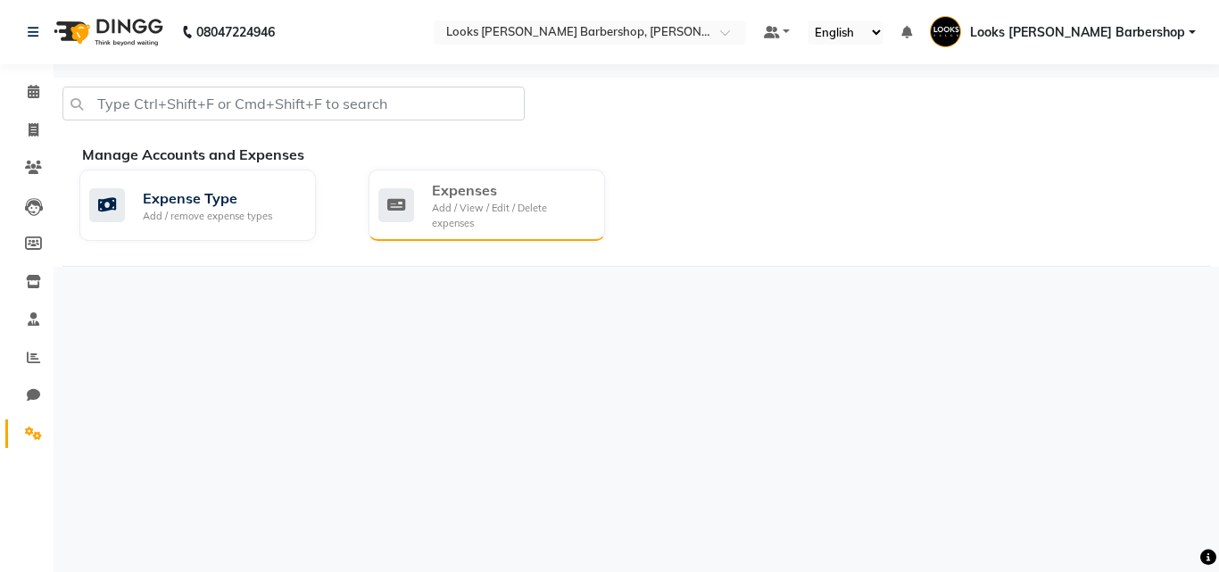
click at [550, 199] on div "Expenses" at bounding box center [511, 189] width 159 height 21
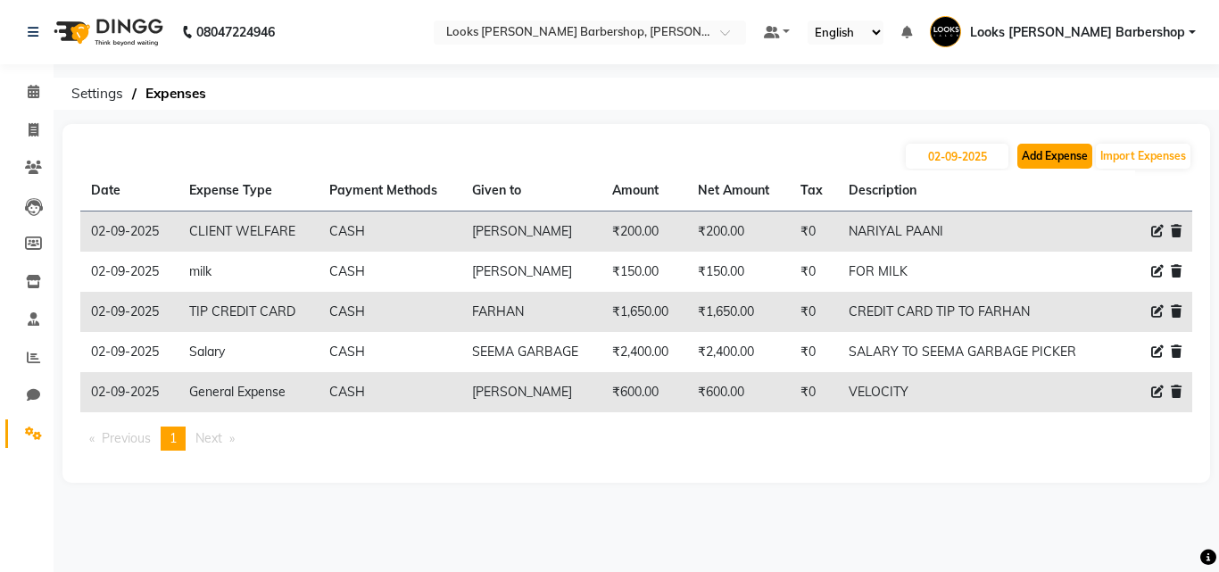
click at [1066, 148] on button "Add Expense" at bounding box center [1054, 156] width 75 height 25
select select "1"
select select "3128"
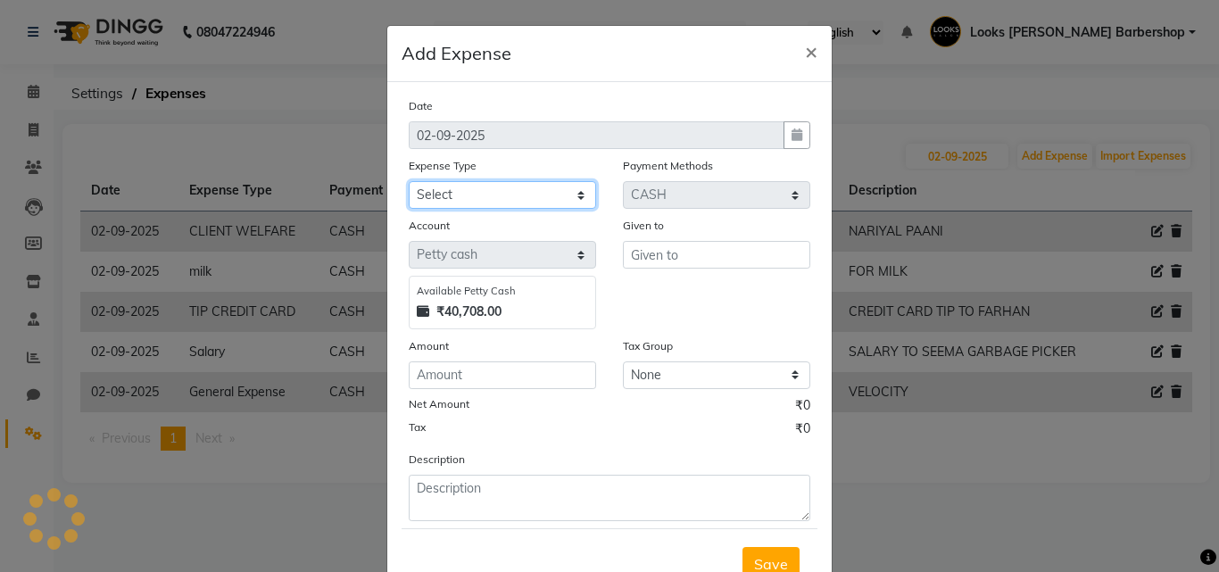
click at [459, 203] on select "Select Bank Deposit Blinkit Cash Handover CLIENT Client ordered food Client Ref…" at bounding box center [502, 195] width 187 height 28
select select "5010"
click at [409, 181] on select "Select Bank Deposit Blinkit Cash Handover CLIENT Client ordered food Client Ref…" at bounding box center [502, 195] width 187 height 28
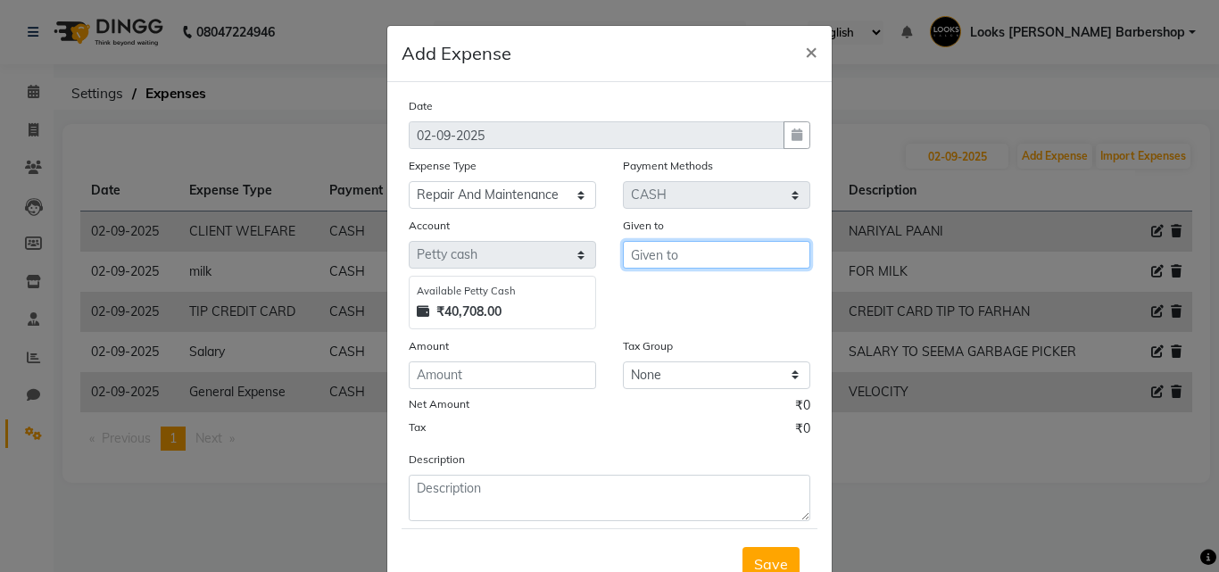
click at [781, 253] on input "text" at bounding box center [716, 255] width 187 height 28
type input "BHAGWAN"
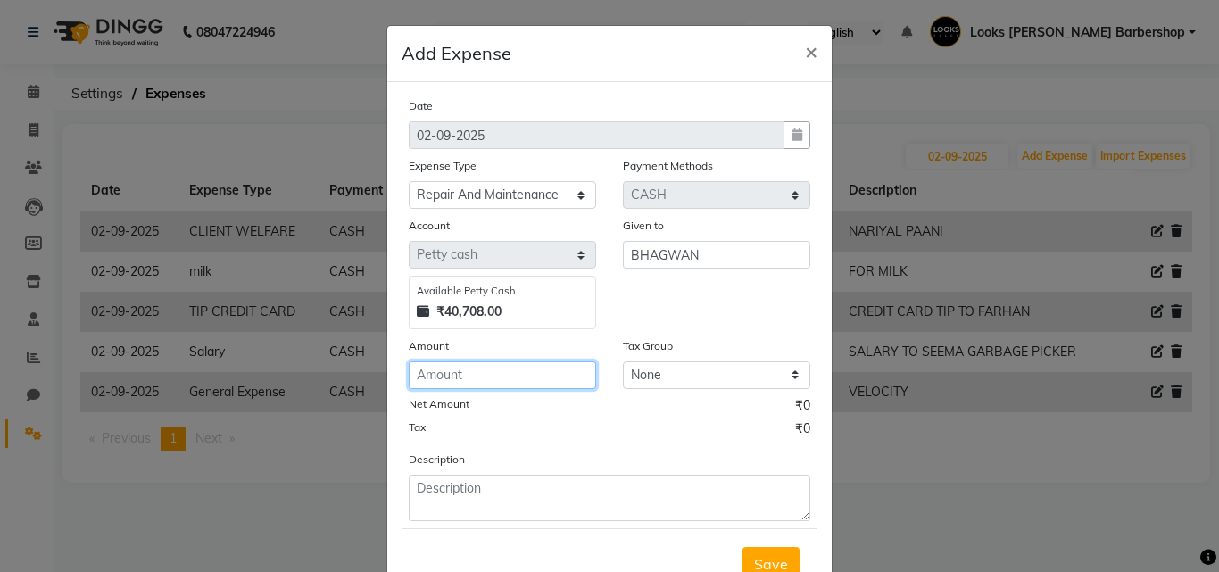
click at [448, 381] on input "number" at bounding box center [502, 375] width 187 height 28
type input "250"
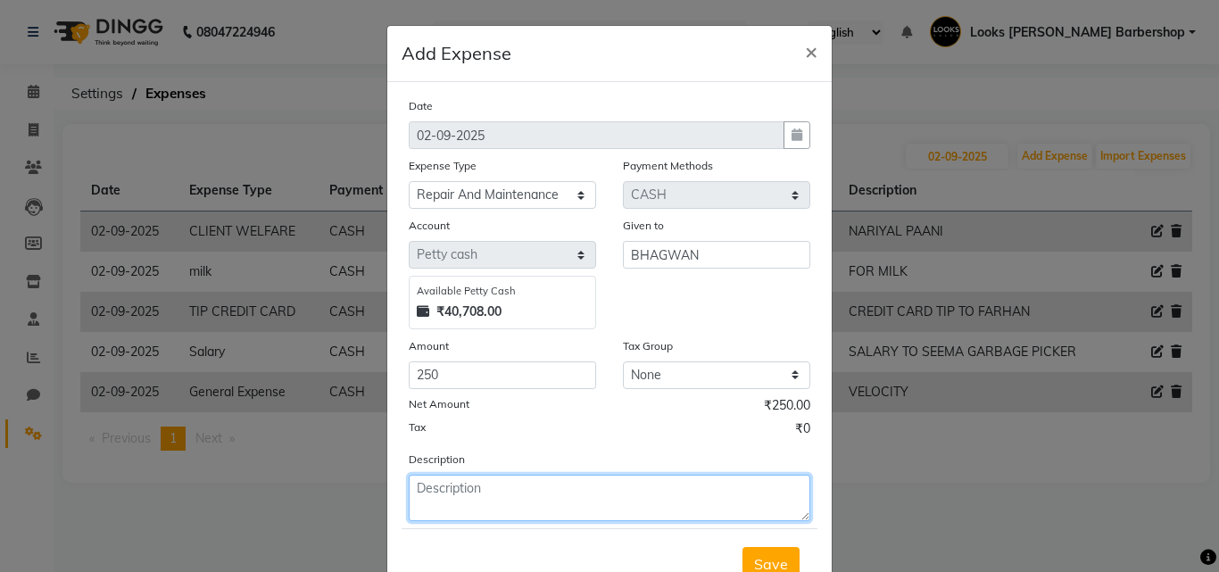
drag, startPoint x: 546, startPoint y: 514, endPoint x: 546, endPoint y: 498, distance: 16.1
click at [546, 510] on textarea at bounding box center [610, 498] width 402 height 46
type textarea "WIRE CHANGE AND SET"
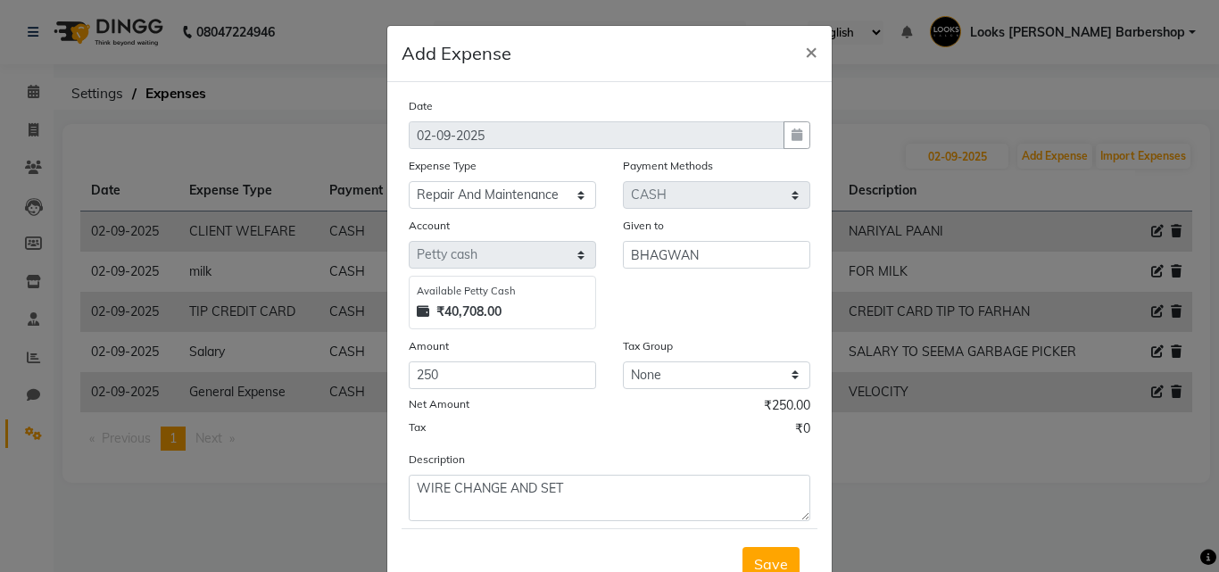
drag, startPoint x: 785, startPoint y: 558, endPoint x: 774, endPoint y: 552, distance: 13.2
click at [778, 558] on button "Save" at bounding box center [770, 564] width 57 height 34
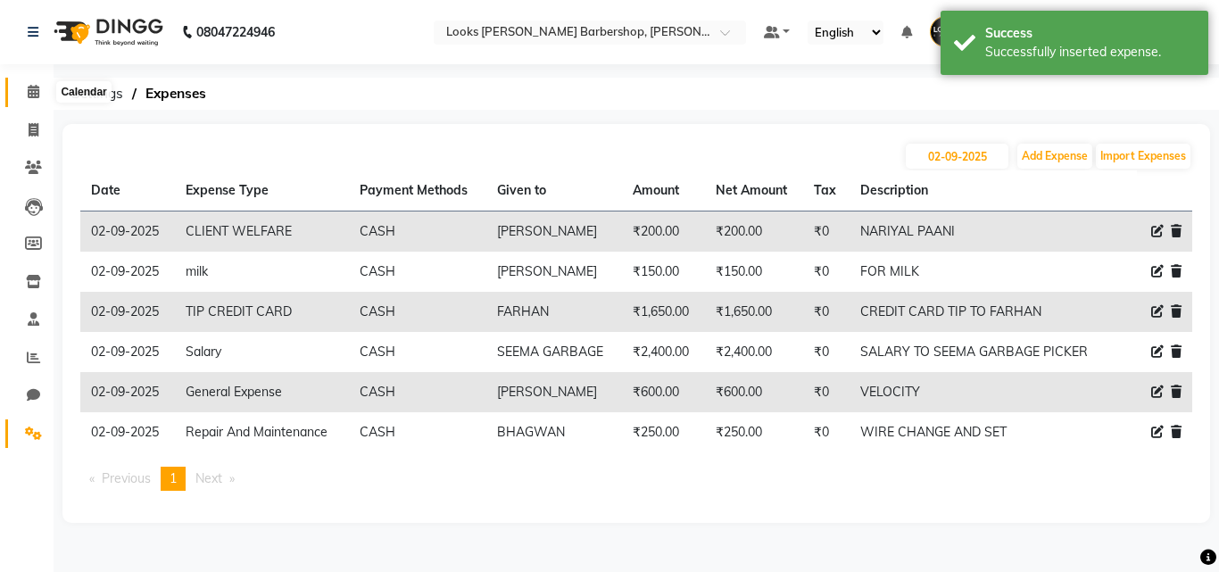
click at [25, 93] on span at bounding box center [33, 92] width 31 height 21
